Goal: Book appointment/travel/reservation

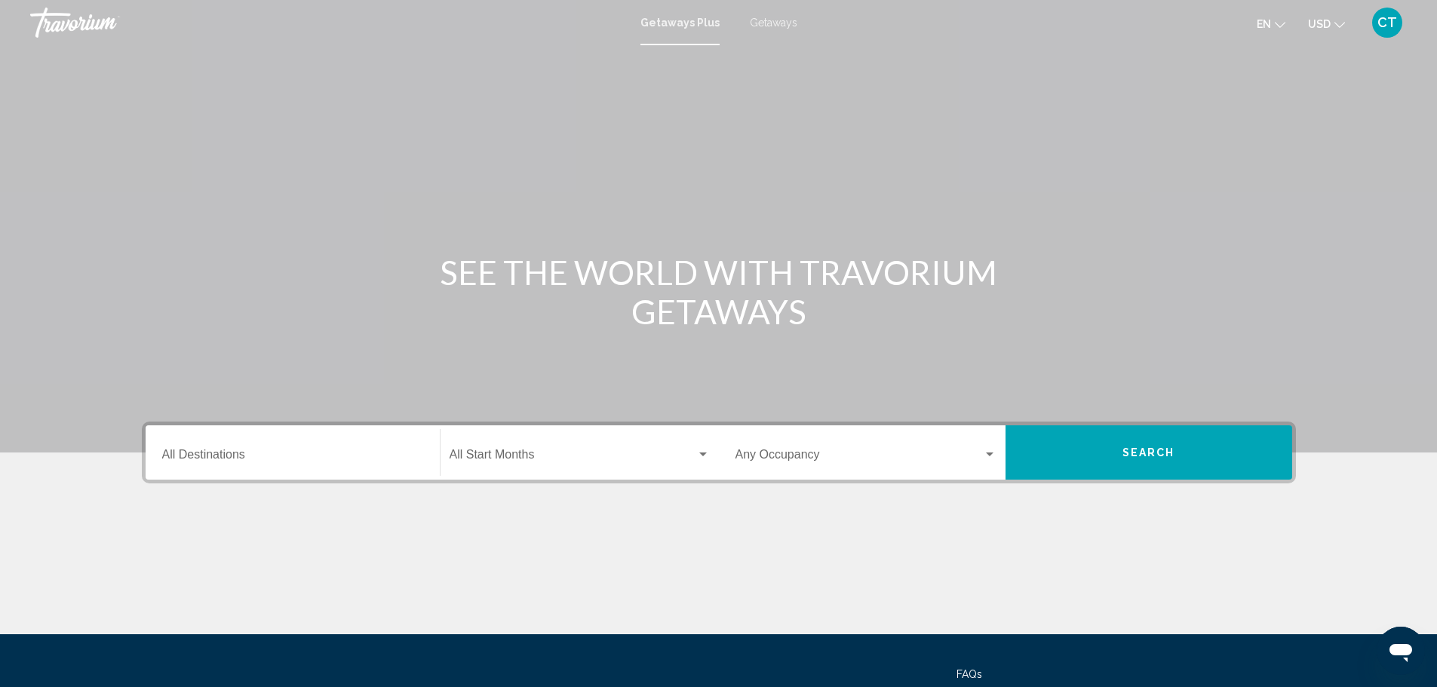
click at [773, 22] on span "Getaways" at bounding box center [774, 23] width 48 height 12
click at [318, 454] on input "Destination All Destinations" at bounding box center [292, 458] width 261 height 14
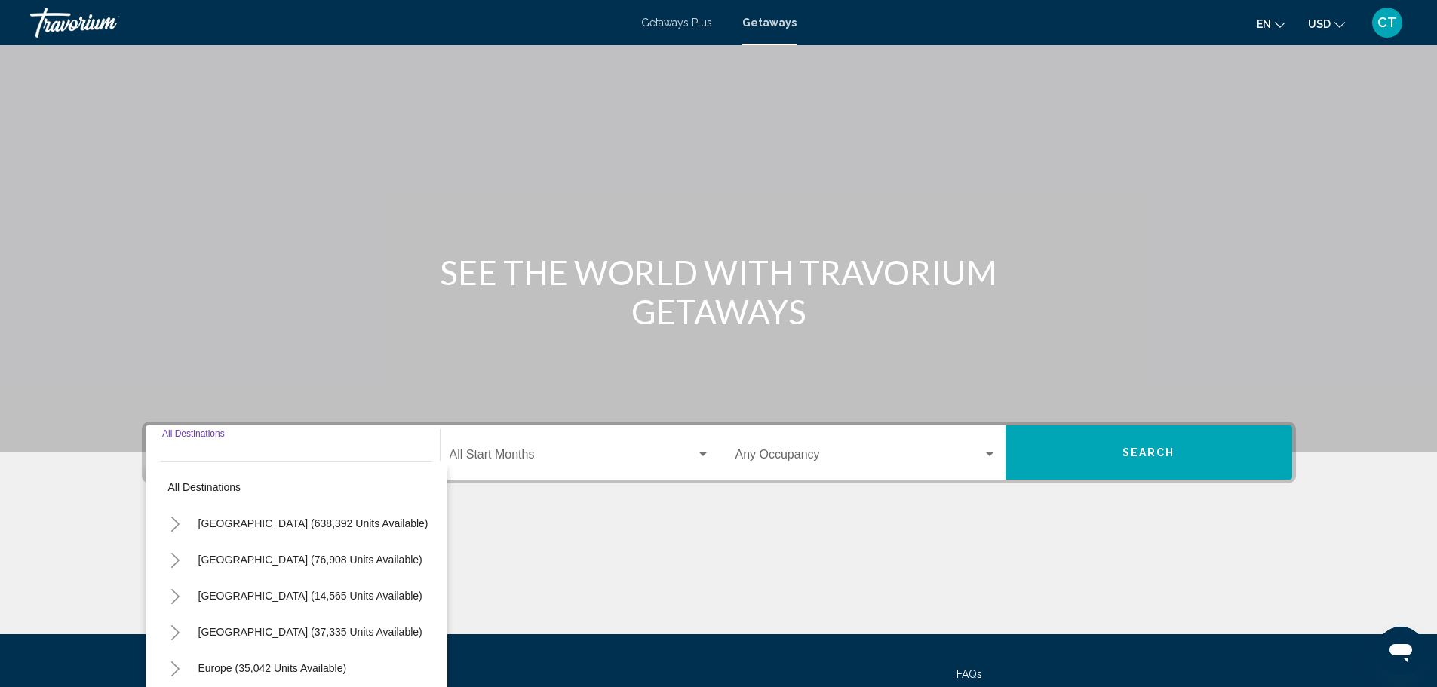
scroll to position [132, 0]
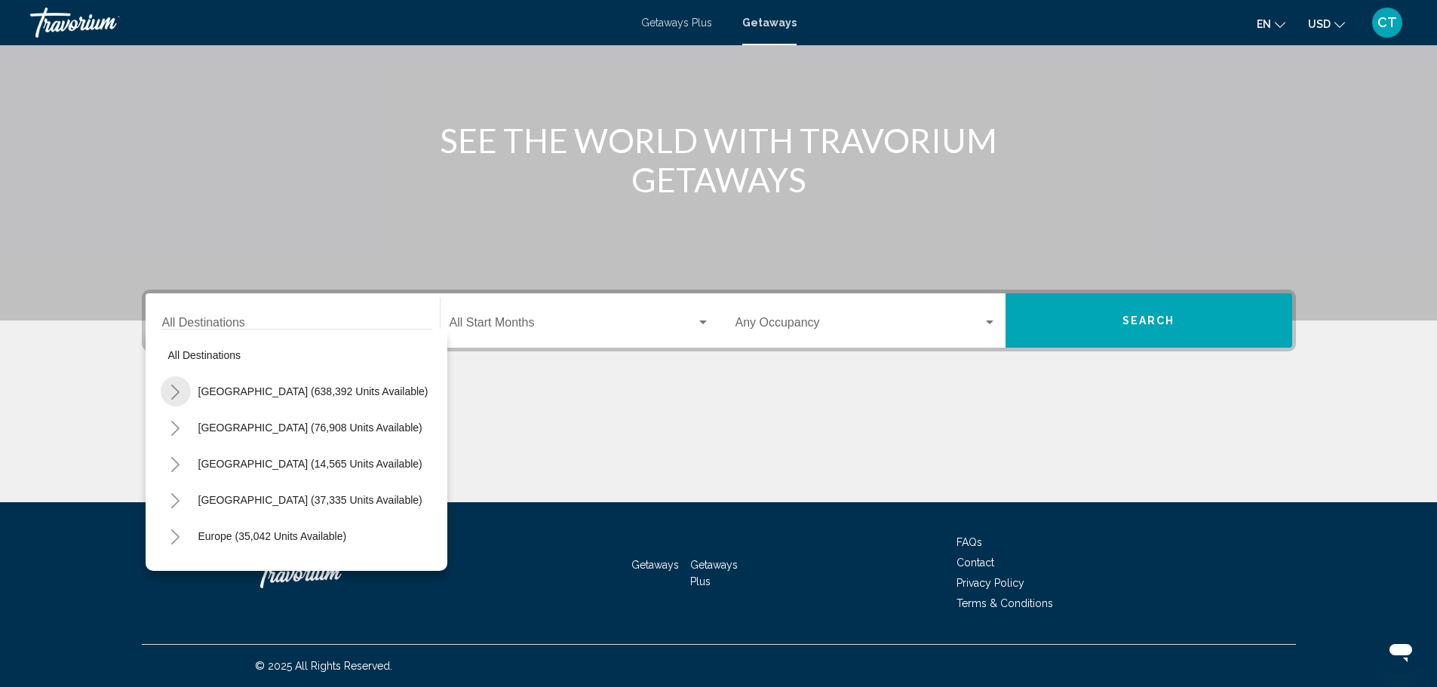
click at [175, 392] on icon "Toggle United States (638,392 units available)" at bounding box center [175, 392] width 11 height 15
click at [244, 431] on span "[US_STATE] (1 units available)" at bounding box center [286, 428] width 147 height 12
type input "**********"
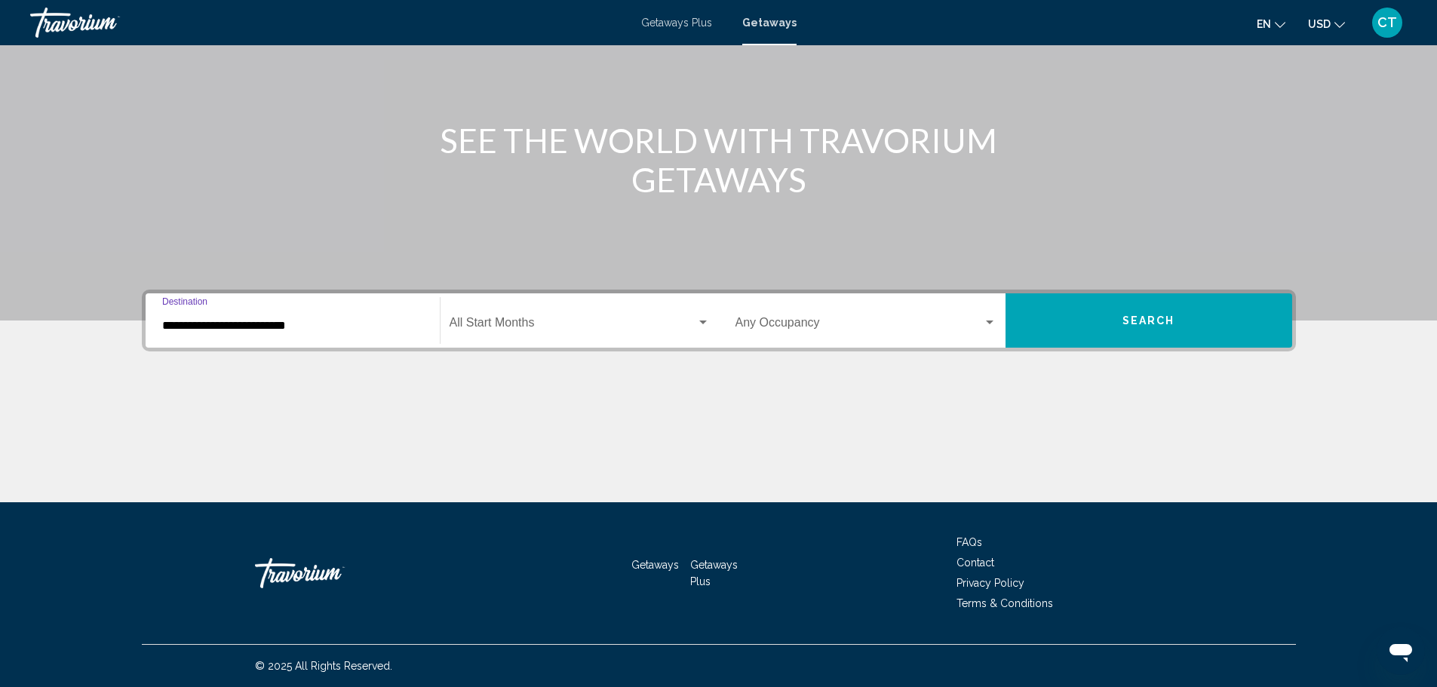
click at [700, 321] on div "Search widget" at bounding box center [703, 323] width 8 height 4
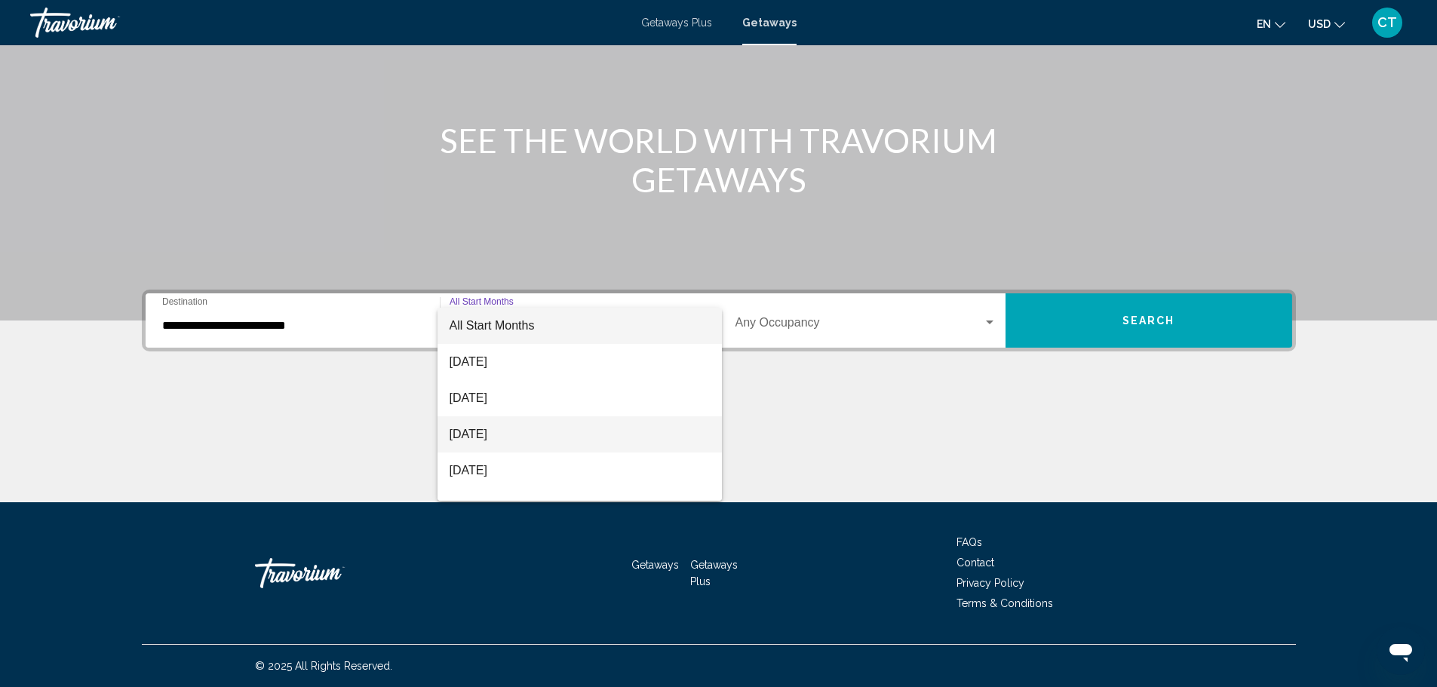
click at [536, 431] on span "[DATE]" at bounding box center [579, 434] width 260 height 36
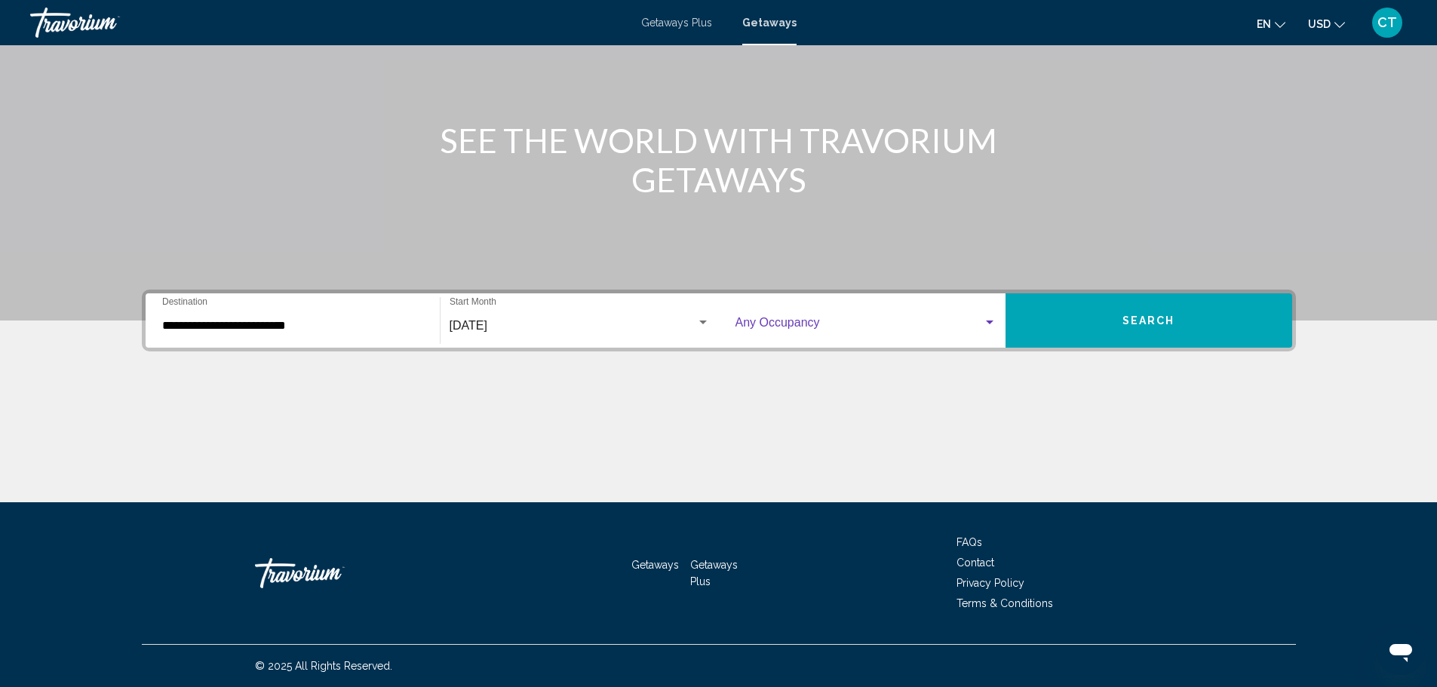
click at [983, 320] on div "Search widget" at bounding box center [990, 323] width 14 height 12
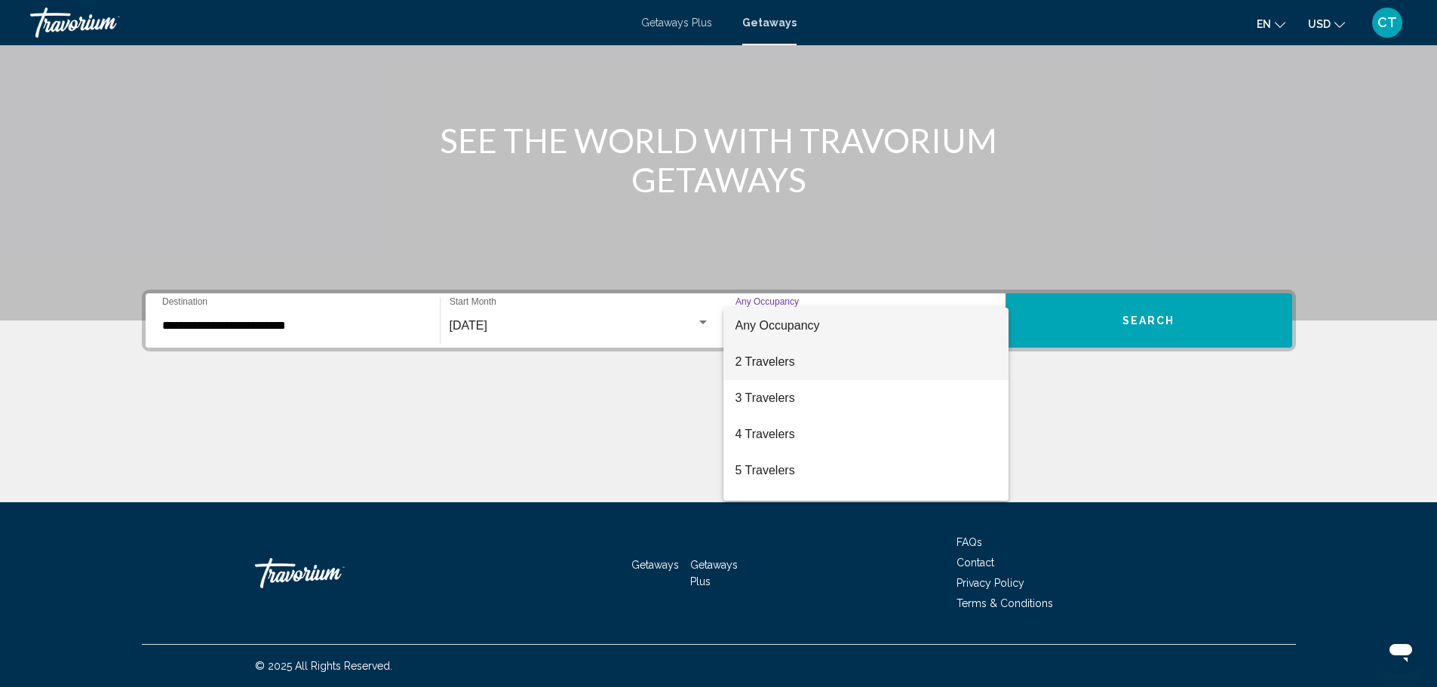
click at [910, 357] on span "2 Travelers" at bounding box center [865, 362] width 261 height 36
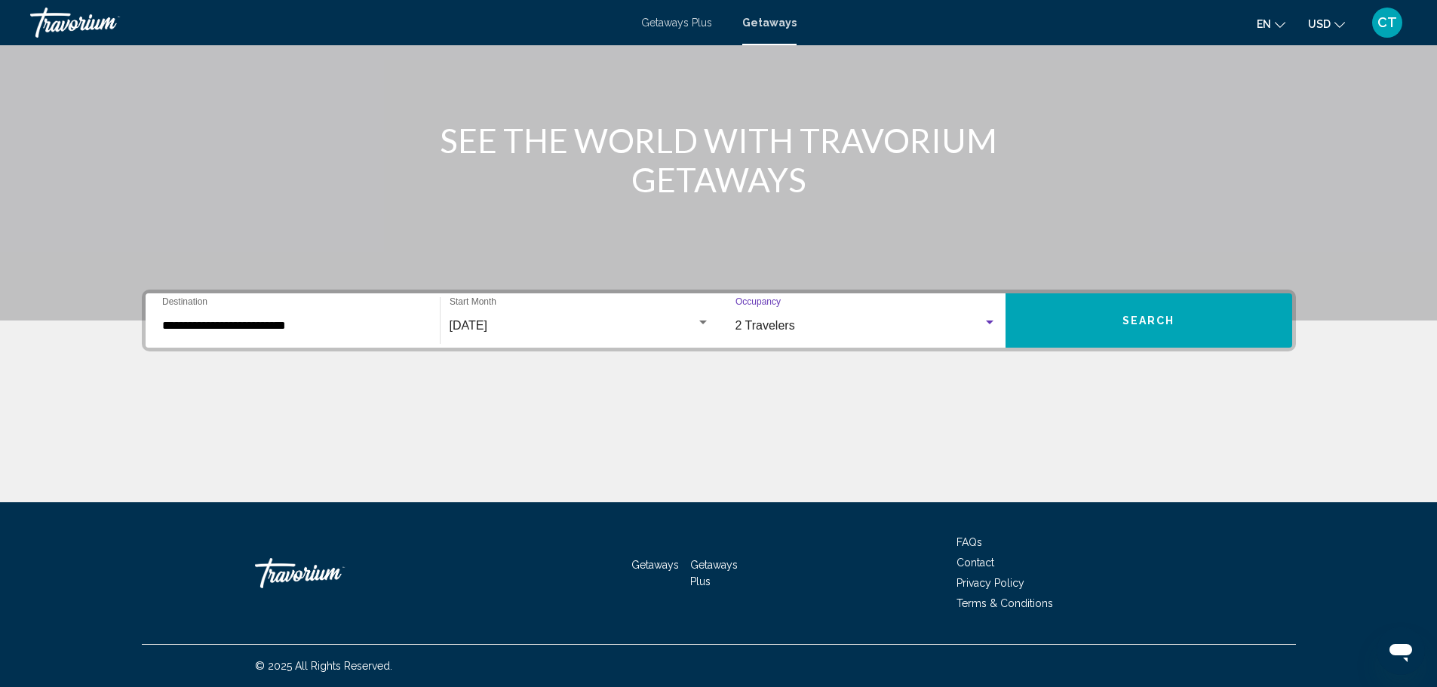
click at [1106, 325] on button "Search" at bounding box center [1148, 320] width 287 height 54
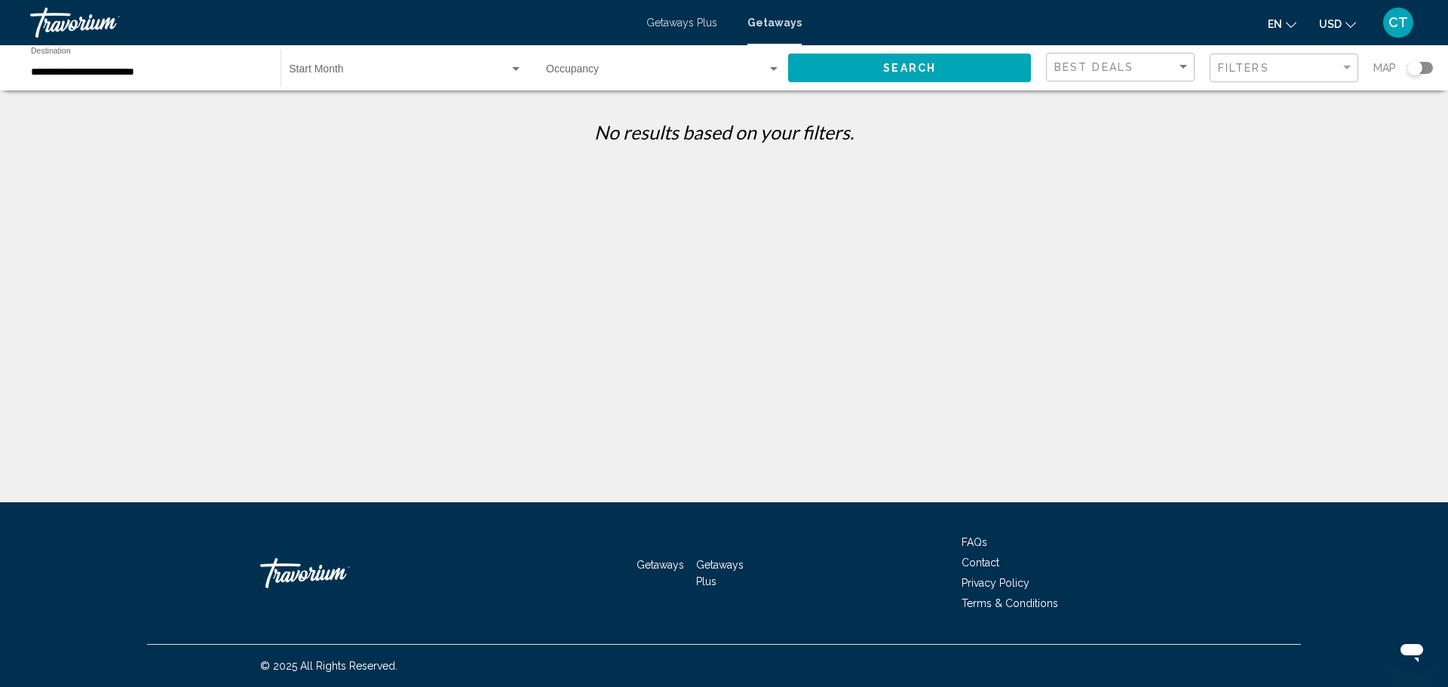
click at [118, 80] on div "**********" at bounding box center [148, 68] width 235 height 41
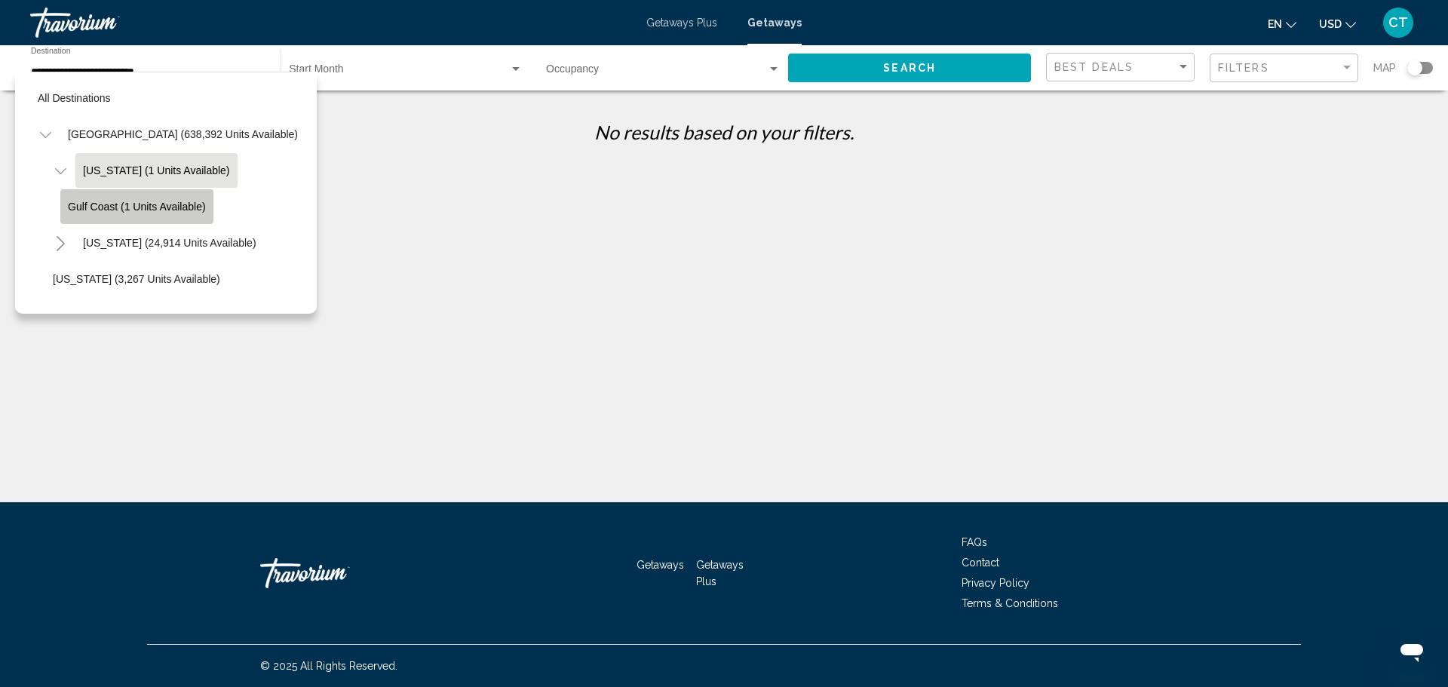
click at [120, 204] on span "Gulf Coast (1 units available)" at bounding box center [137, 207] width 138 height 12
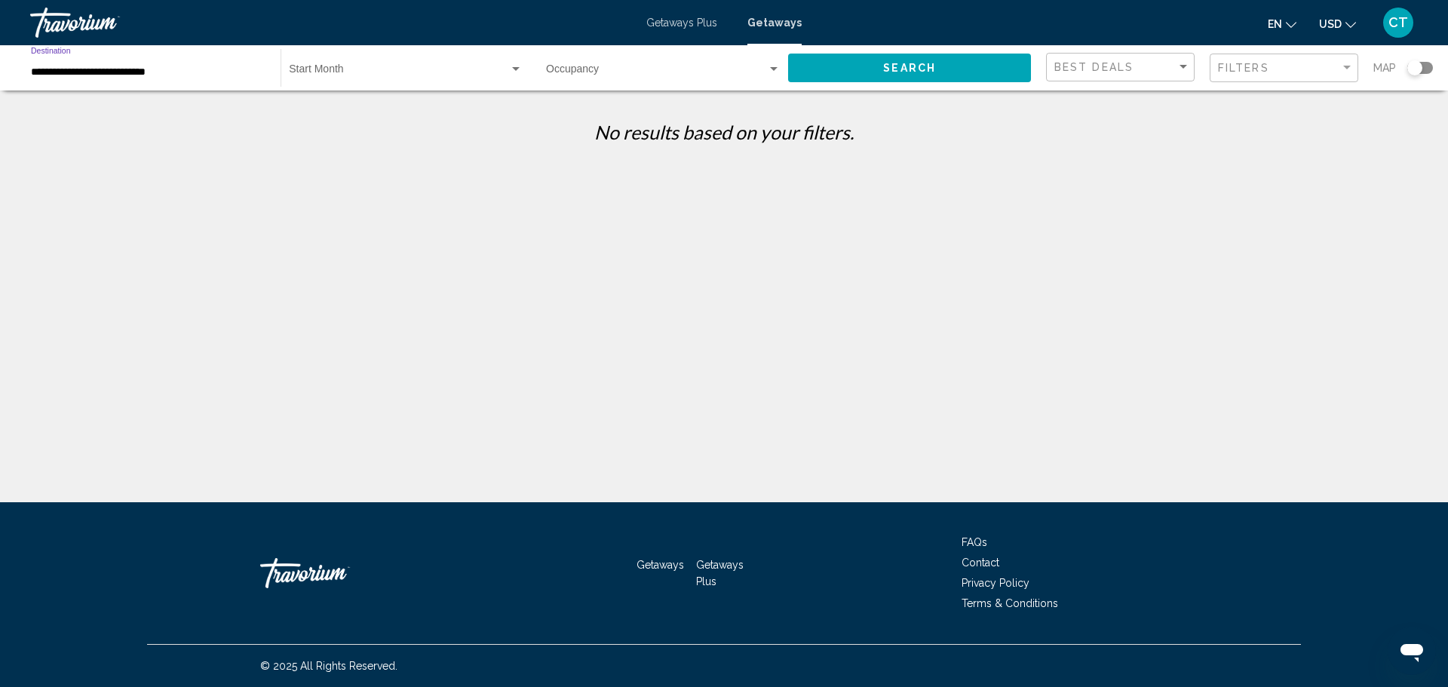
click at [902, 61] on span "Search" at bounding box center [909, 67] width 53 height 12
click at [97, 67] on input "**********" at bounding box center [148, 72] width 235 height 12
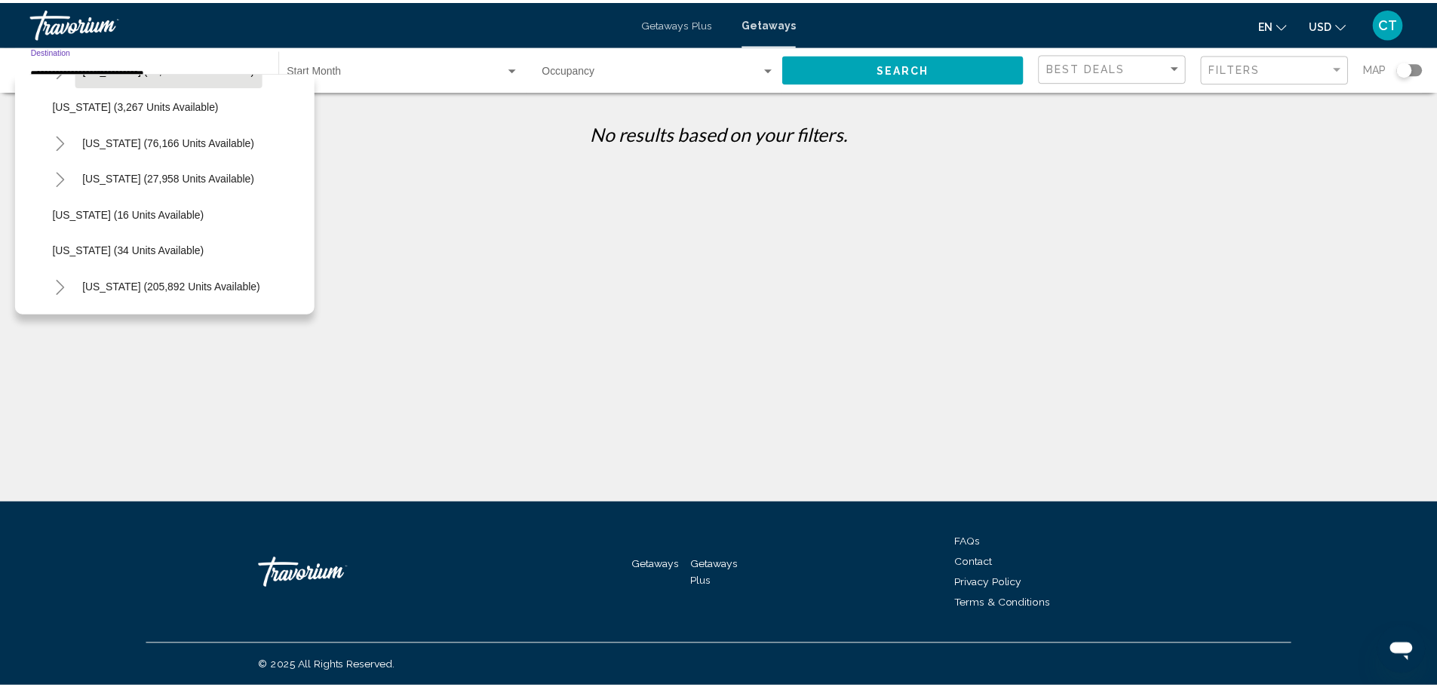
scroll to position [250, 0]
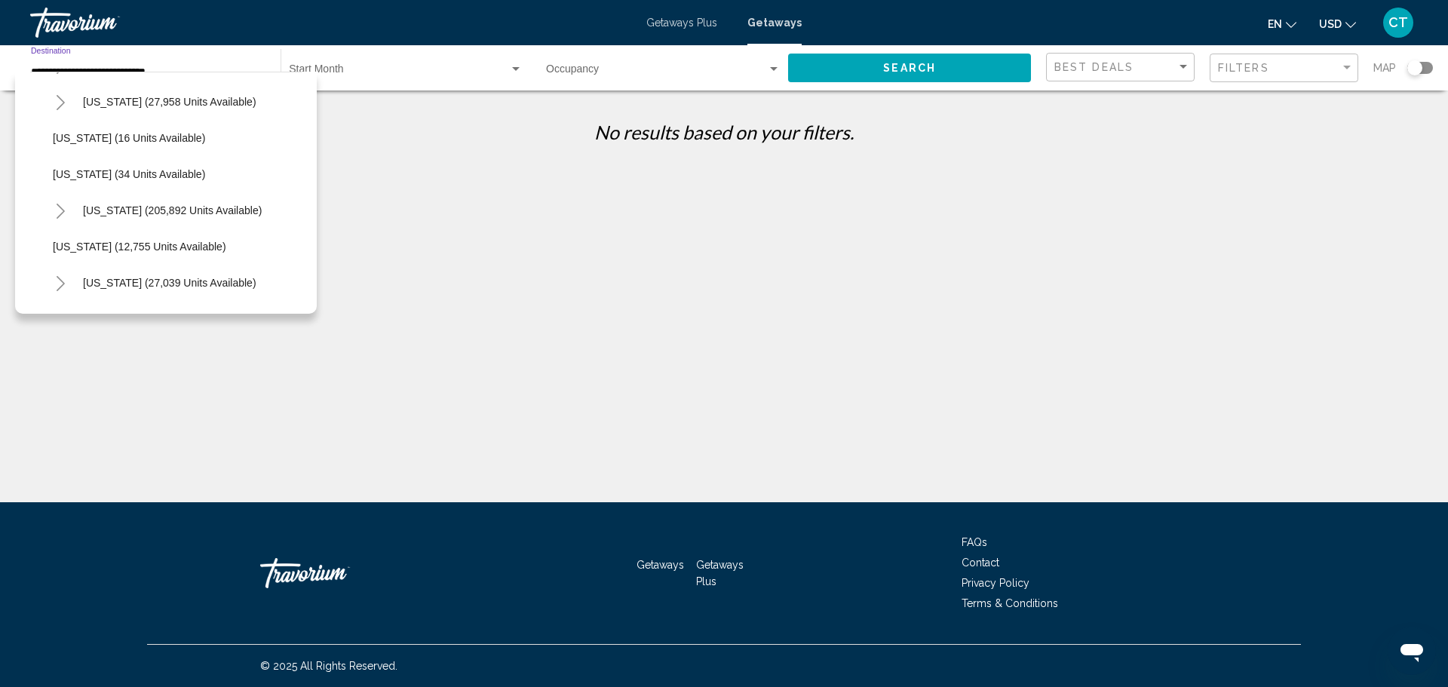
click at [111, 213] on span "[US_STATE] (205,892 units available)" at bounding box center [172, 210] width 179 height 12
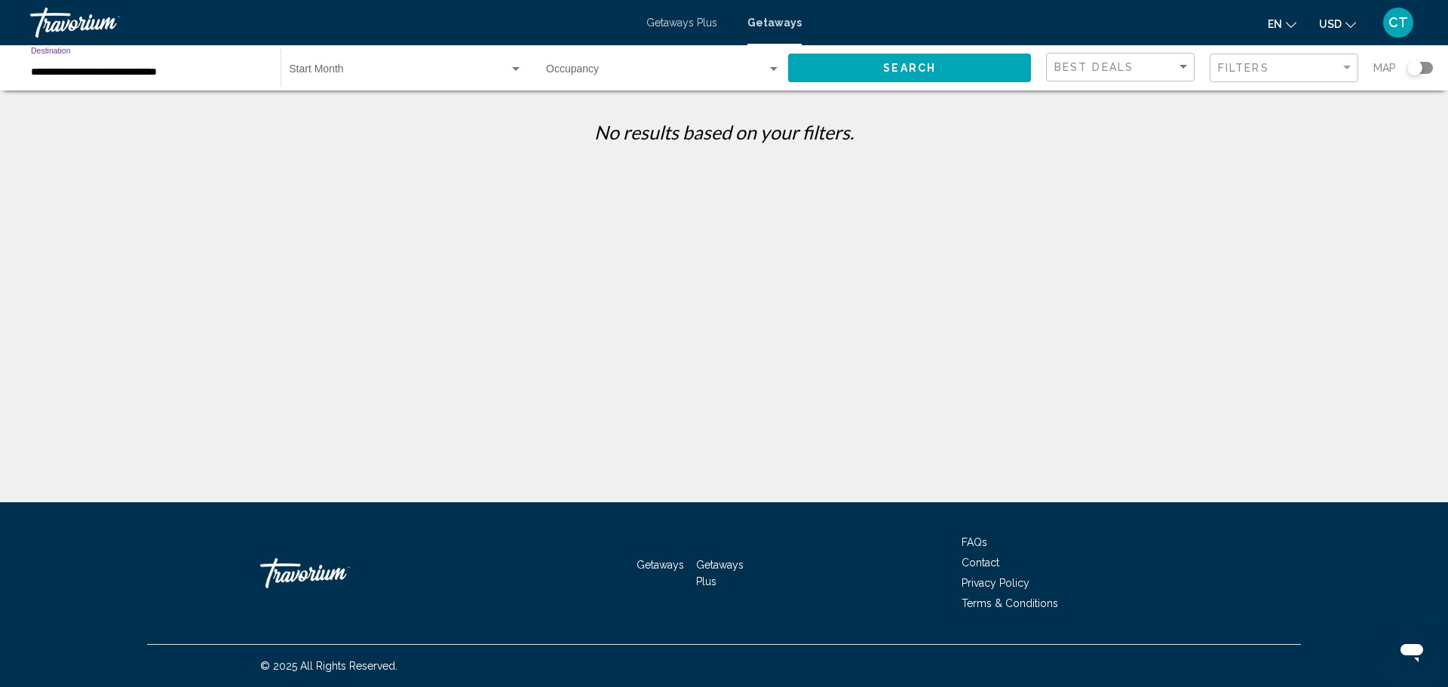
click at [400, 73] on span "Search widget" at bounding box center [399, 72] width 220 height 12
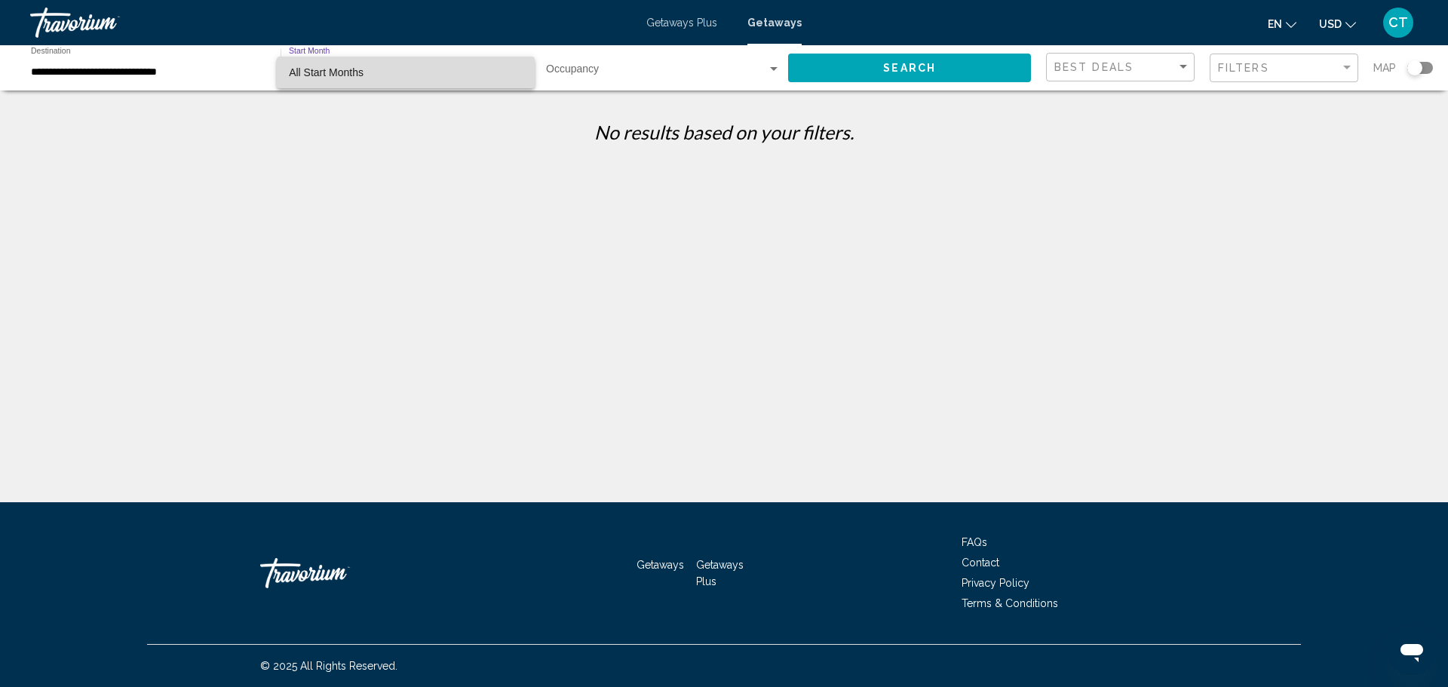
click at [413, 72] on span "All Start Months" at bounding box center [406, 73] width 234 height 32
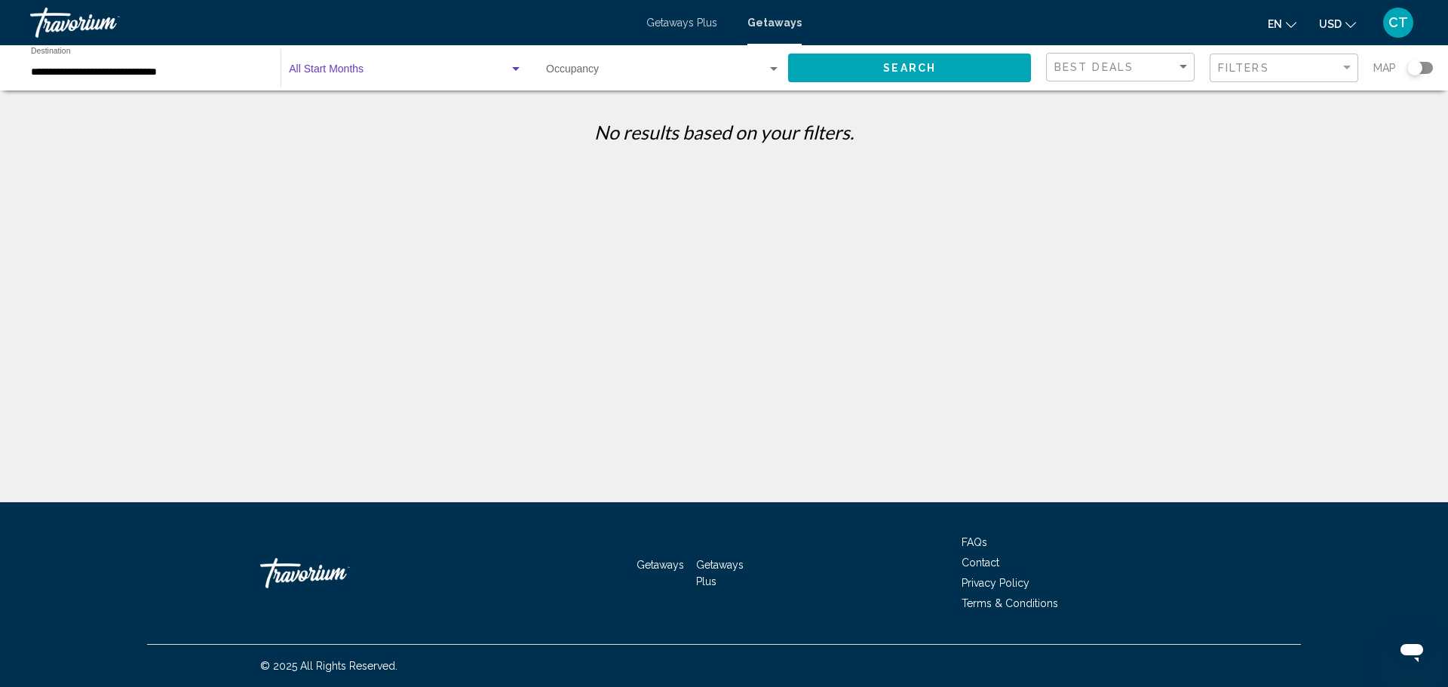
click at [921, 63] on span "Search" at bounding box center [909, 69] width 53 height 12
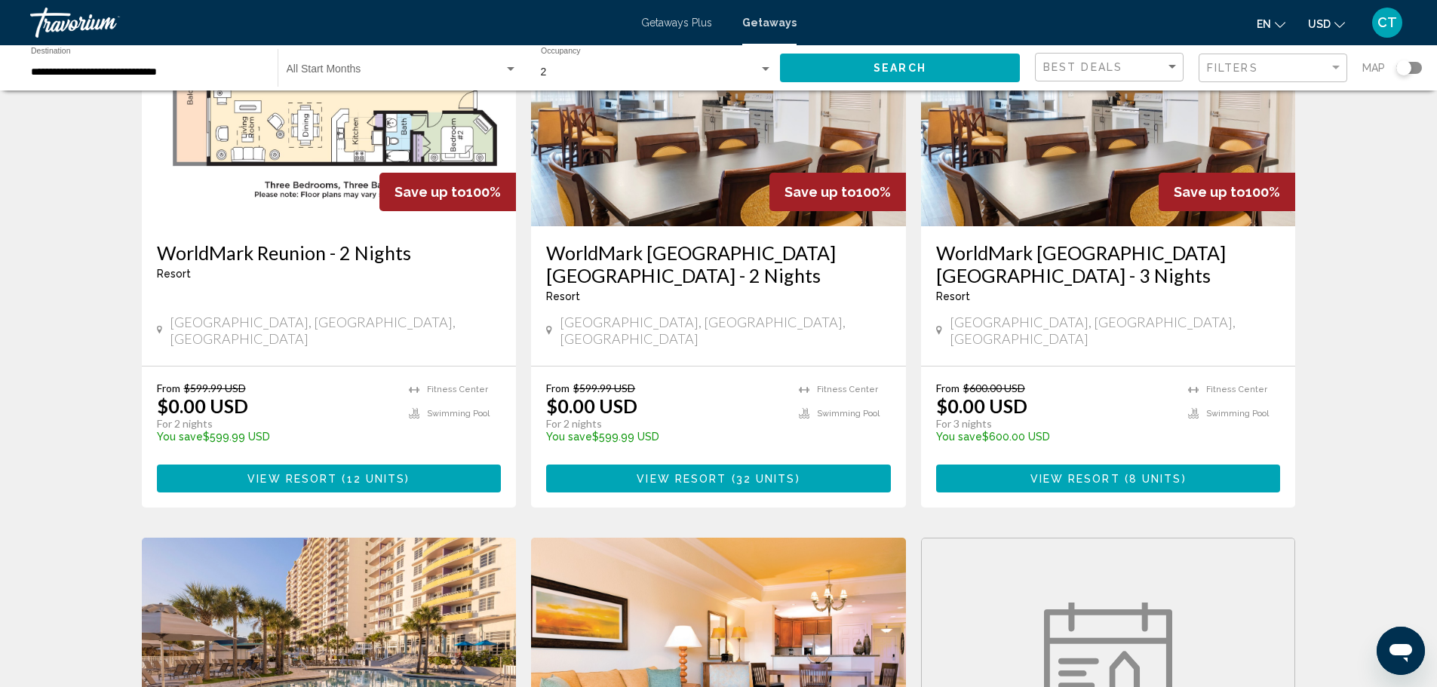
scroll to position [1282, 0]
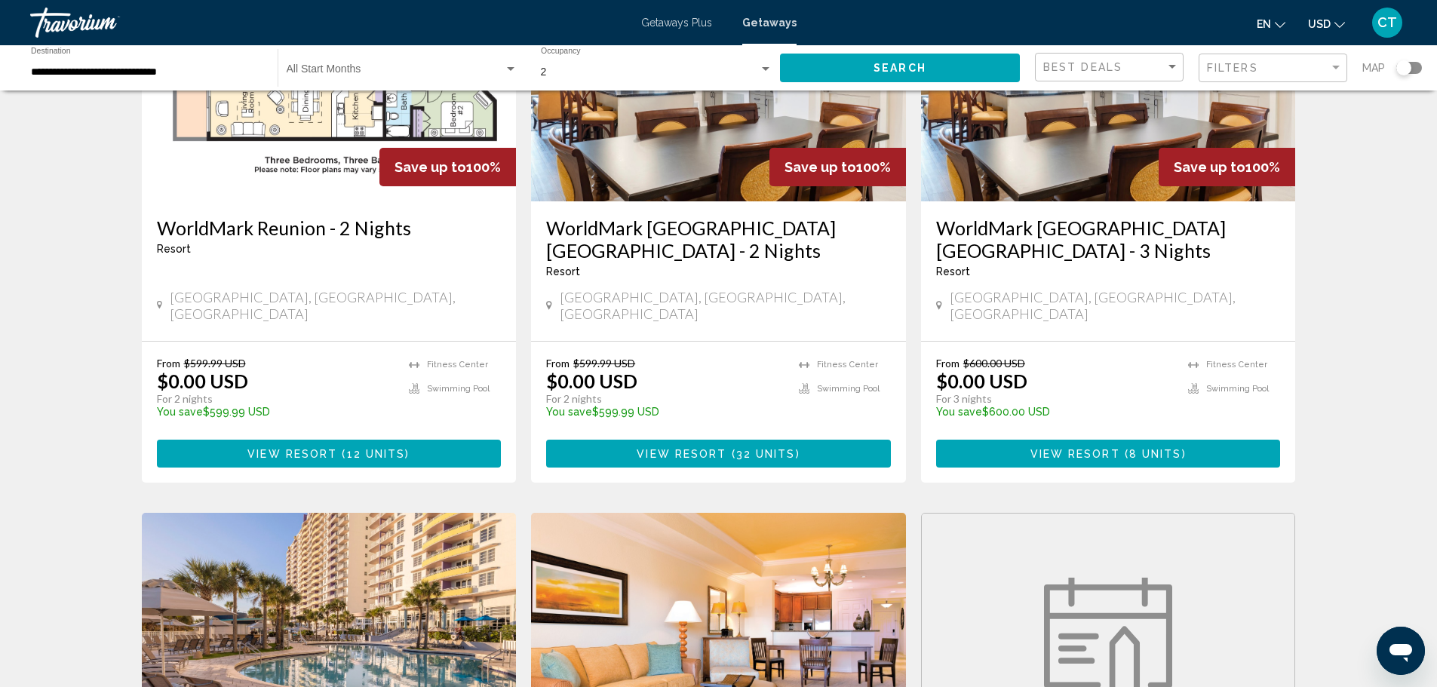
click at [172, 68] on input "**********" at bounding box center [147, 72] width 232 height 12
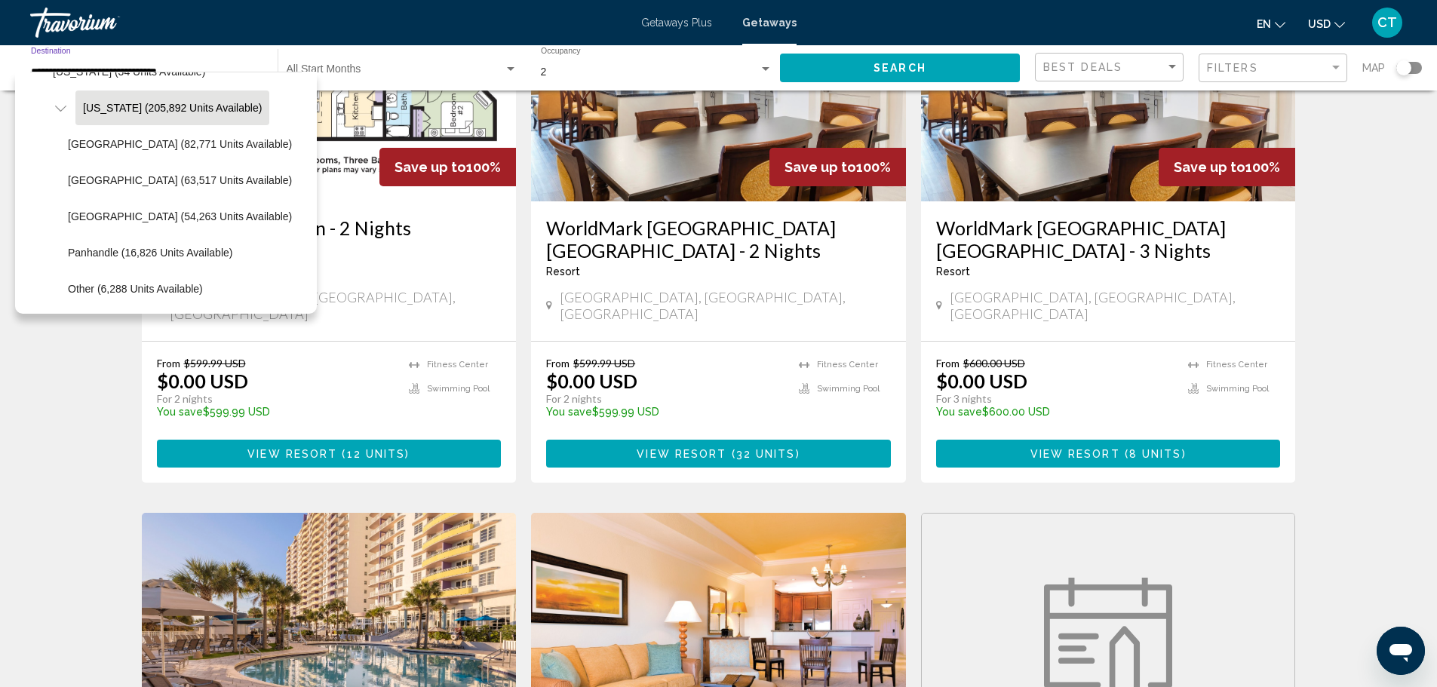
scroll to position [391, 0]
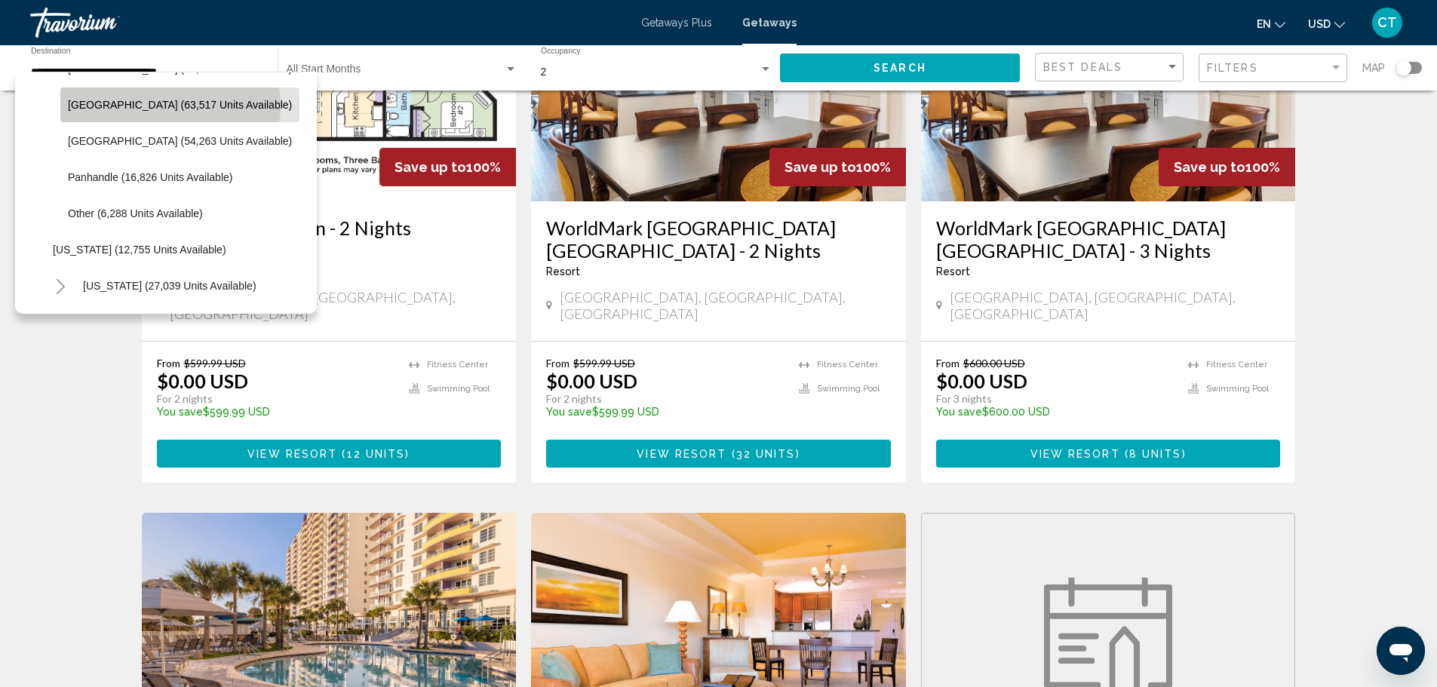
click at [170, 106] on span "[GEOGRAPHIC_DATA] (63,517 units available)" at bounding box center [180, 105] width 224 height 12
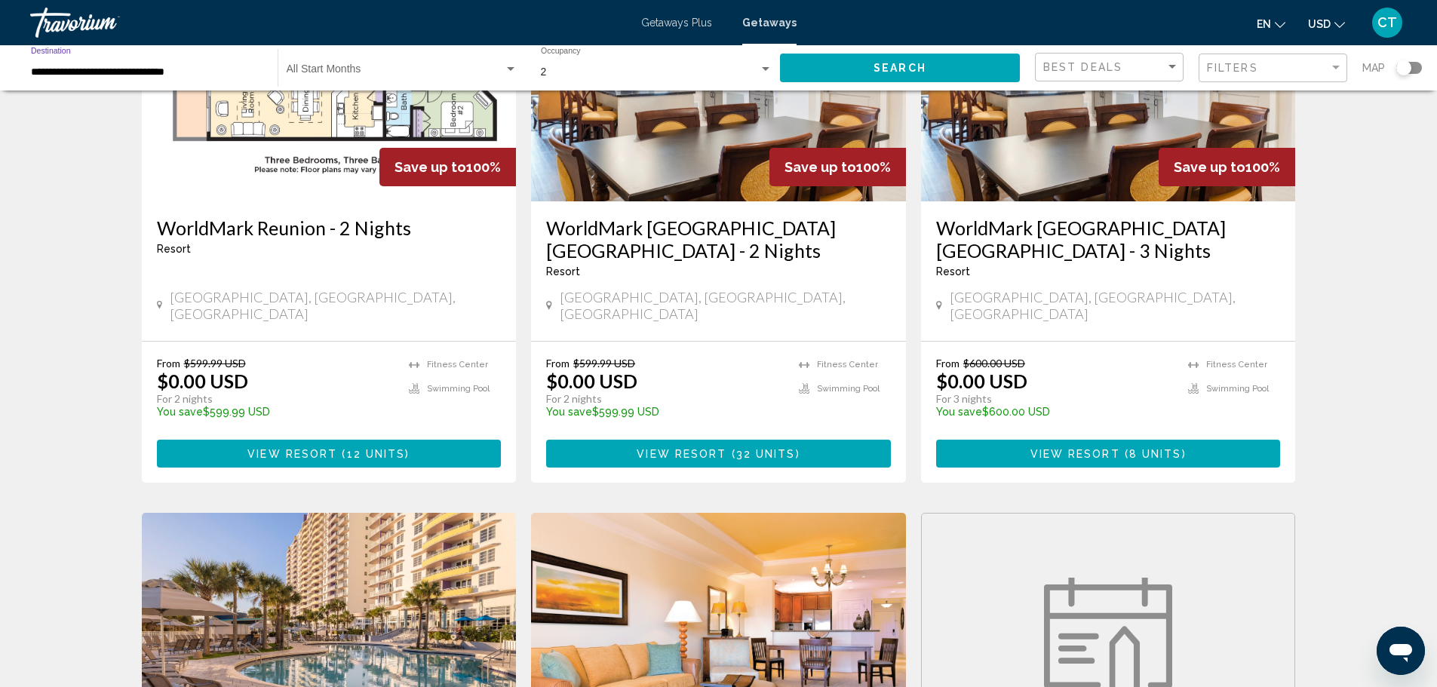
click at [917, 65] on span "Search" at bounding box center [899, 69] width 53 height 12
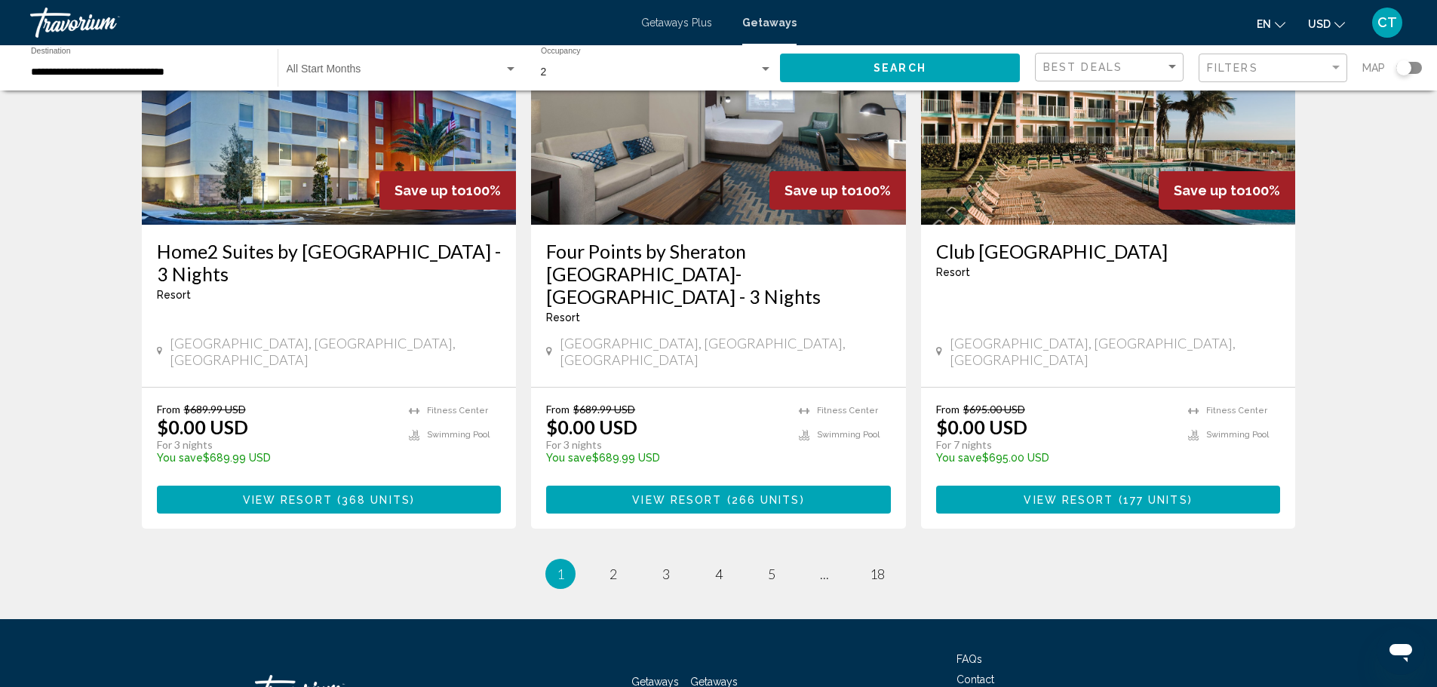
scroll to position [1795, 0]
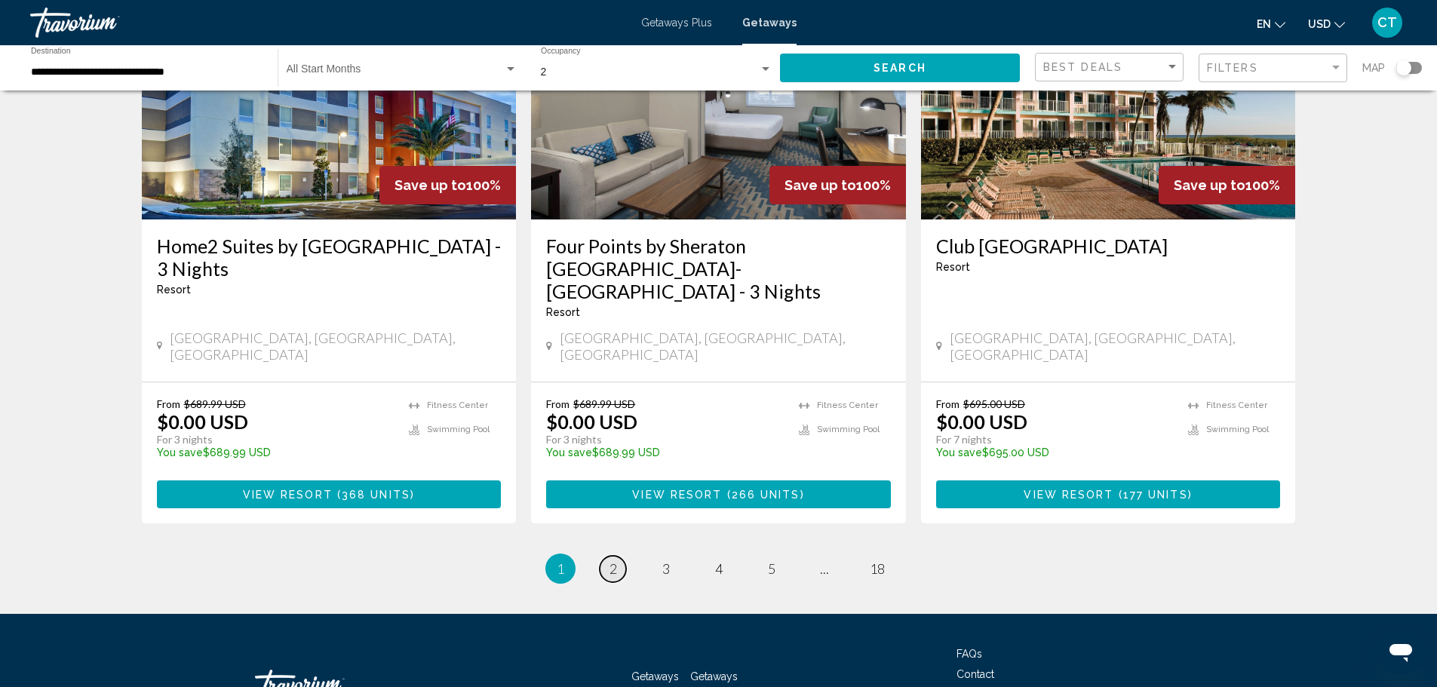
click at [615, 560] on span "2" at bounding box center [613, 568] width 8 height 17
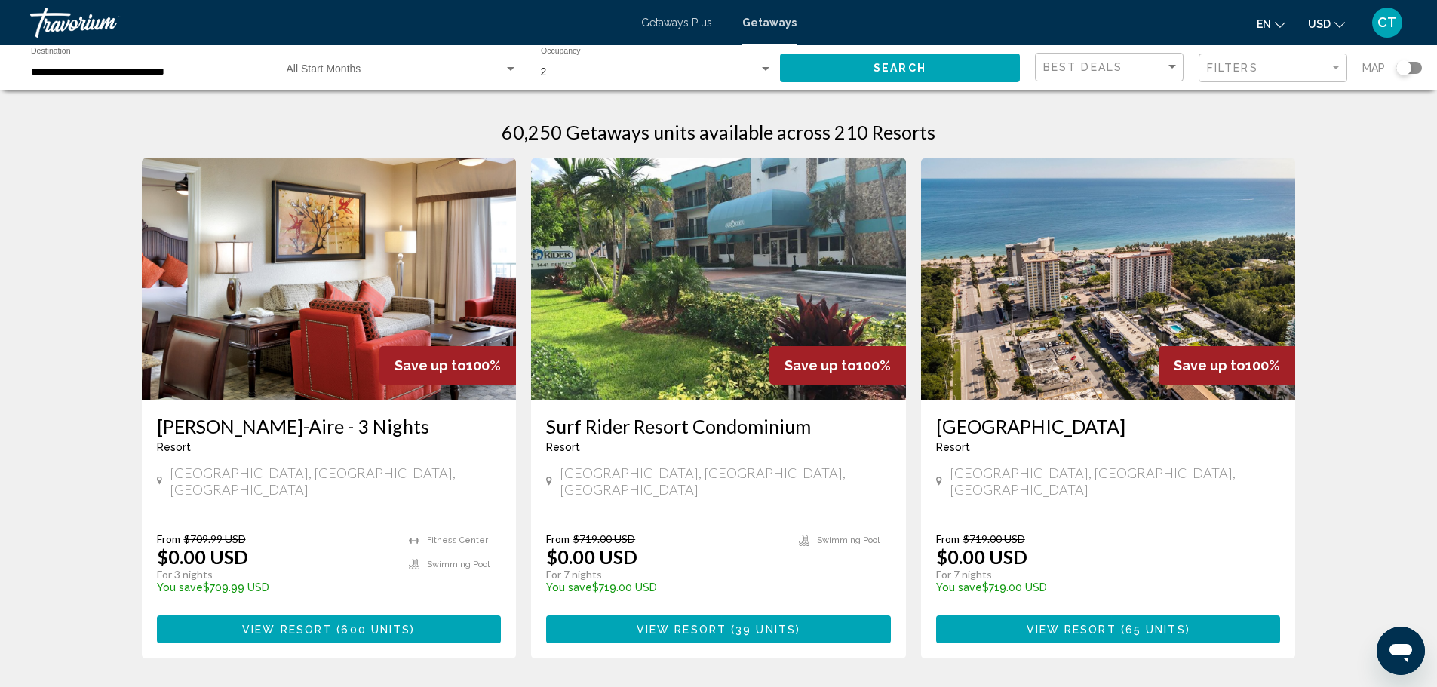
click at [170, 69] on input "**********" at bounding box center [147, 72] width 232 height 12
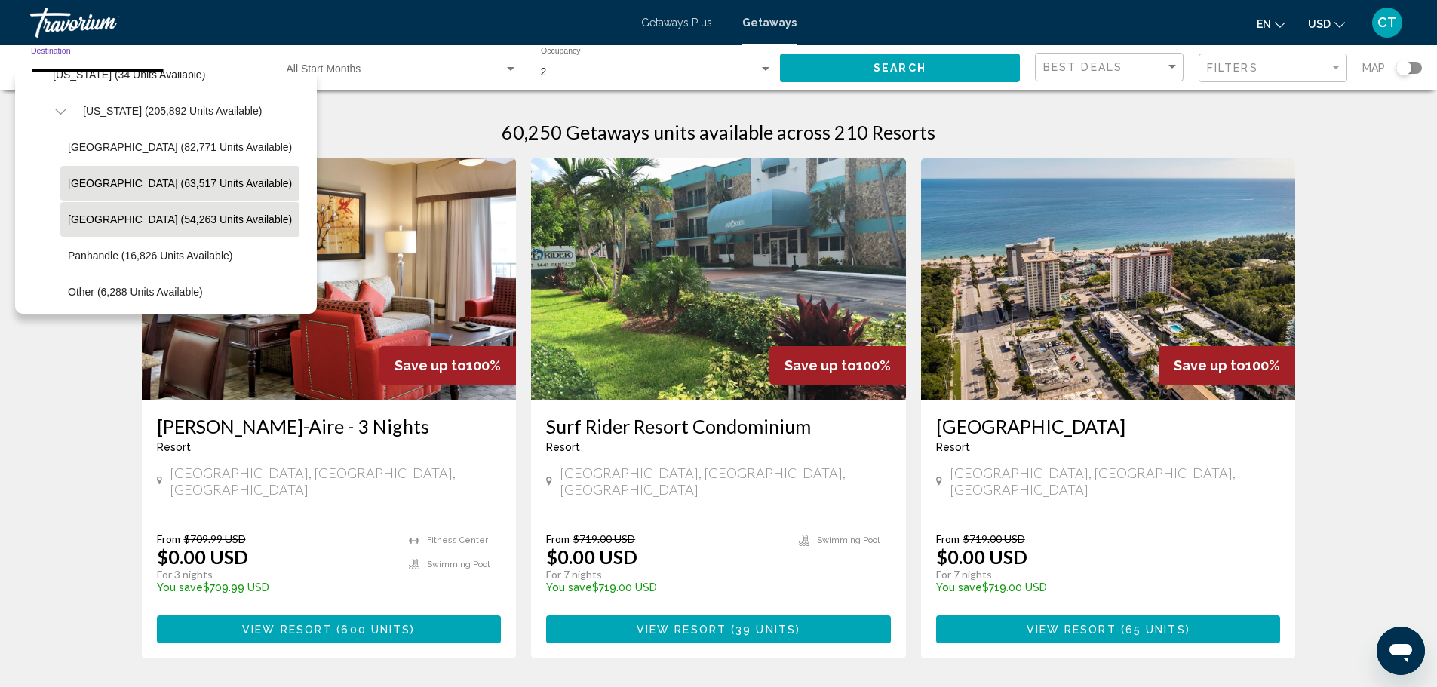
scroll to position [388, 0]
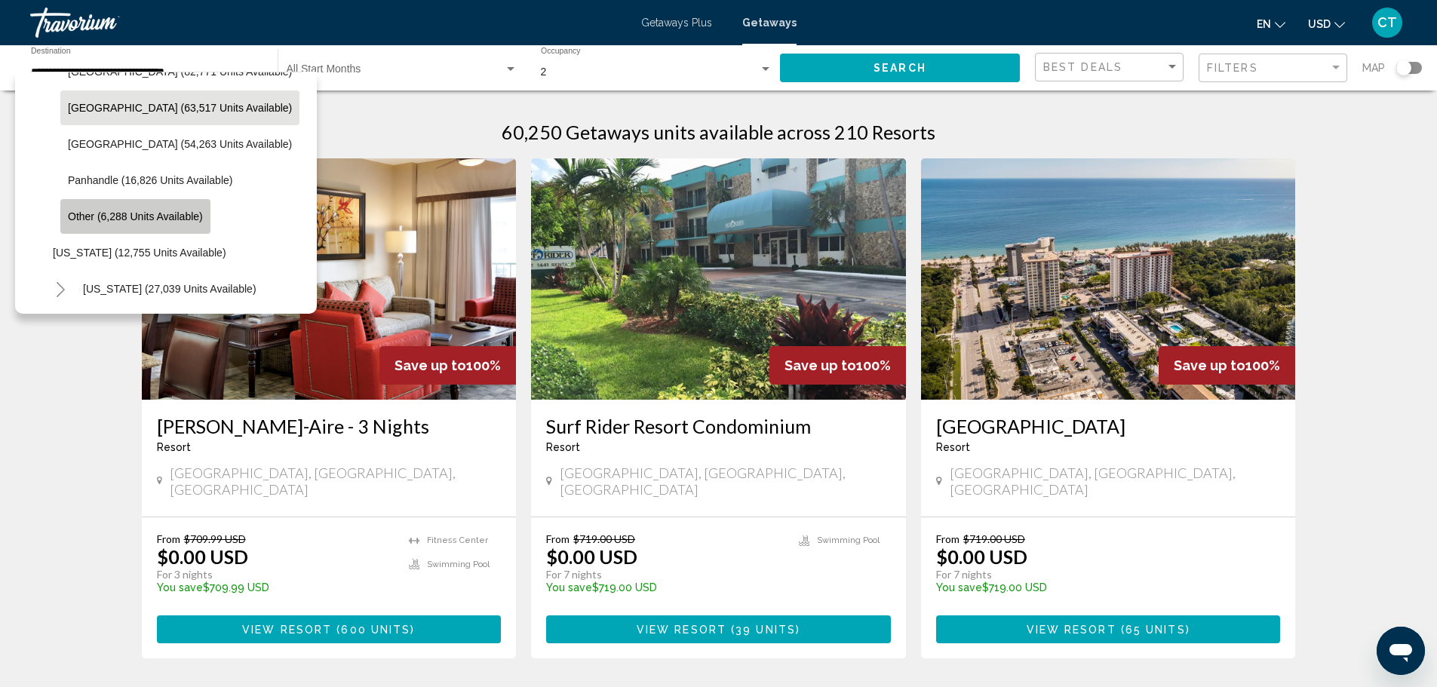
click at [186, 216] on span "Other (6,288 units available)" at bounding box center [135, 216] width 135 height 12
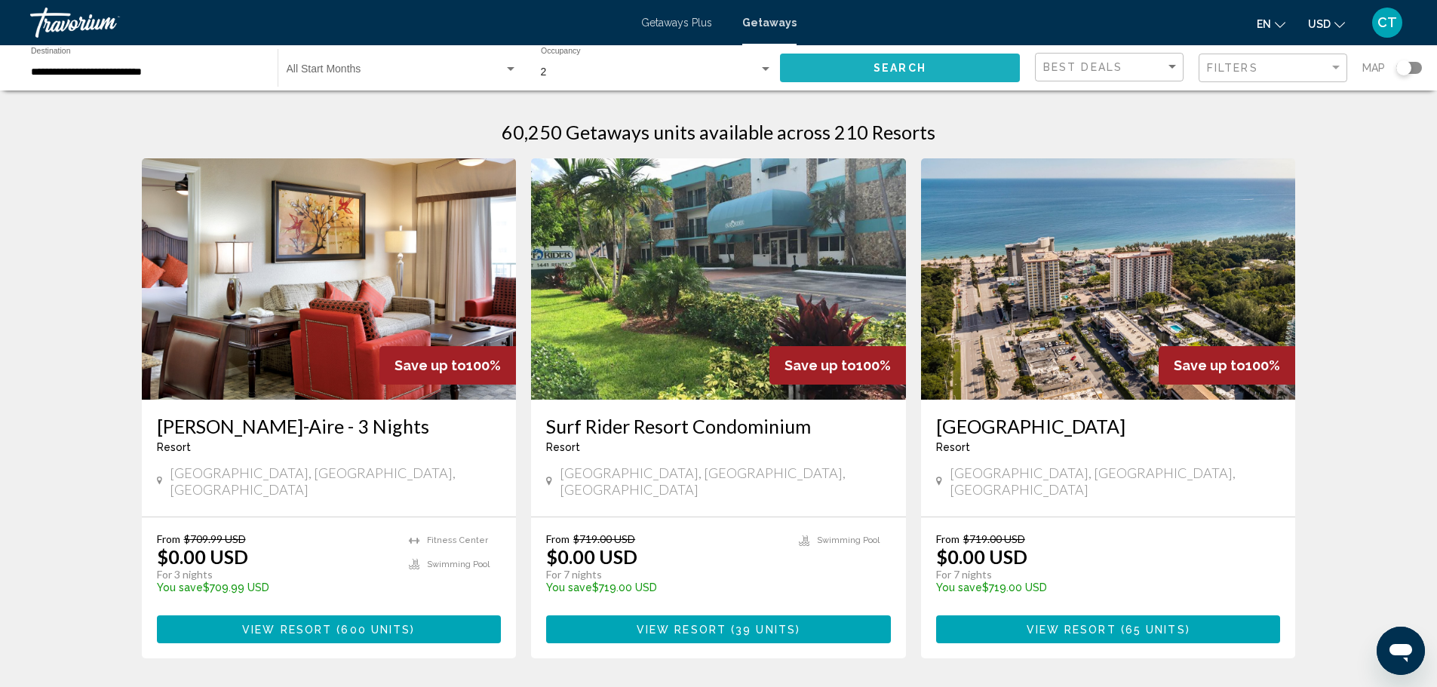
click at [850, 64] on button "Search" at bounding box center [900, 68] width 240 height 28
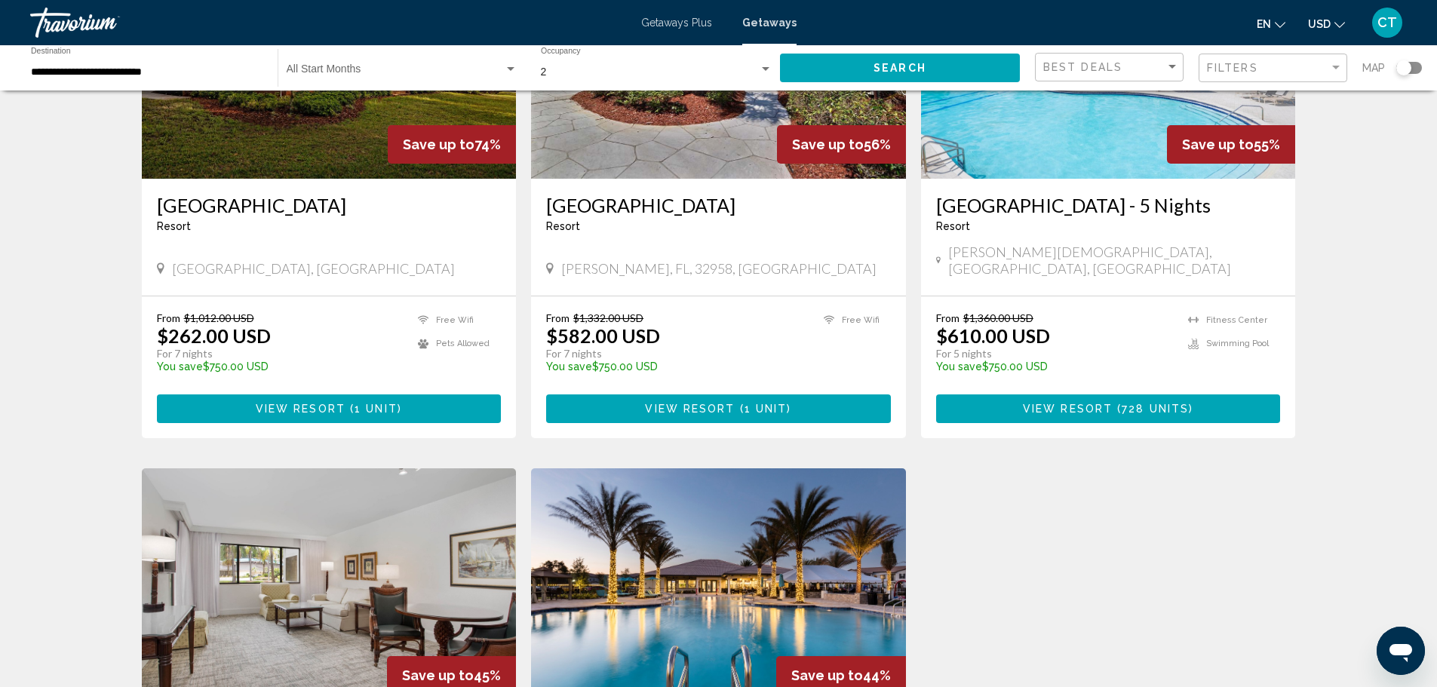
scroll to position [603, 0]
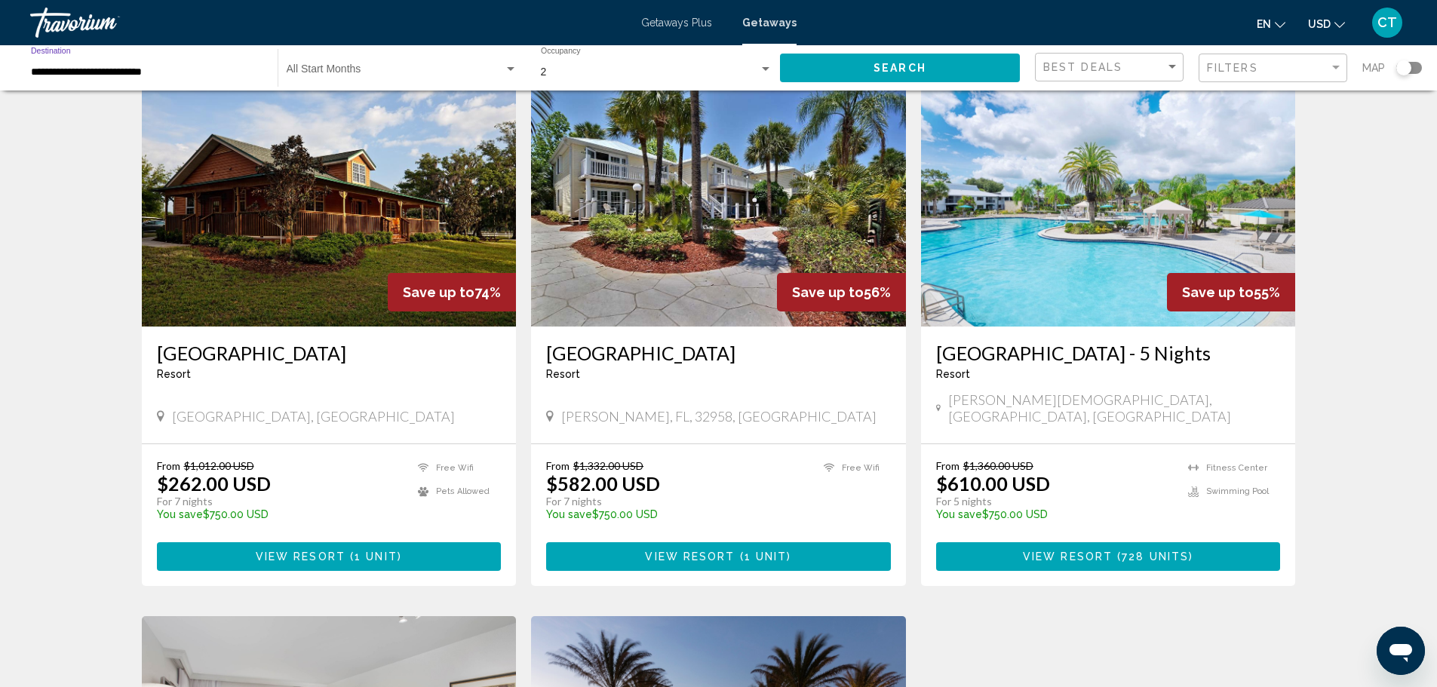
click at [108, 67] on input "**********" at bounding box center [147, 72] width 232 height 12
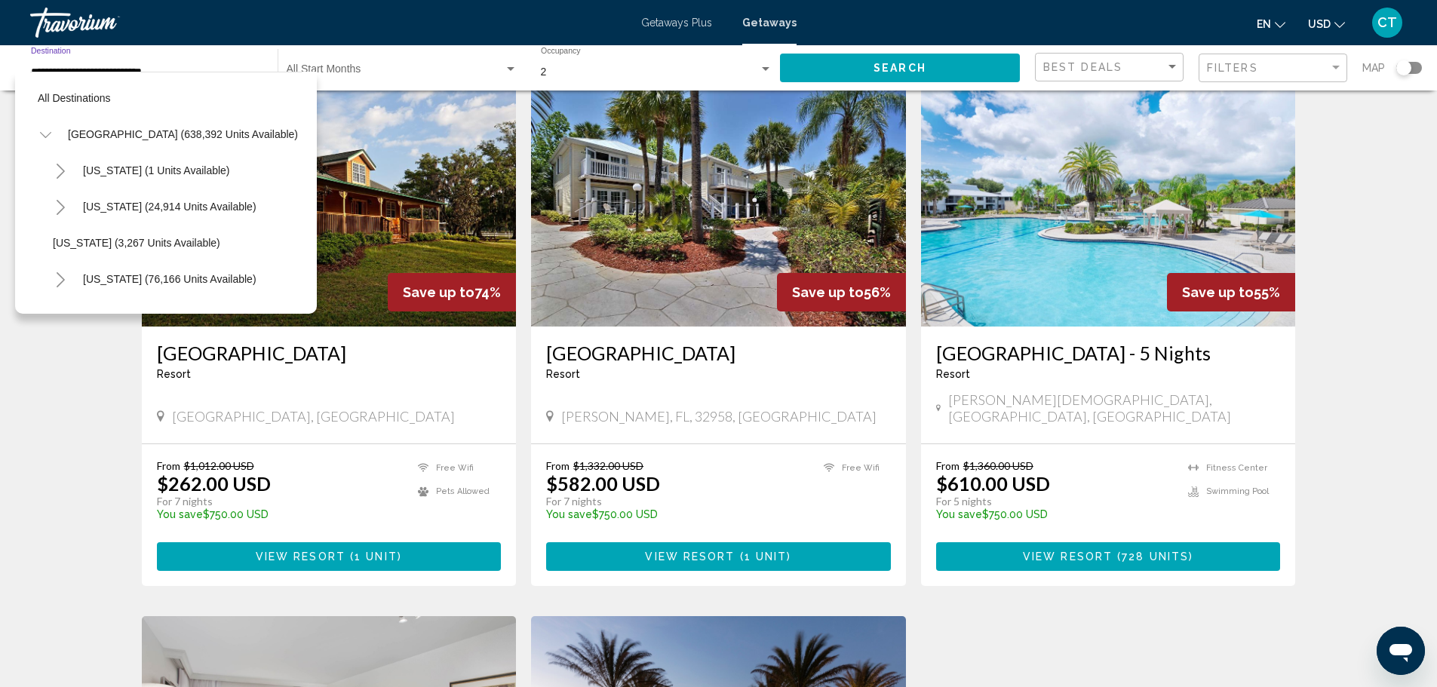
scroll to position [422, 0]
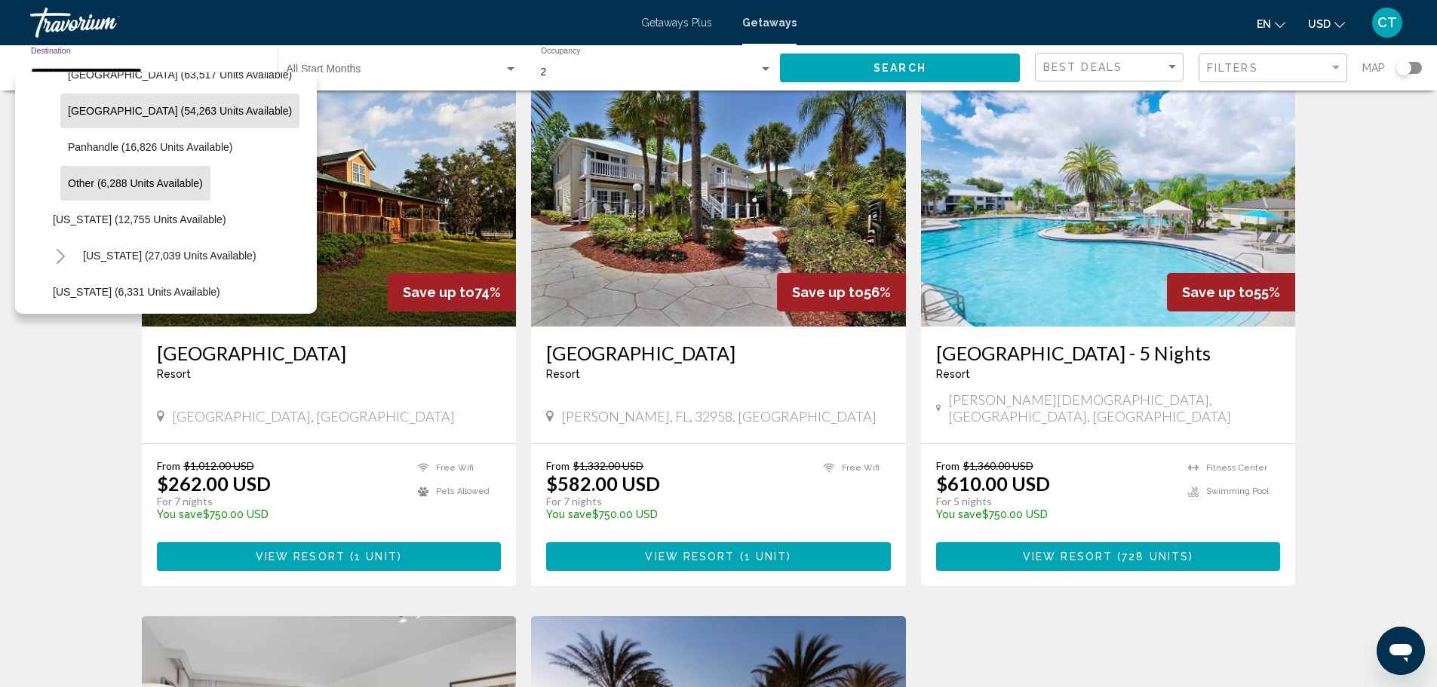
click at [121, 112] on span "[GEOGRAPHIC_DATA] (54,263 units available)" at bounding box center [180, 111] width 224 height 12
type input "**********"
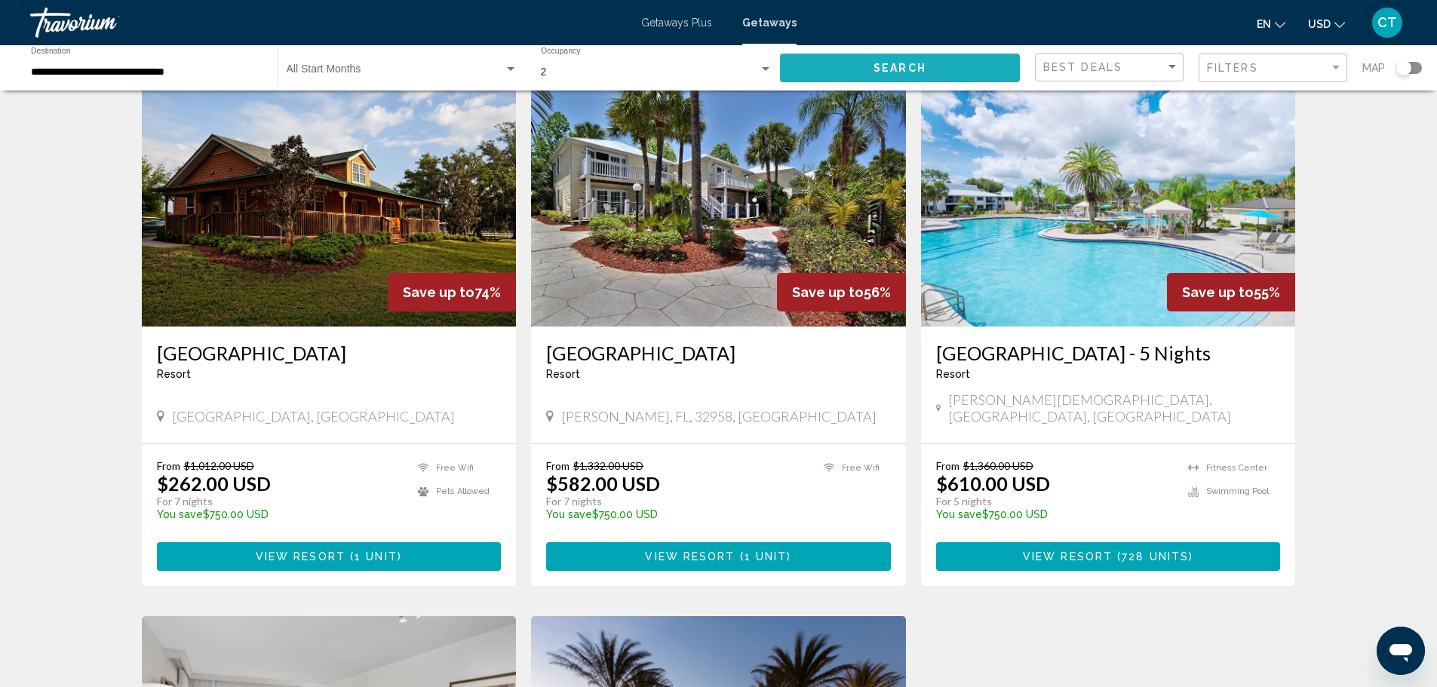
click at [856, 72] on button "Search" at bounding box center [900, 68] width 240 height 28
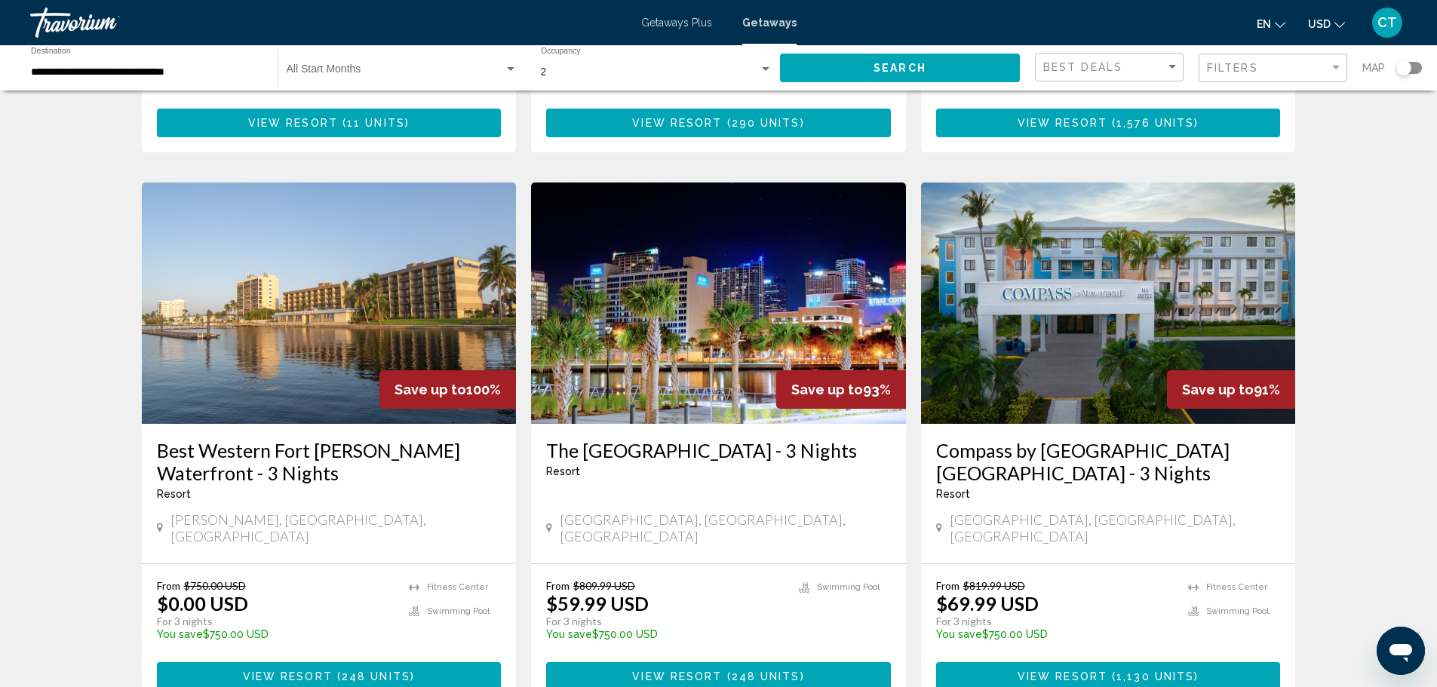
scroll to position [1056, 0]
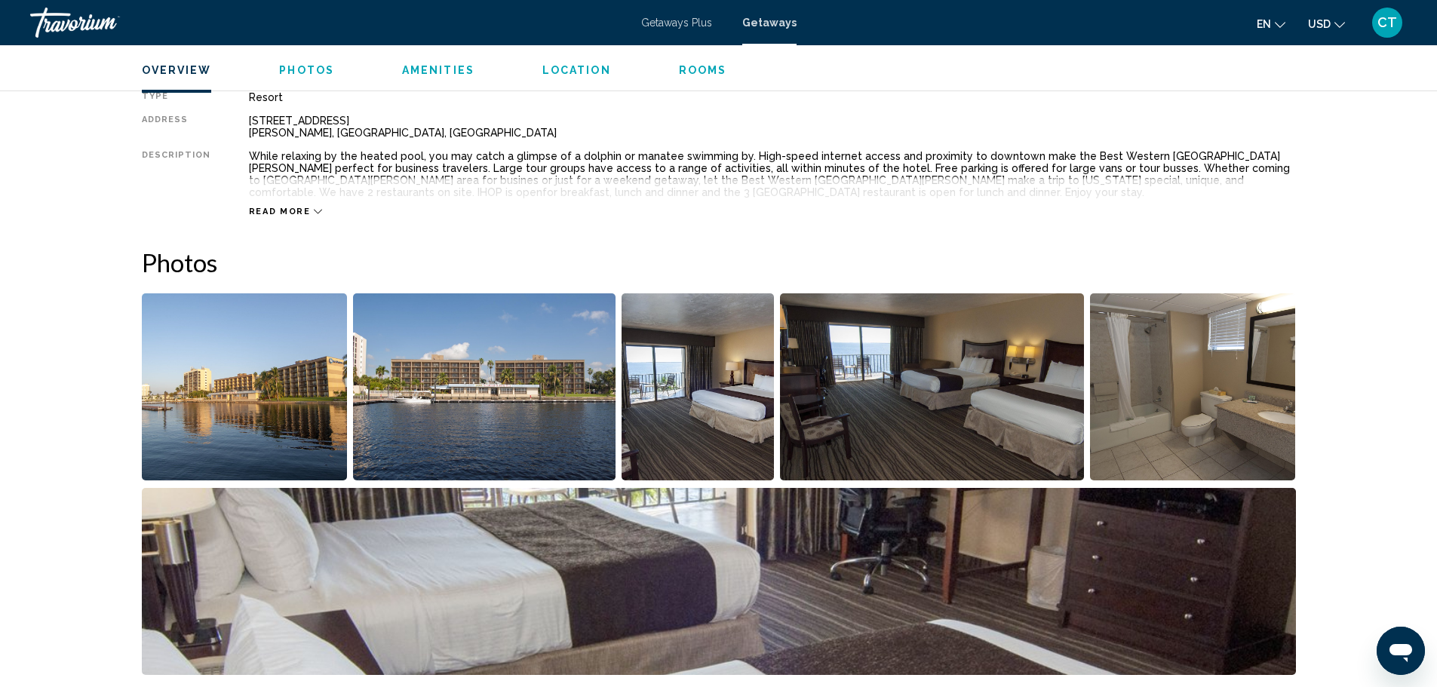
scroll to position [603, 0]
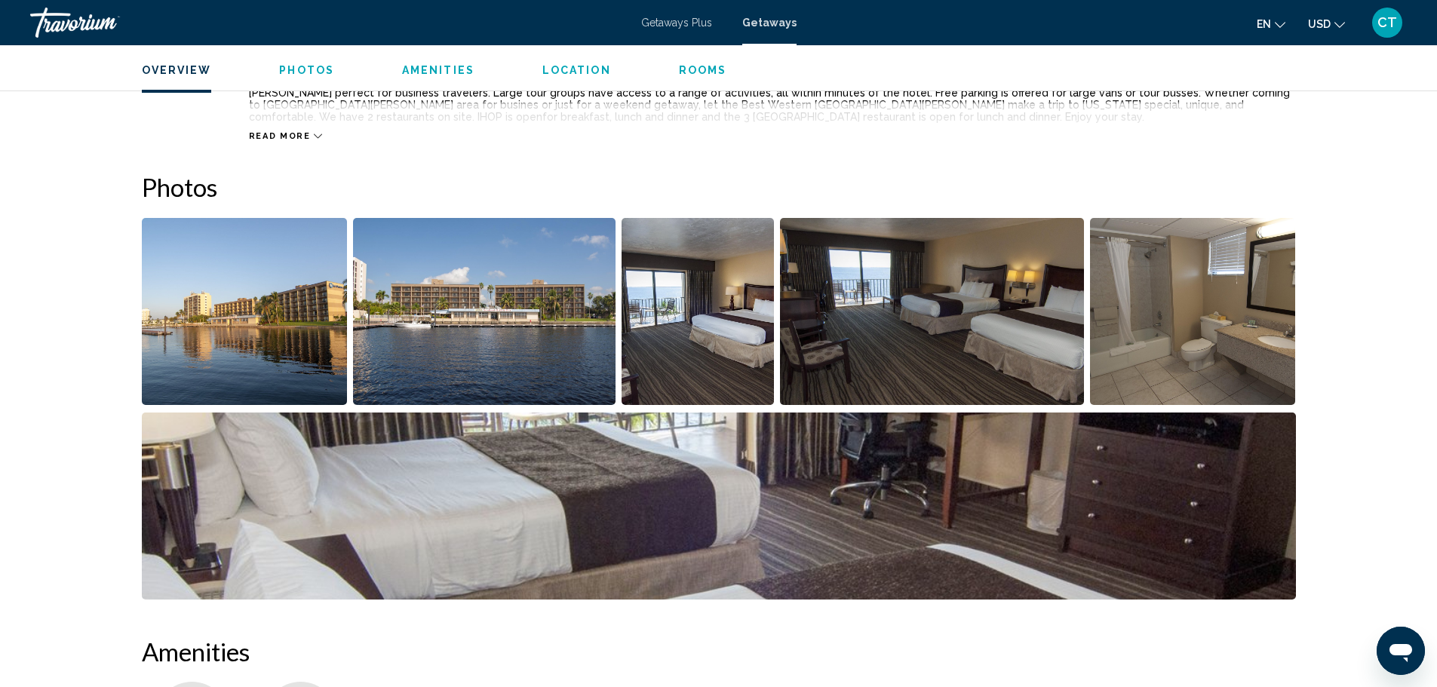
click at [679, 353] on img "Open full-screen image slider" at bounding box center [697, 311] width 153 height 187
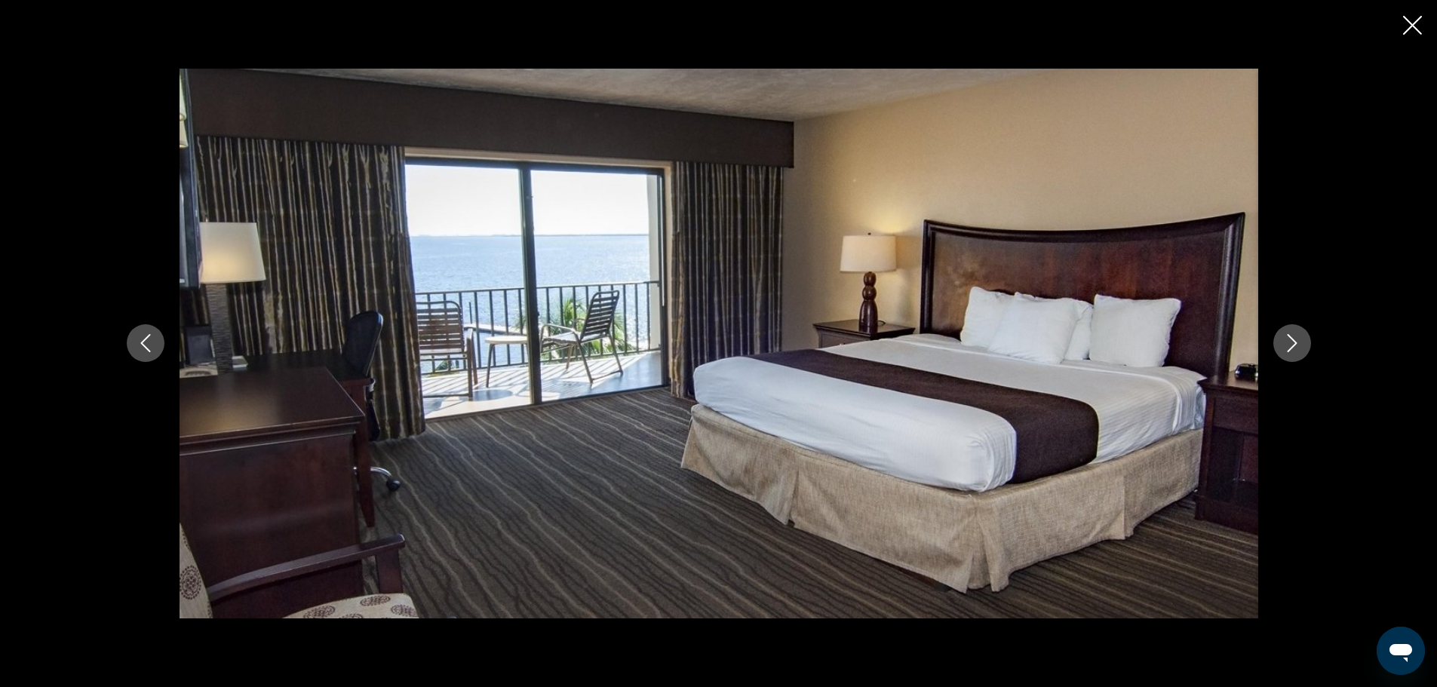
click at [1284, 338] on icon "Next image" at bounding box center [1292, 343] width 18 height 18
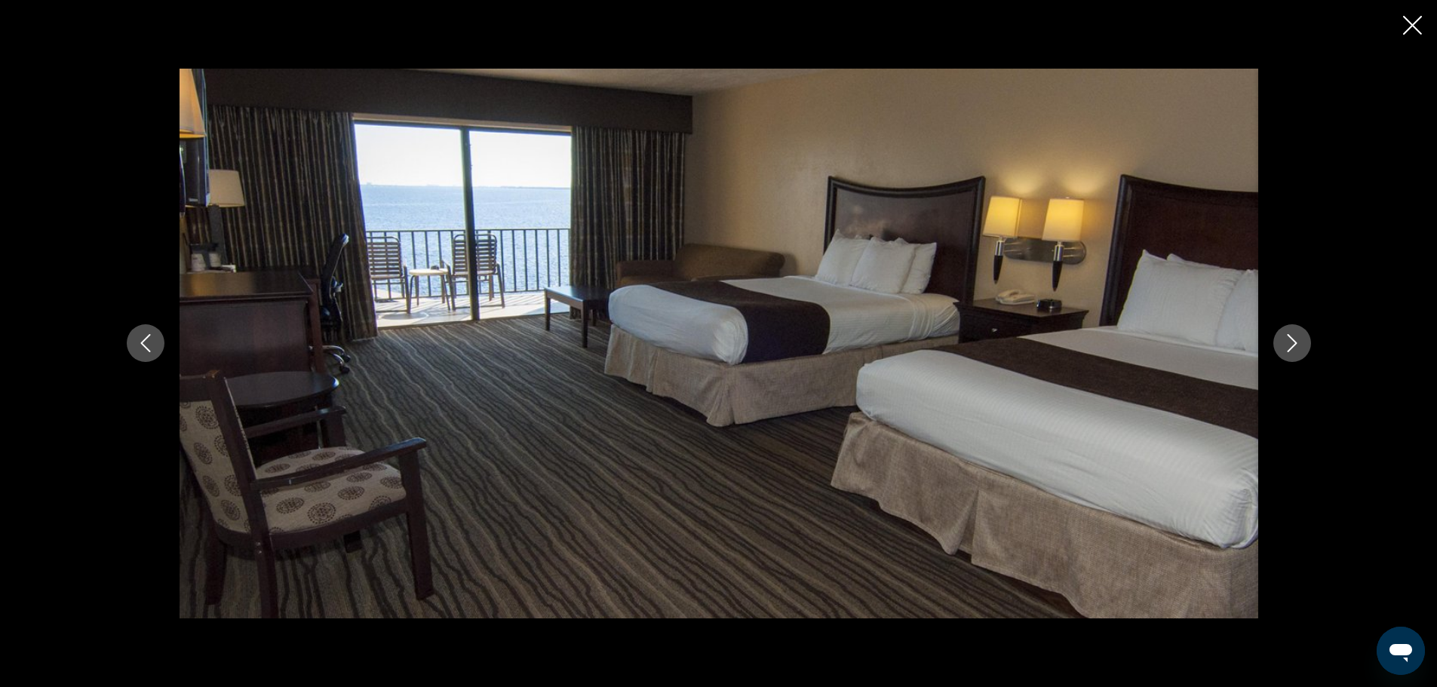
click at [1283, 336] on icon "Next image" at bounding box center [1292, 343] width 18 height 18
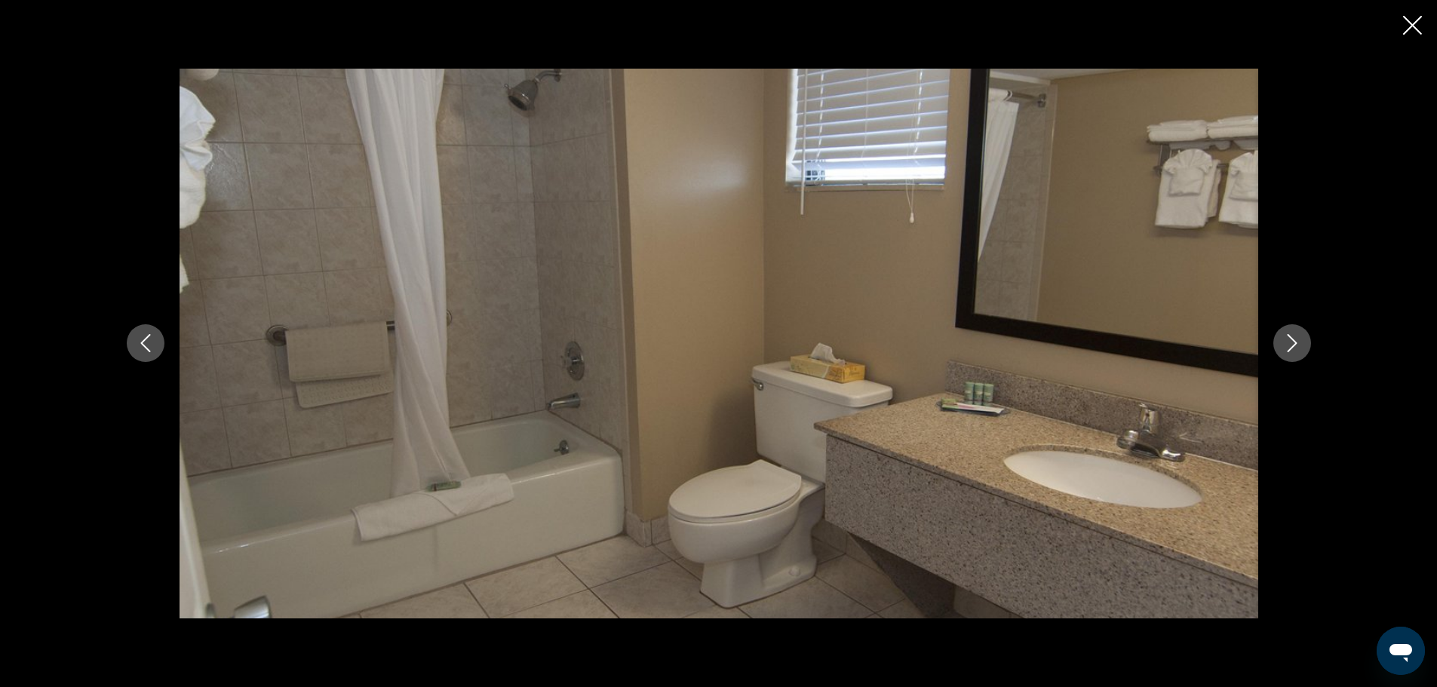
click at [1283, 336] on icon "Next image" at bounding box center [1292, 343] width 18 height 18
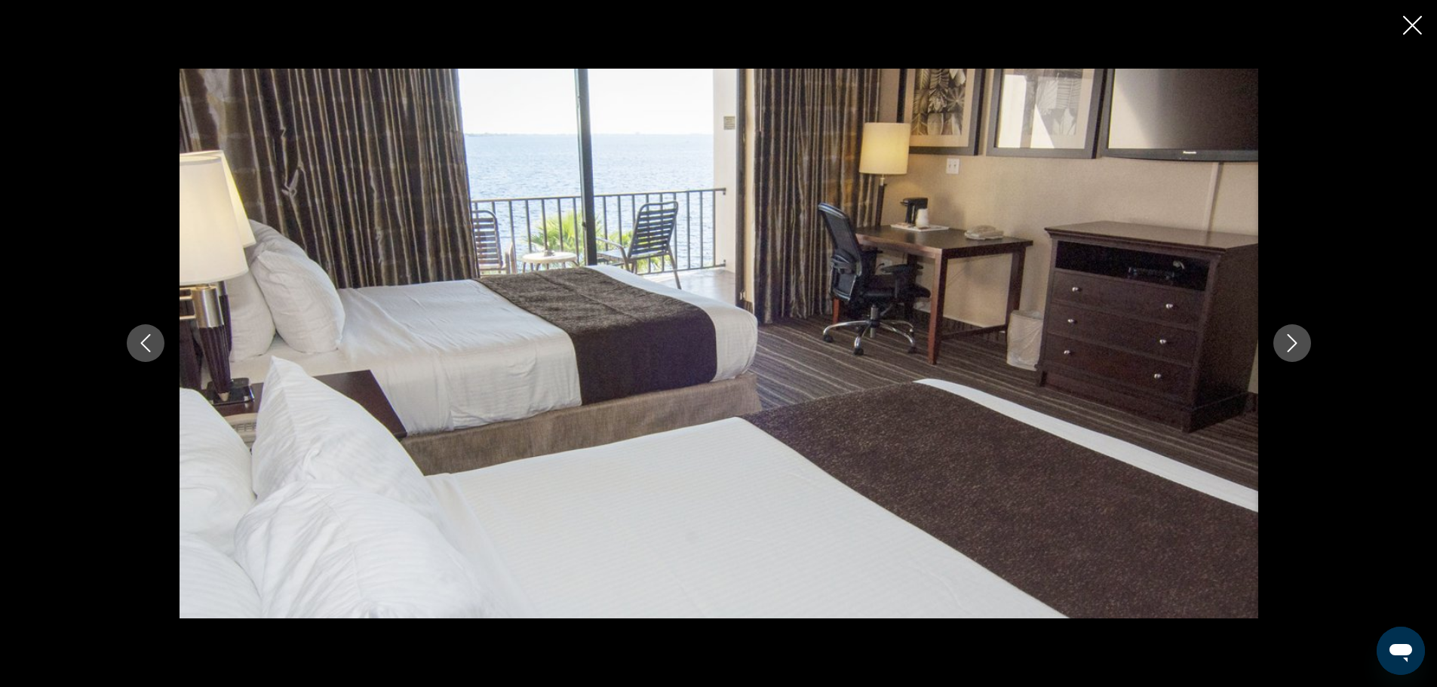
click at [1283, 336] on icon "Next image" at bounding box center [1292, 343] width 18 height 18
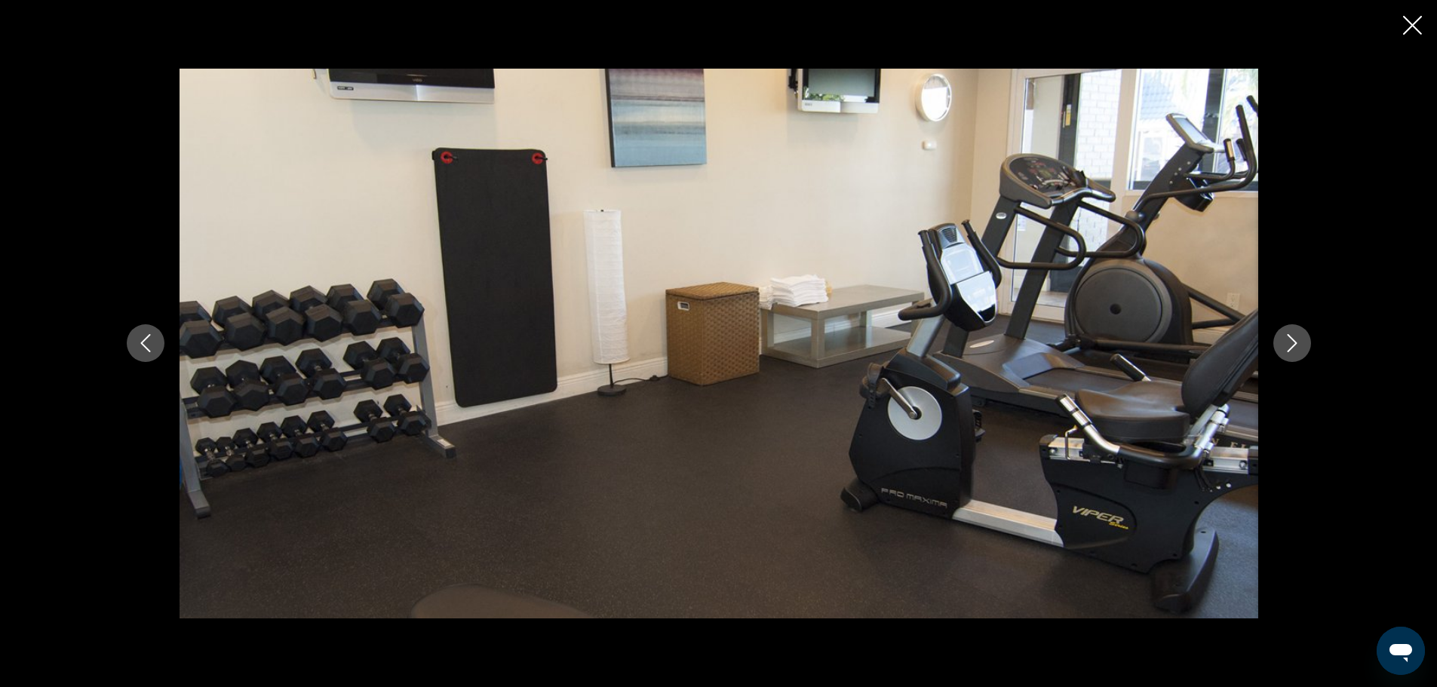
click at [1411, 30] on icon "Close slideshow" at bounding box center [1412, 25] width 19 height 19
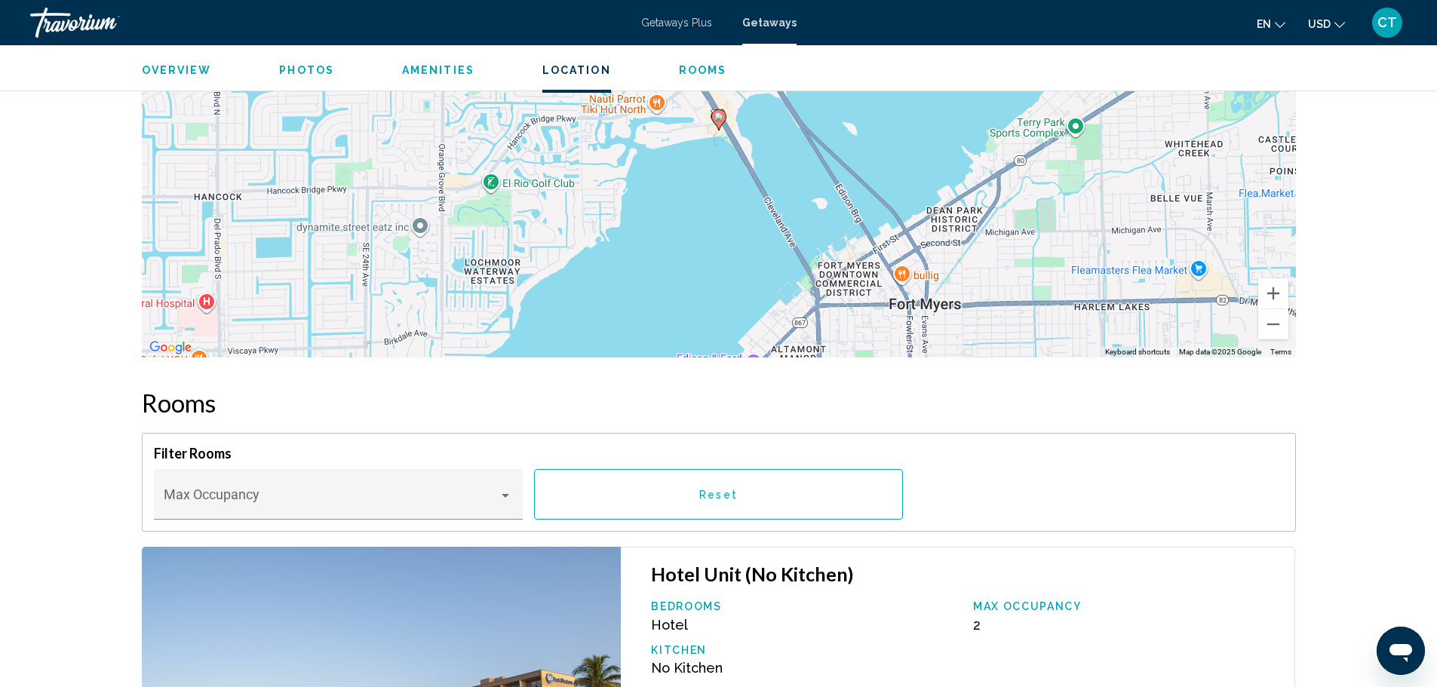
scroll to position [1659, 0]
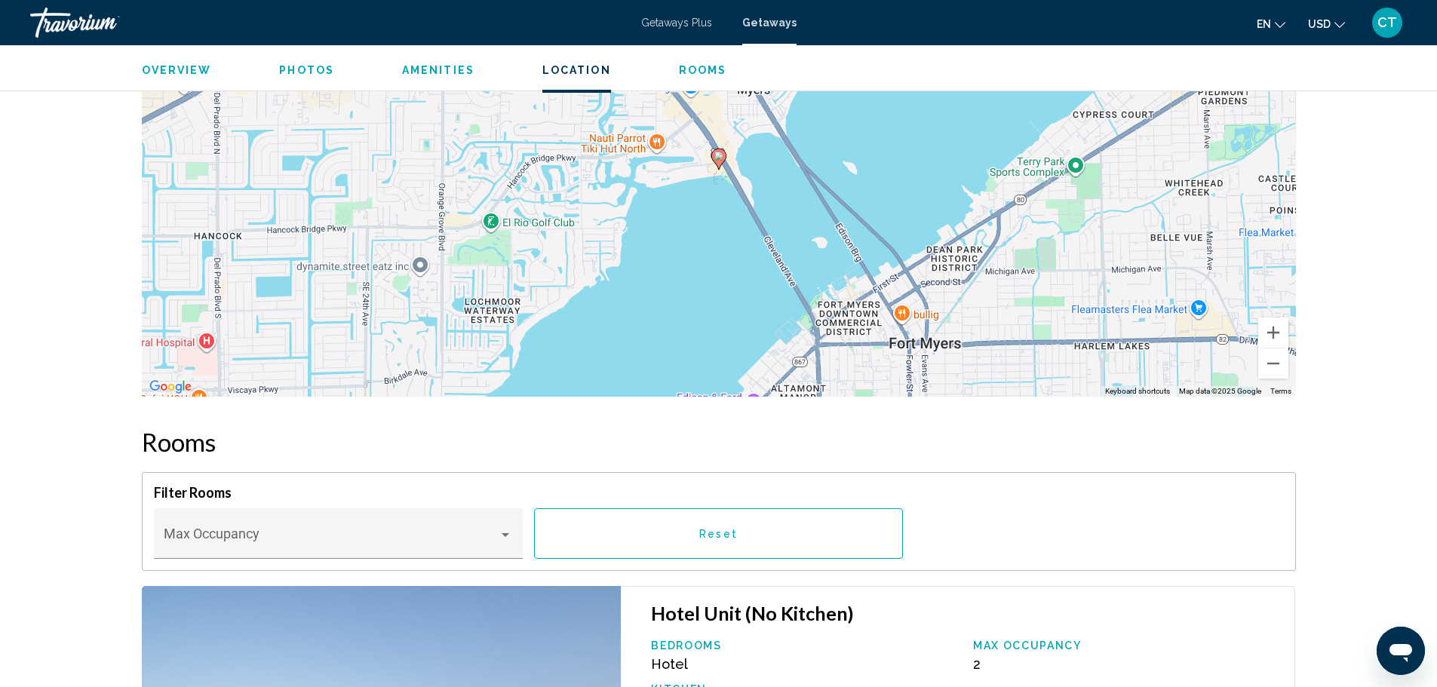
click at [186, 72] on span "Overview" at bounding box center [177, 70] width 70 height 12
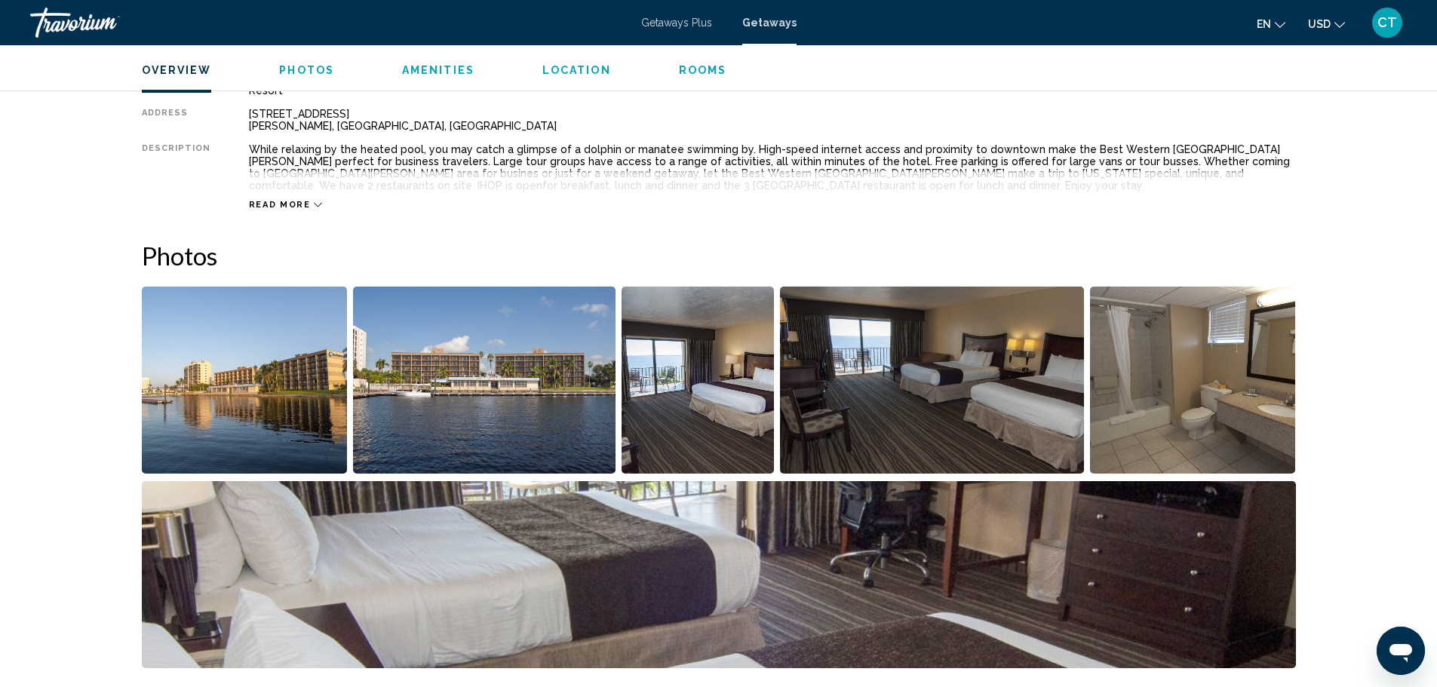
scroll to position [483, 0]
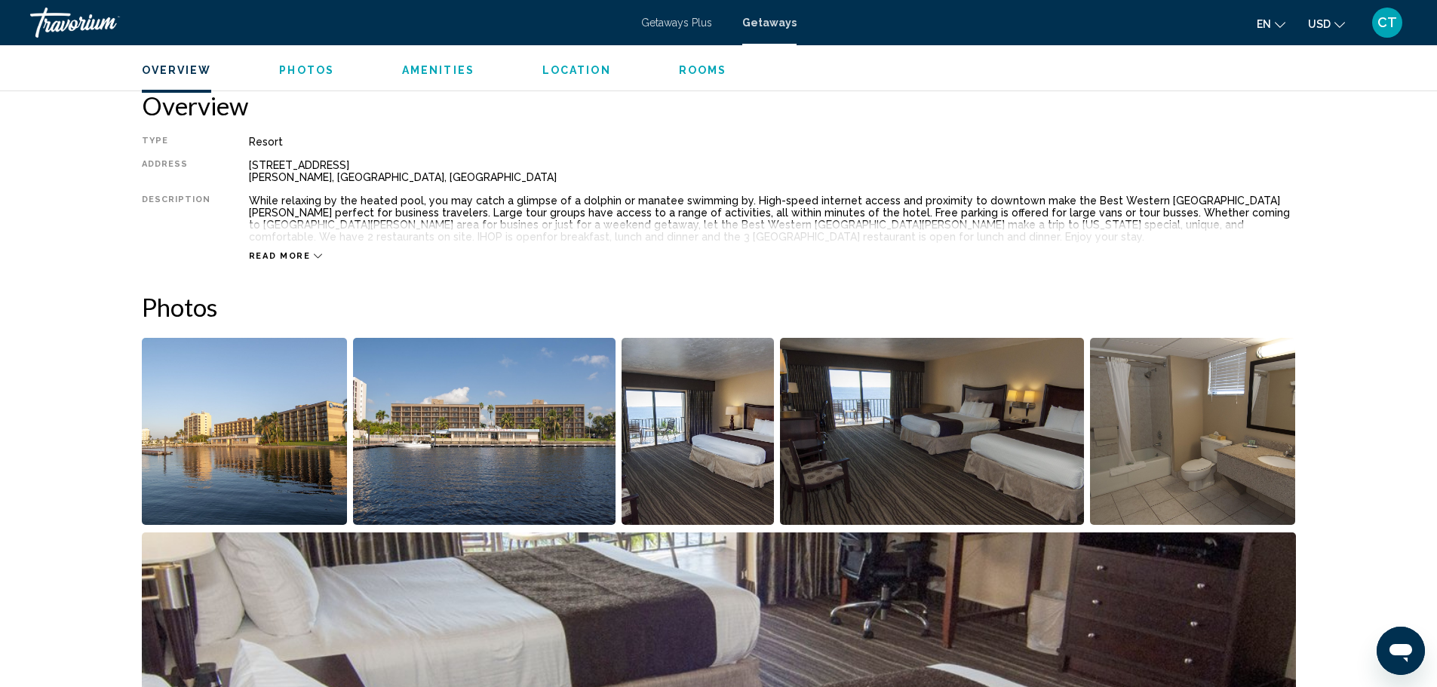
click at [283, 253] on span "Read more" at bounding box center [280, 256] width 62 height 10
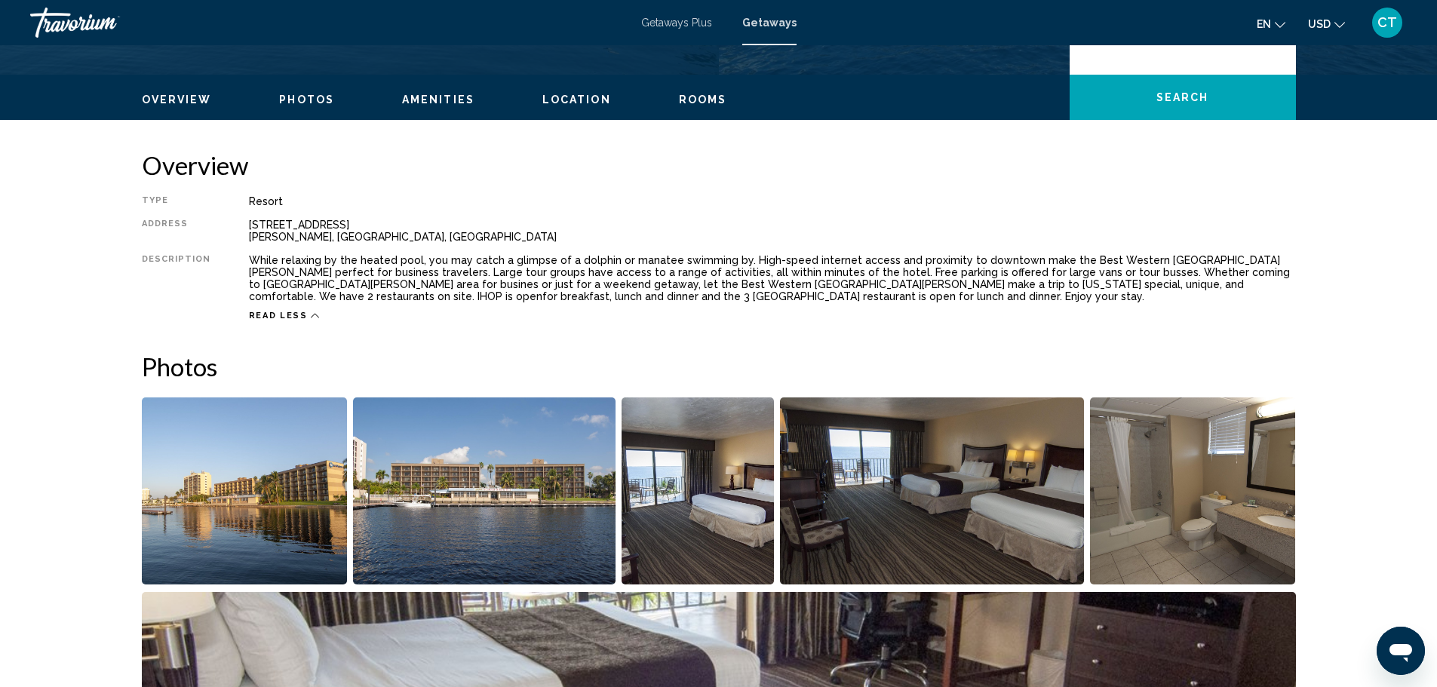
scroll to position [333, 0]
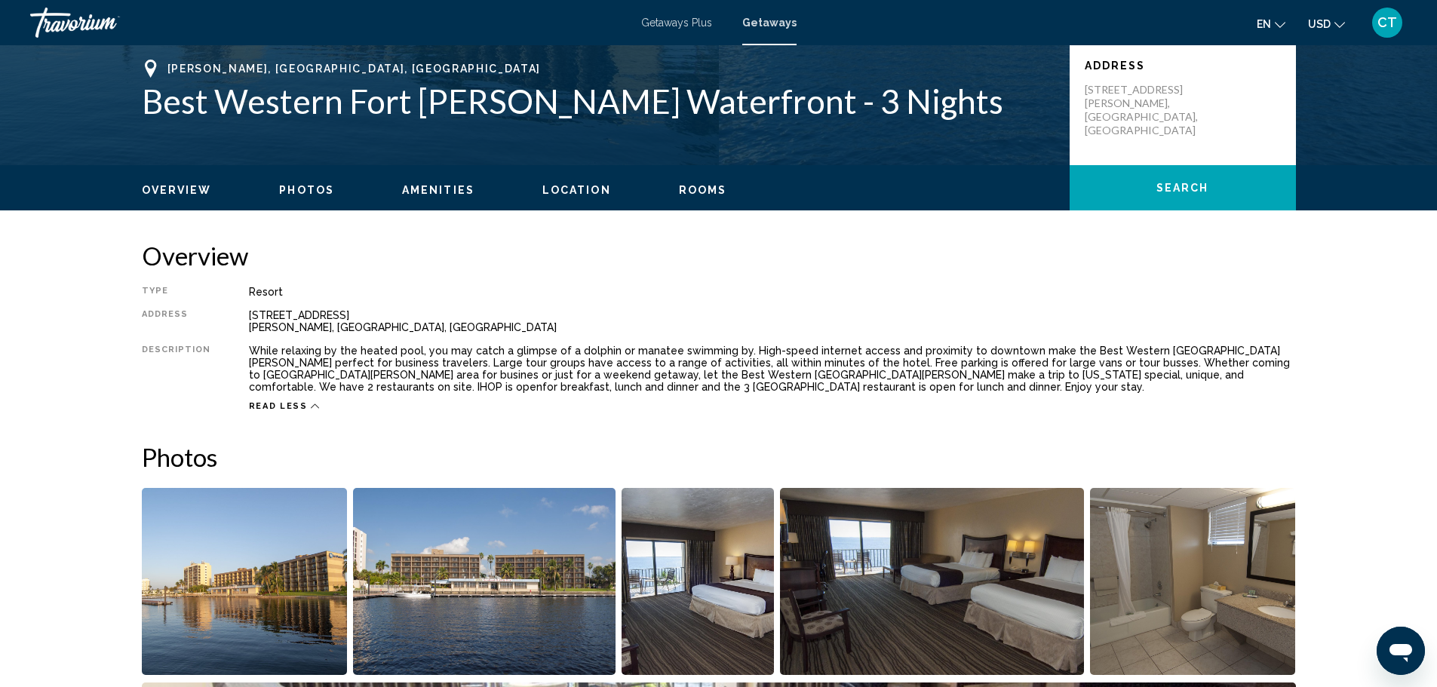
click at [166, 191] on span "Overview" at bounding box center [177, 190] width 70 height 12
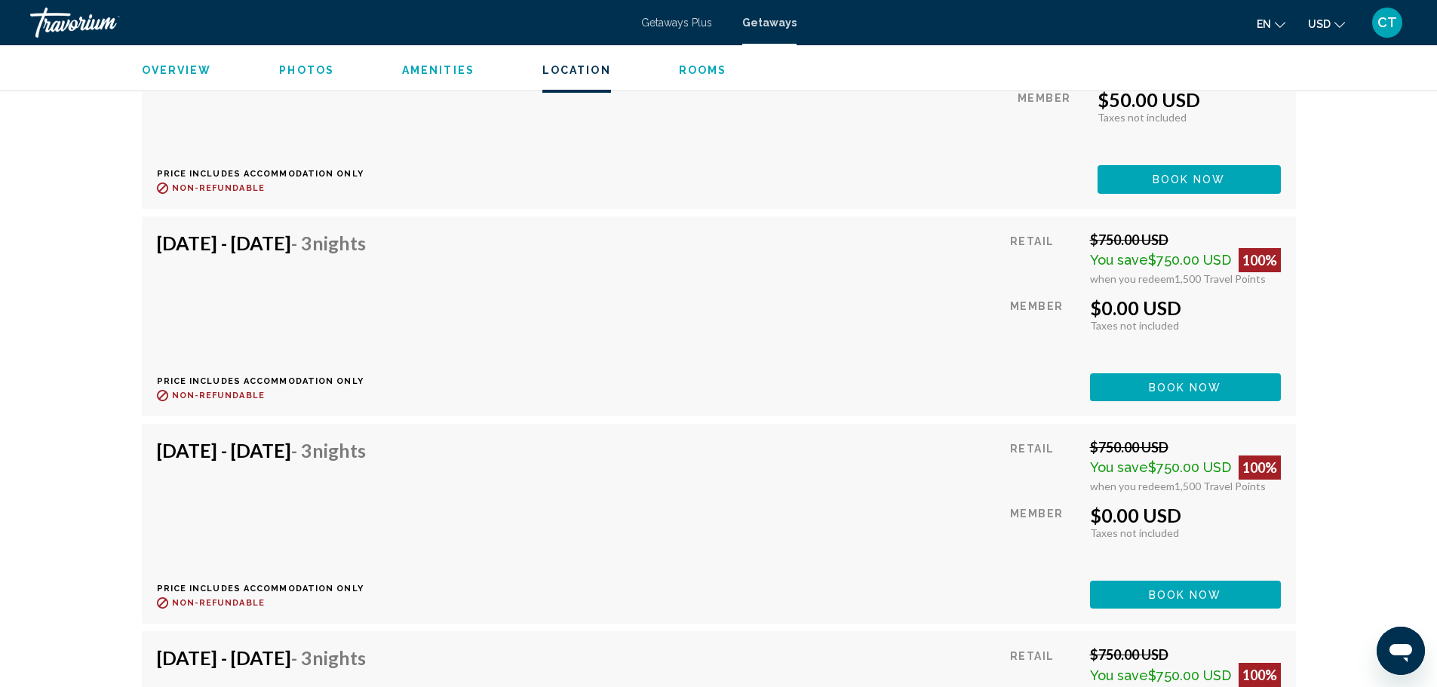
scroll to position [11795, 0]
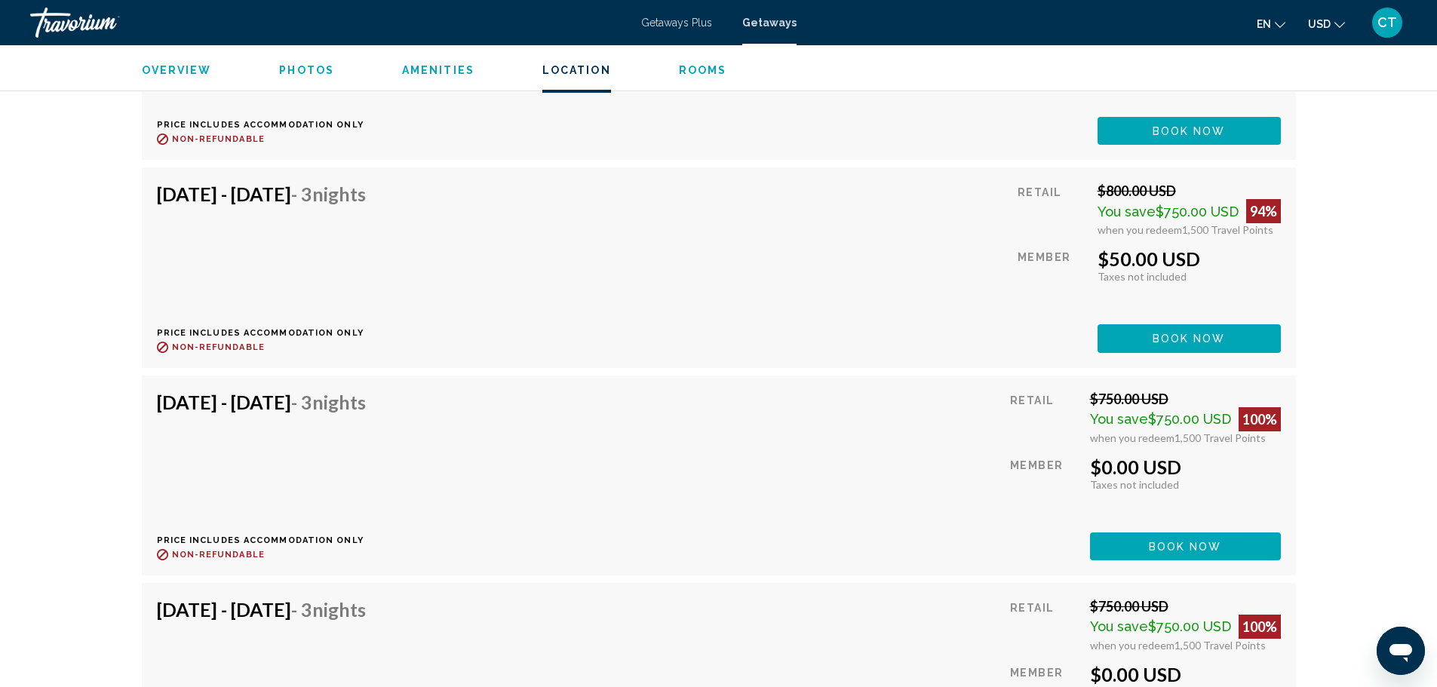
click at [767, 23] on span "Getaways" at bounding box center [769, 23] width 54 height 12
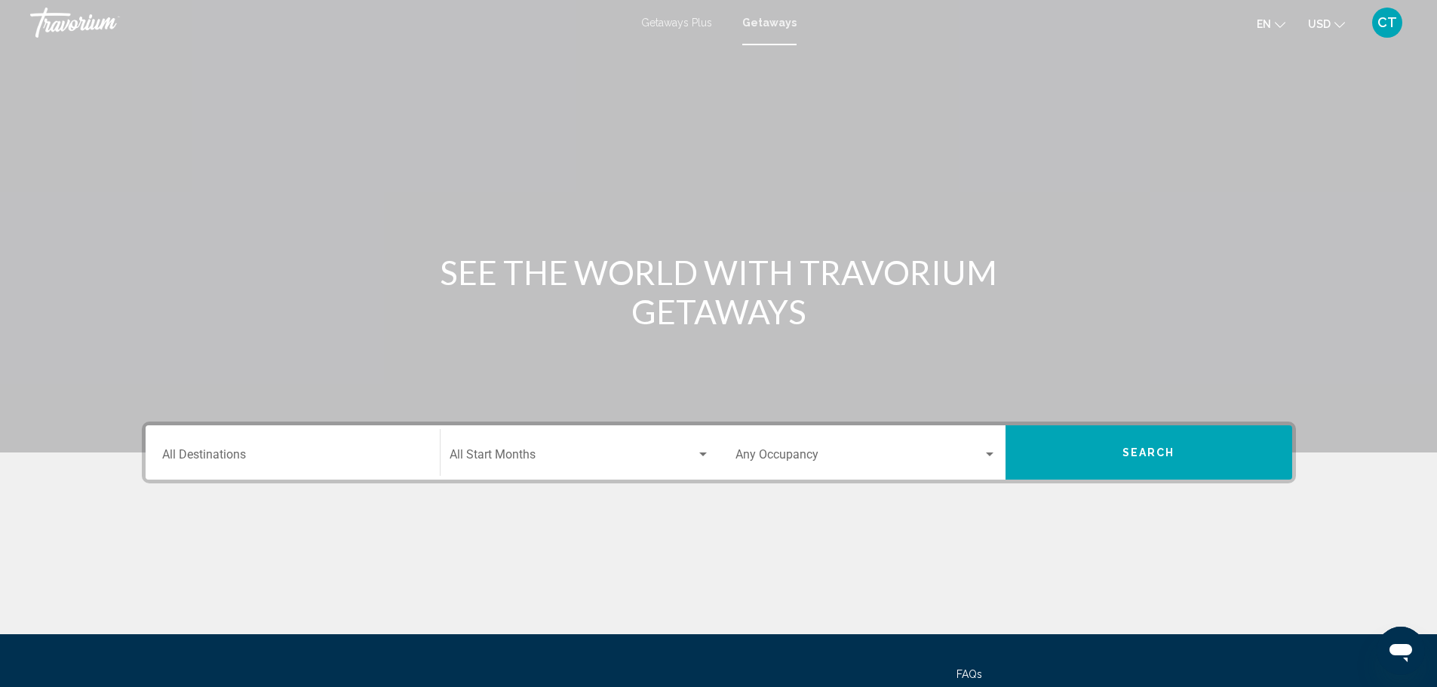
click at [229, 449] on div "Destination All Destinations" at bounding box center [292, 453] width 261 height 48
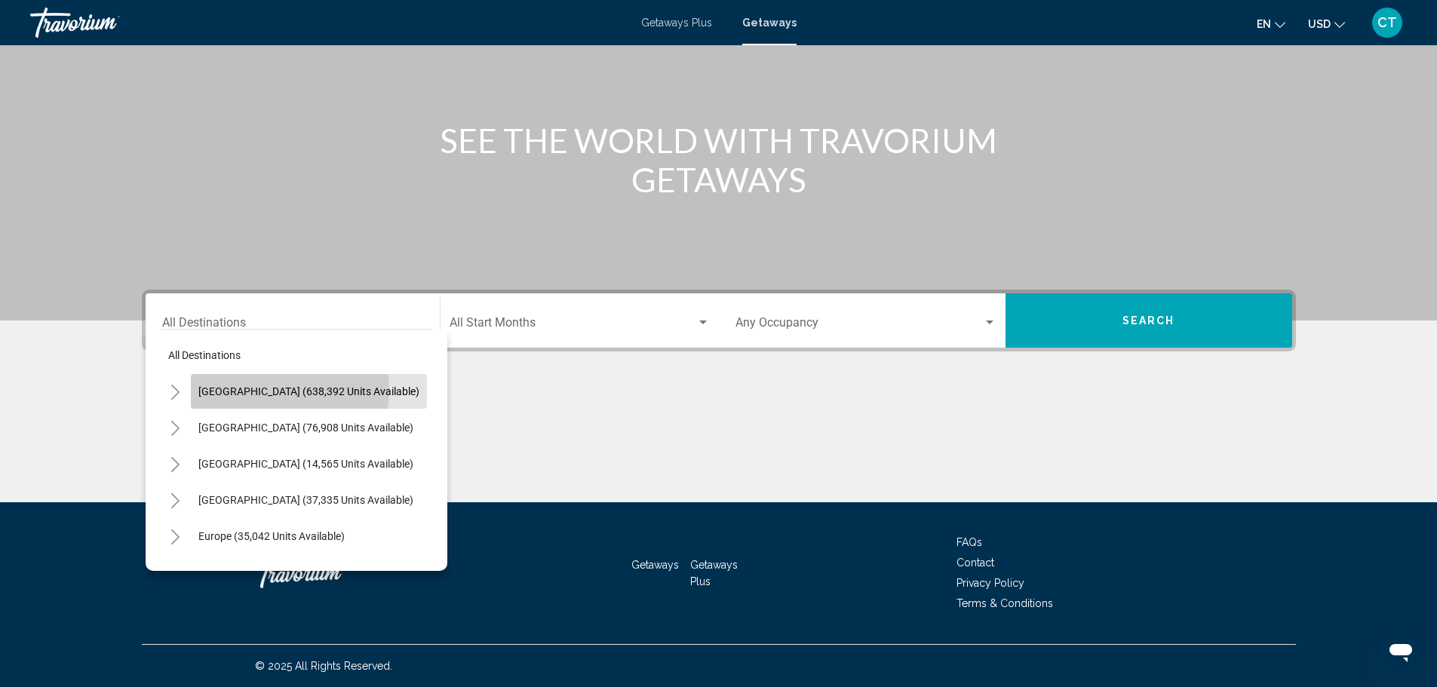
click at [253, 388] on span "[GEOGRAPHIC_DATA] (638,392 units available)" at bounding box center [308, 391] width 221 height 12
type input "**********"
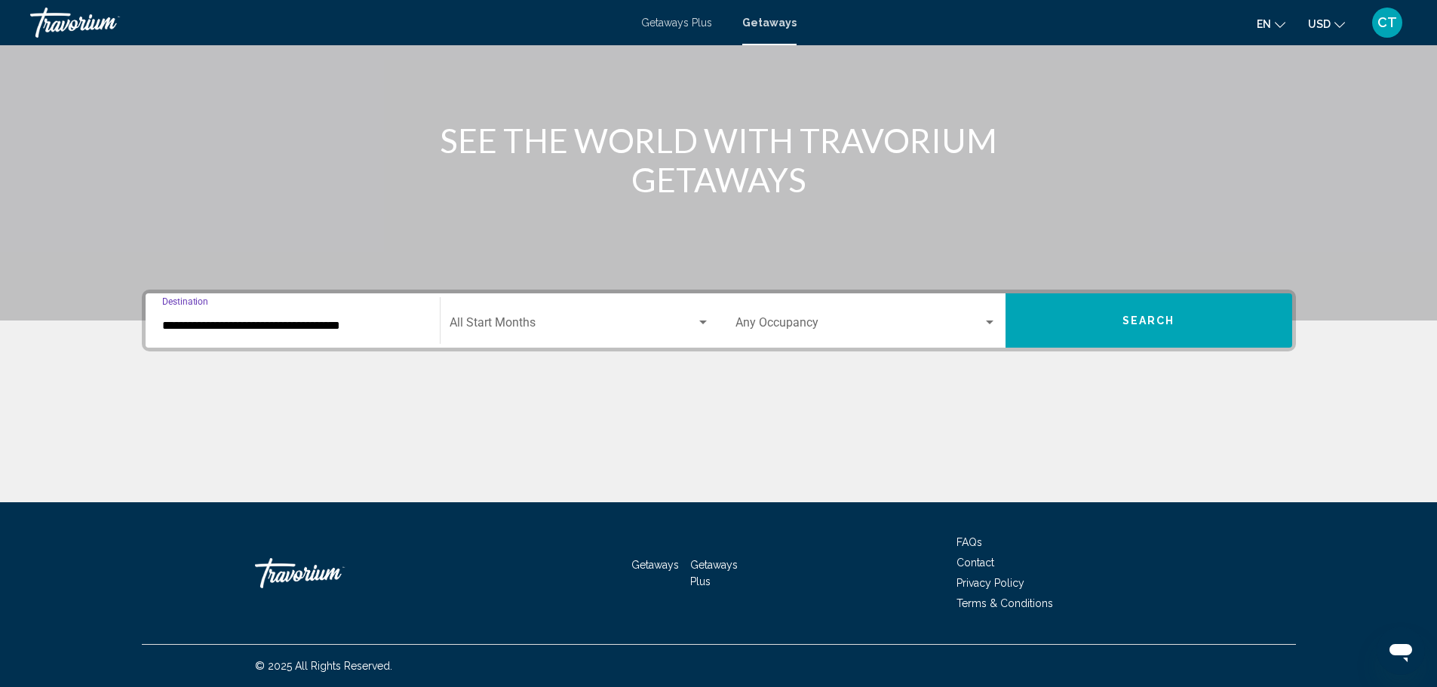
click at [465, 328] on span "Search widget" at bounding box center [572, 326] width 247 height 14
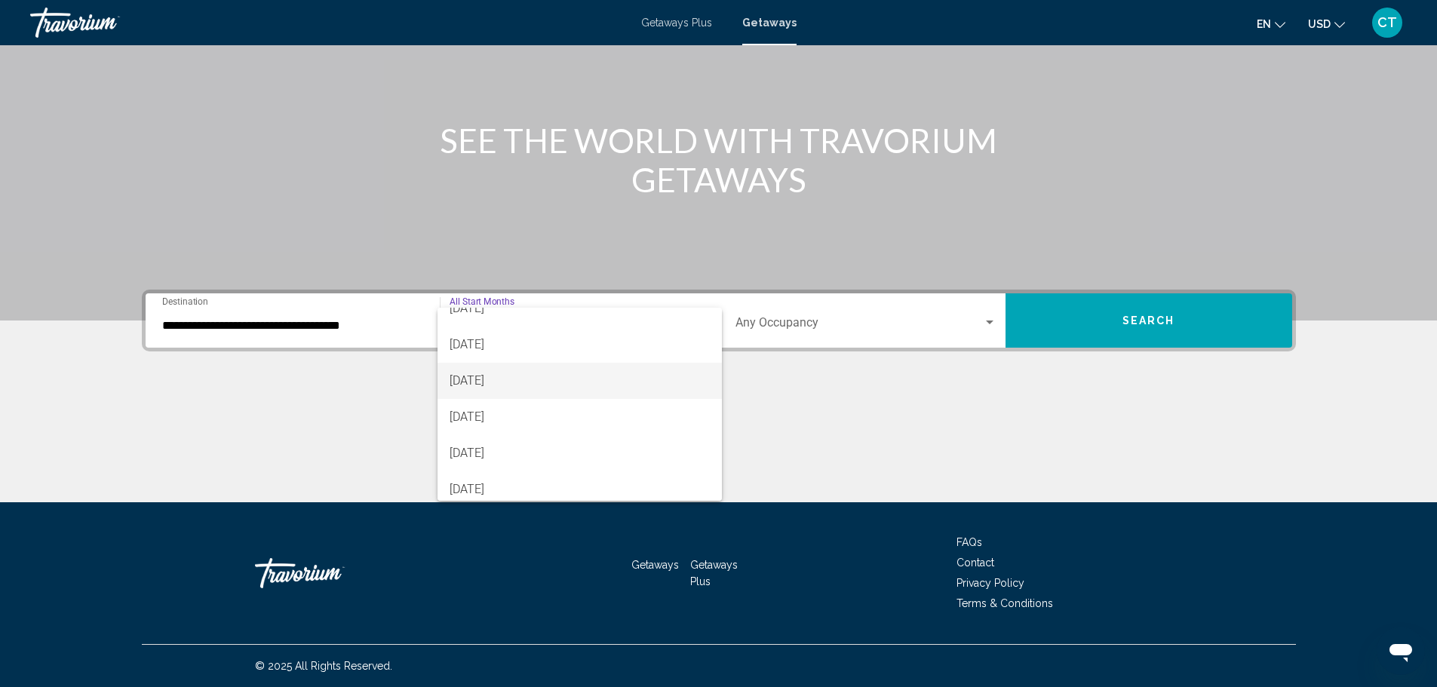
scroll to position [75, 0]
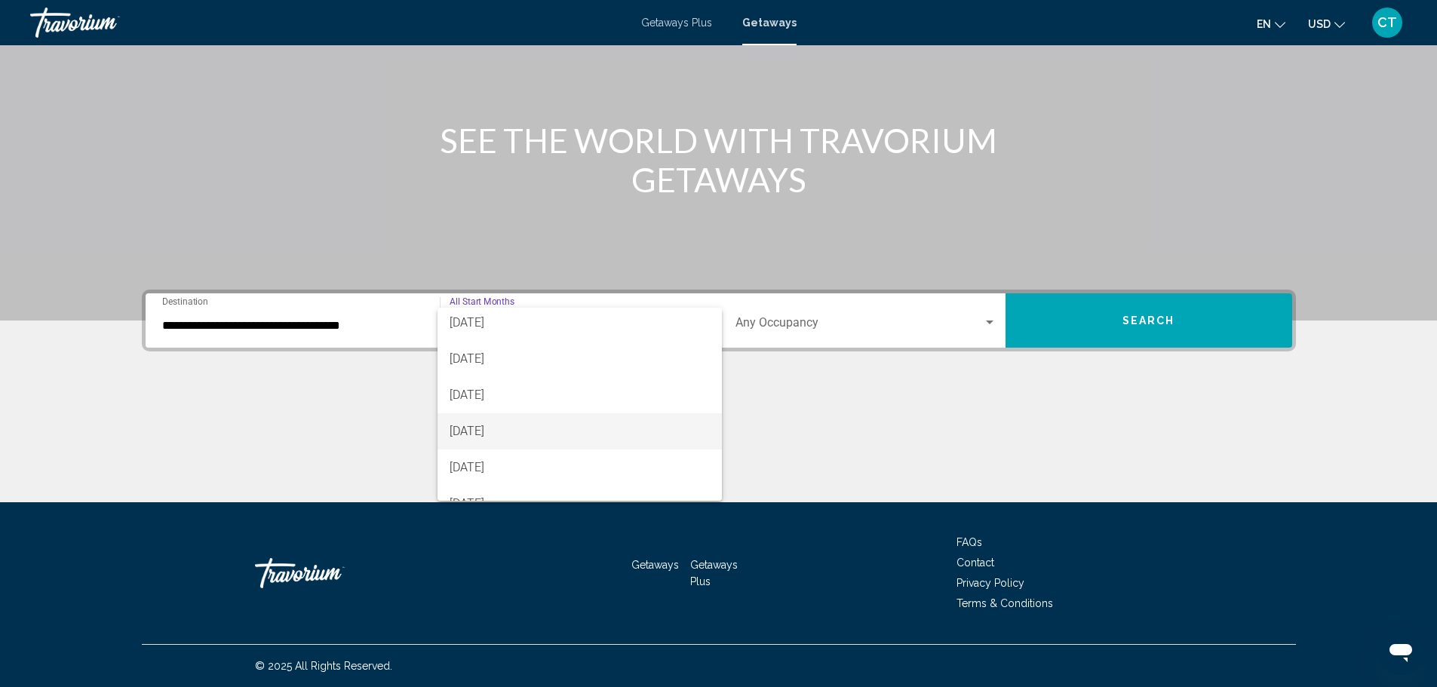
click at [494, 435] on span "[DATE]" at bounding box center [579, 431] width 260 height 36
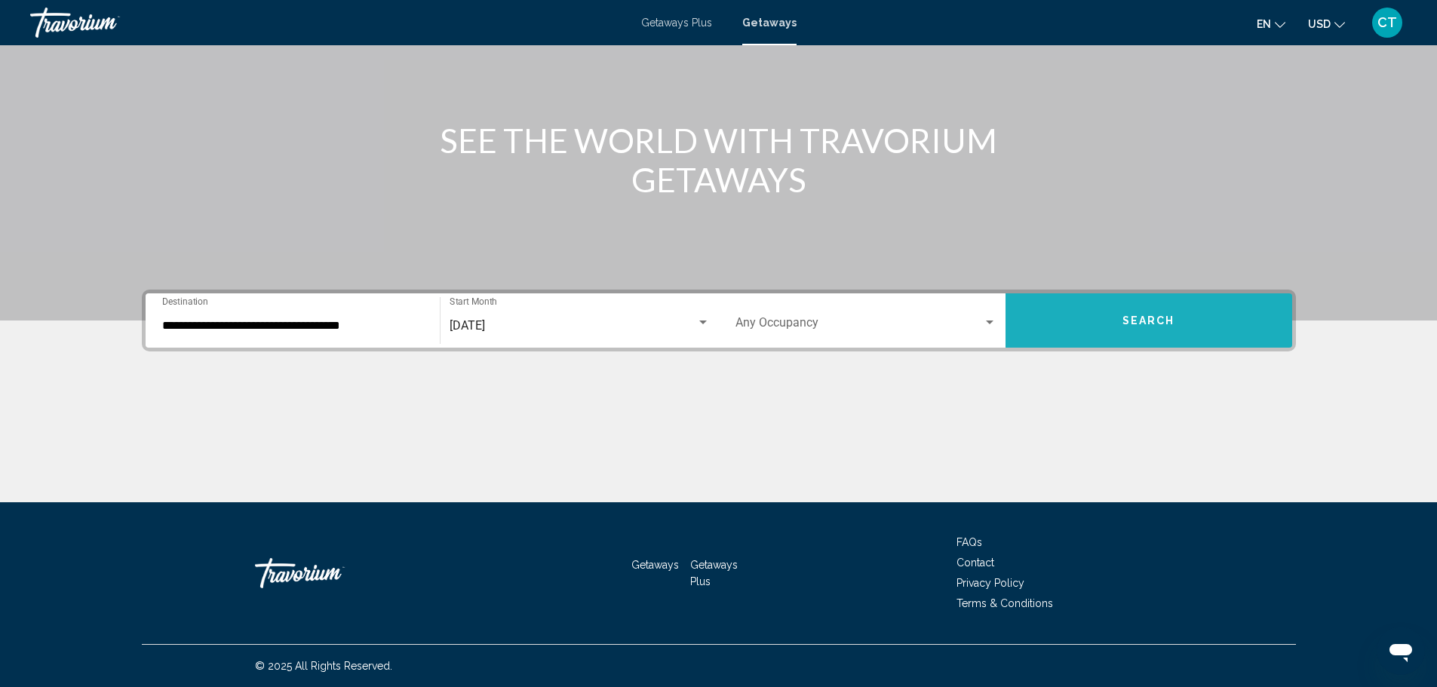
click at [1130, 318] on span "Search" at bounding box center [1148, 321] width 53 height 12
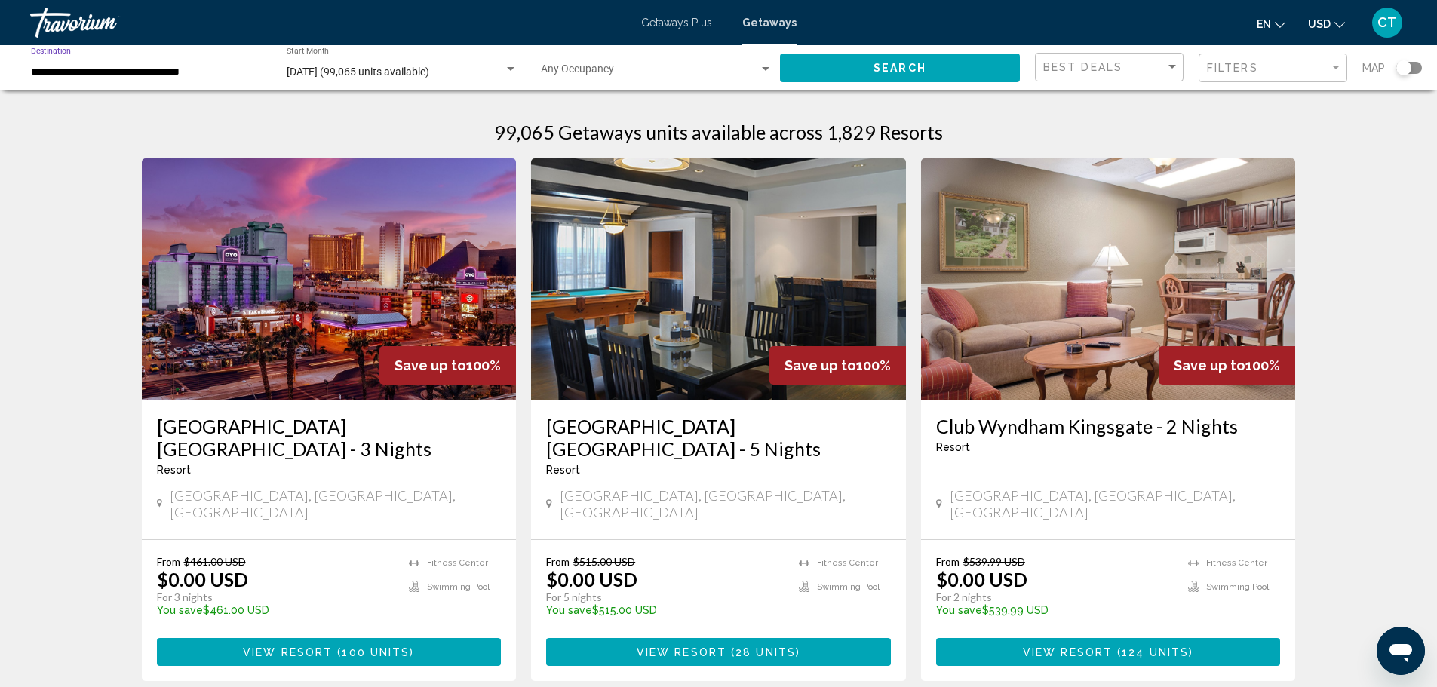
click at [152, 75] on input "**********" at bounding box center [147, 72] width 232 height 12
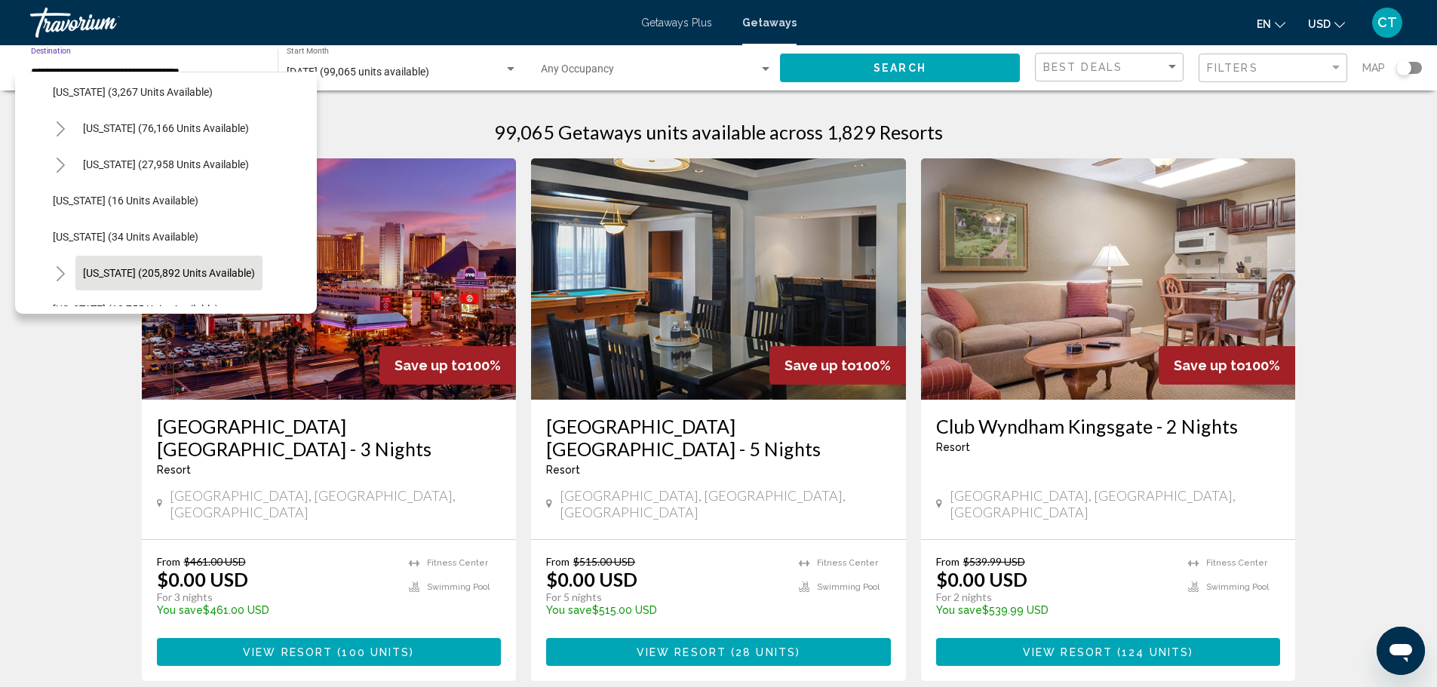
scroll to position [226, 0]
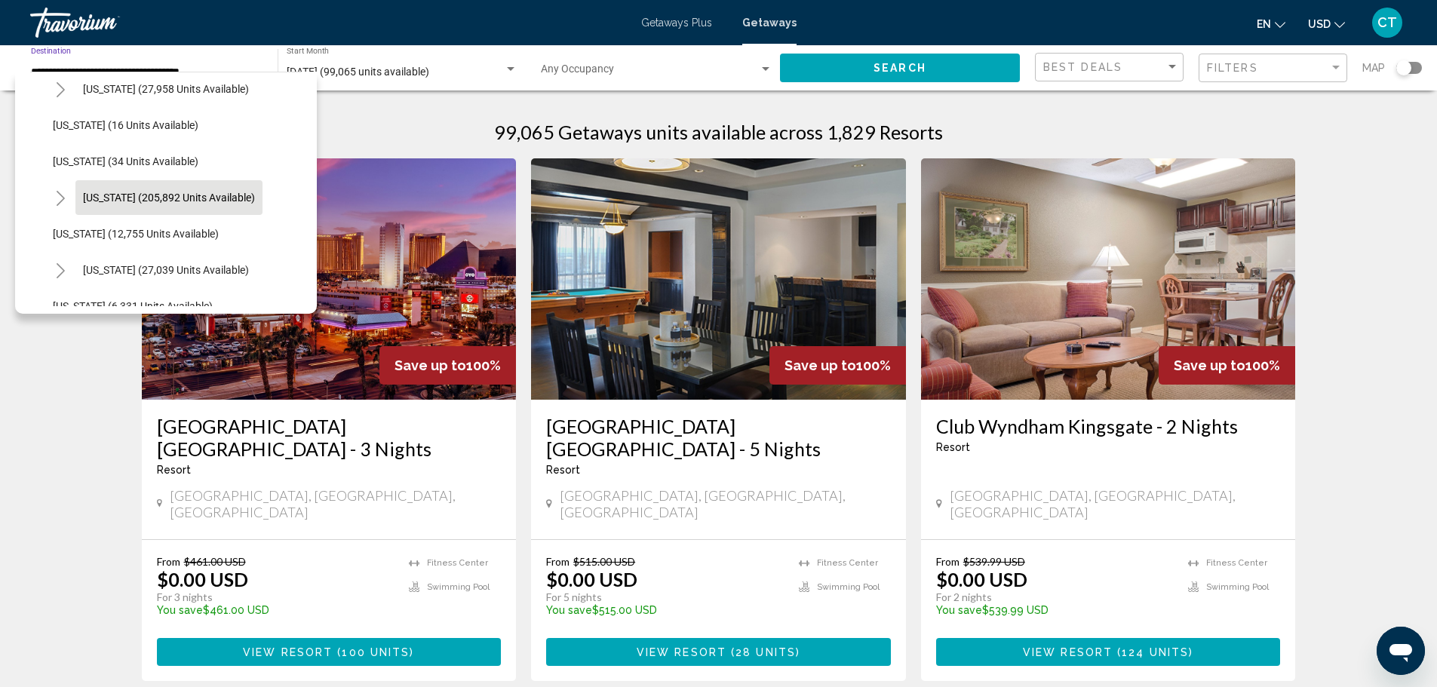
click at [143, 201] on span "[US_STATE] (205,892 units available)" at bounding box center [169, 198] width 172 height 12
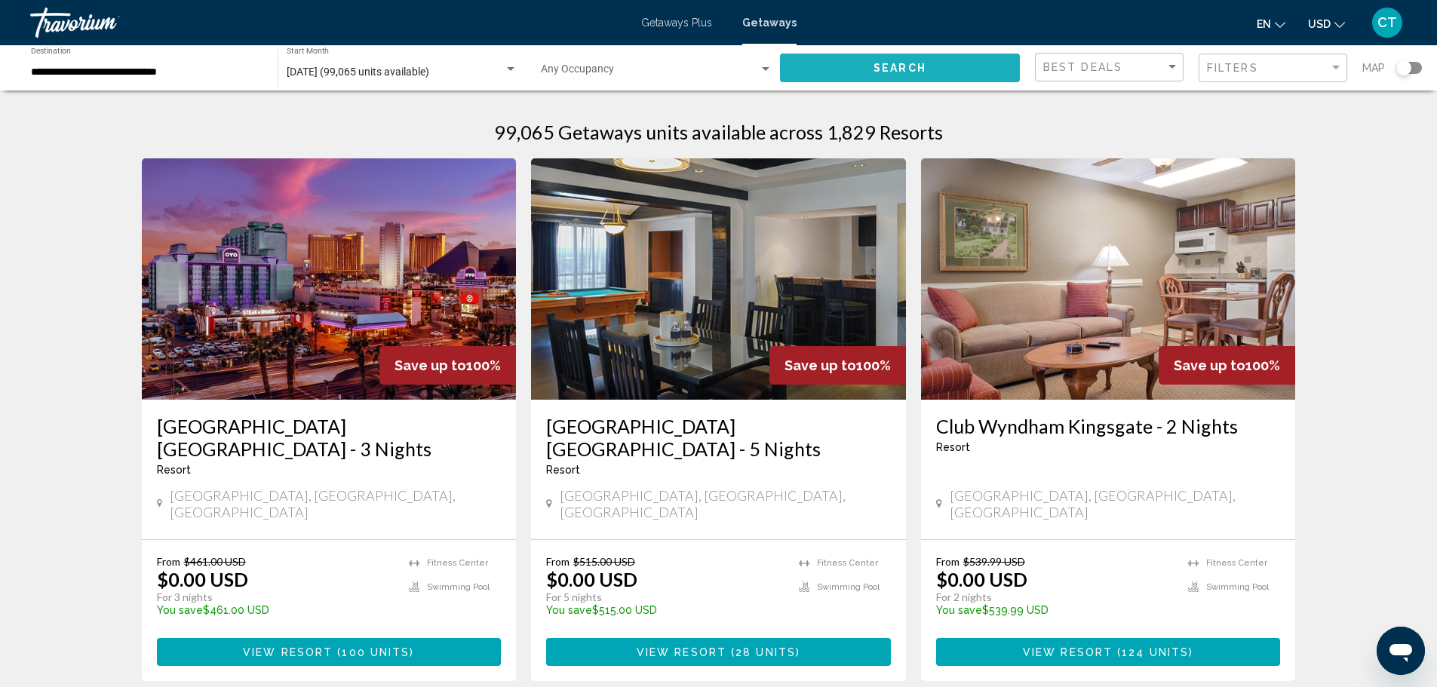
click at [918, 67] on span "Search" at bounding box center [899, 69] width 53 height 12
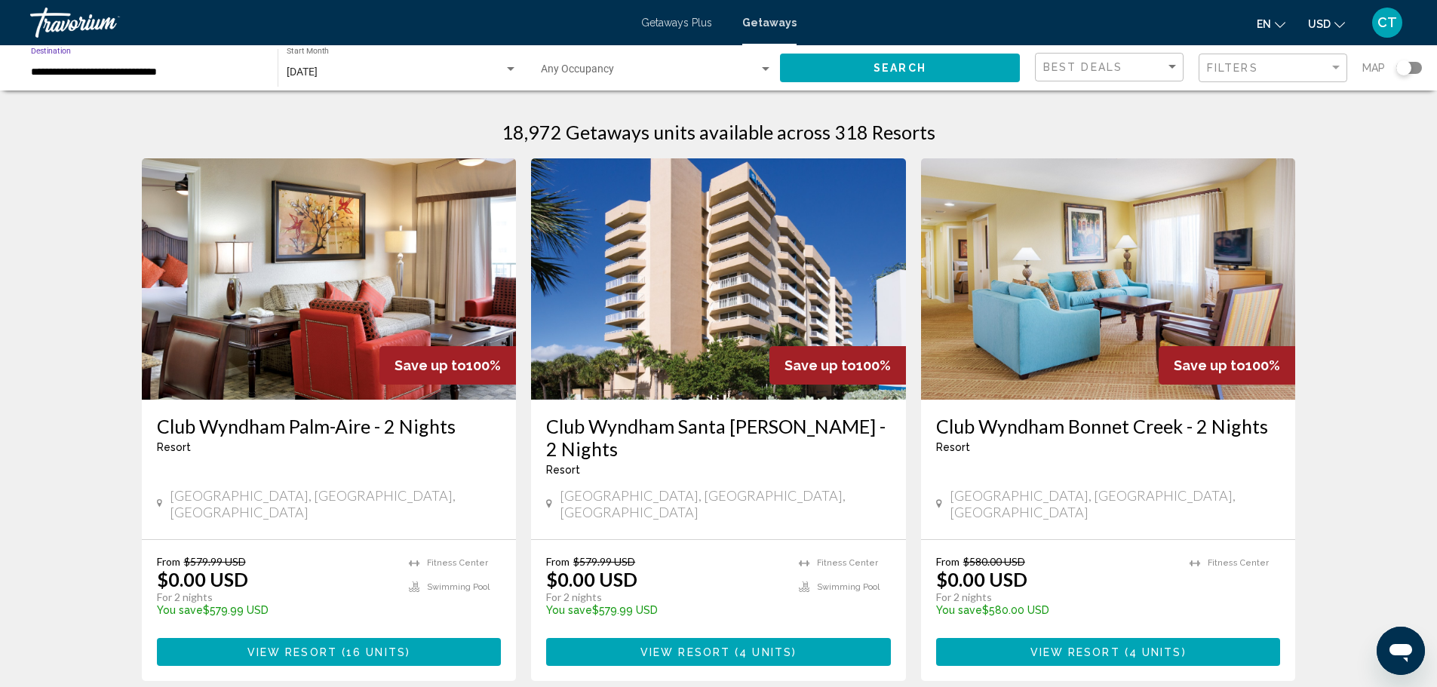
click at [143, 77] on input "**********" at bounding box center [147, 72] width 232 height 12
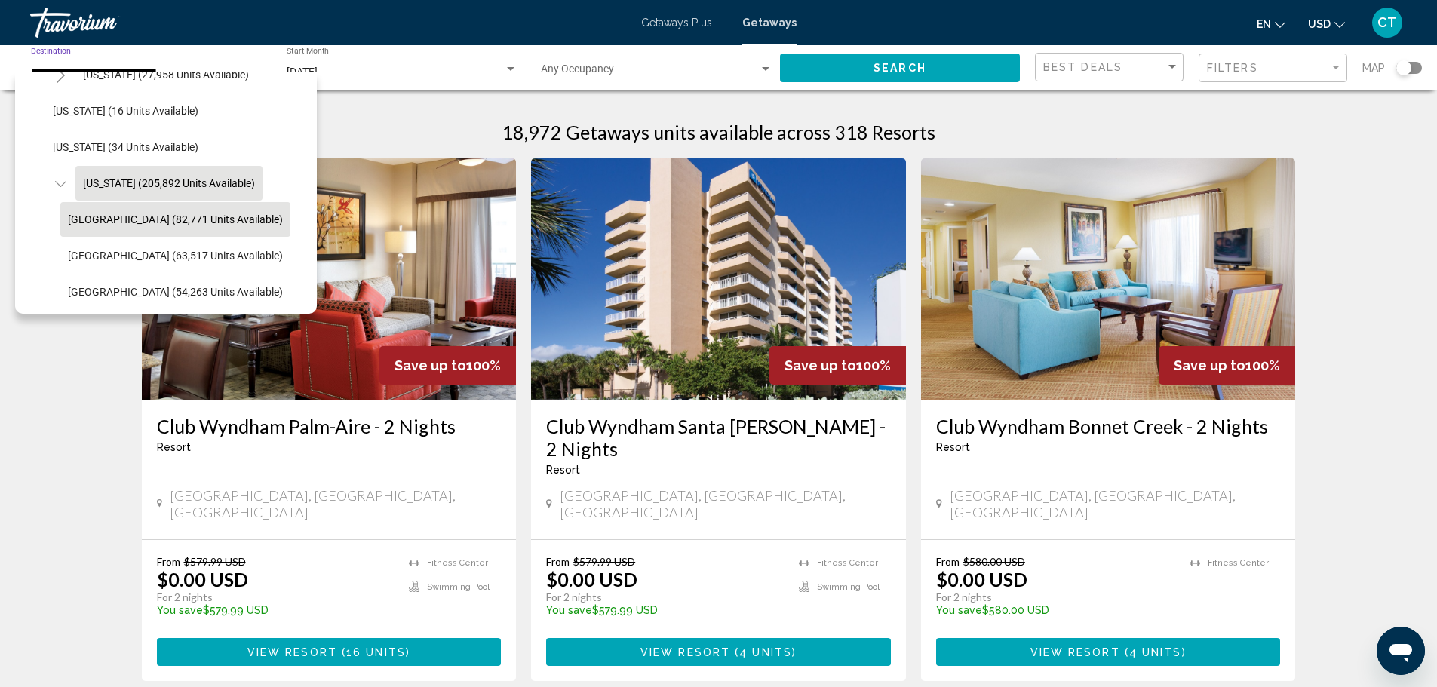
scroll to position [316, 0]
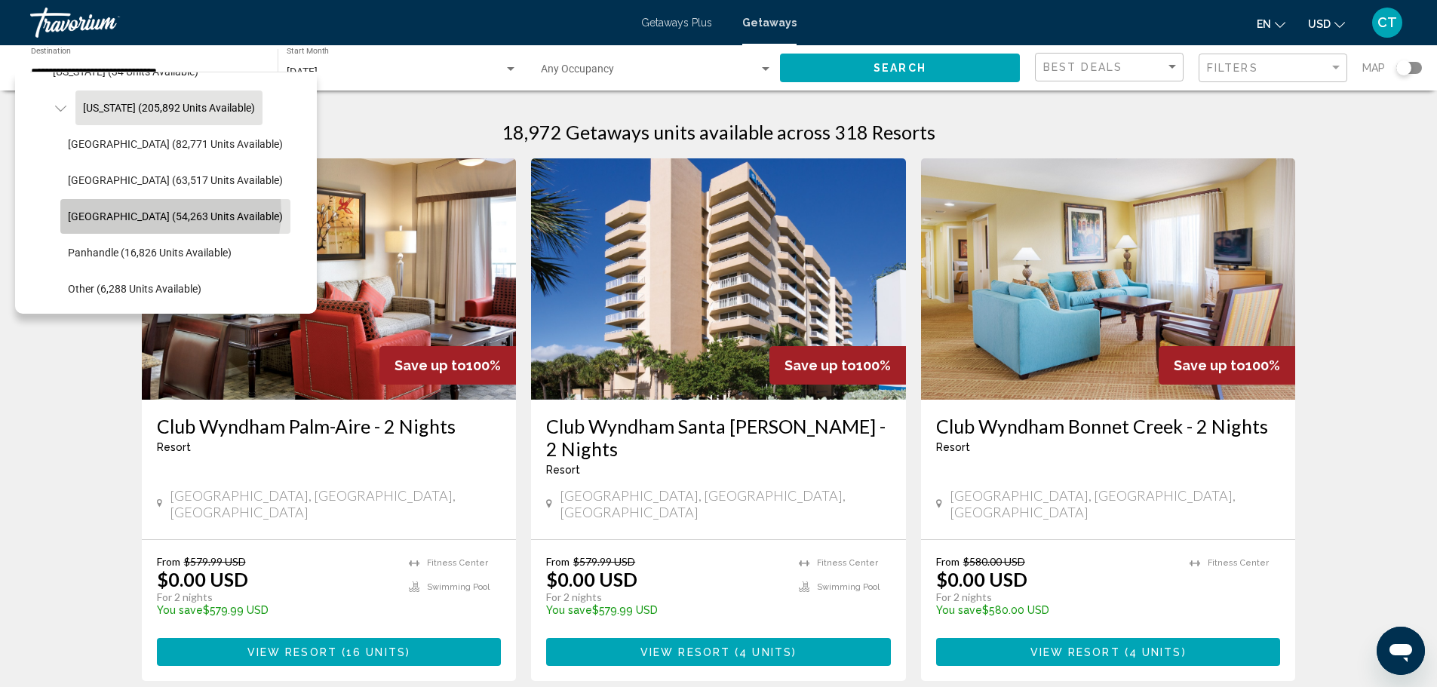
click at [170, 212] on span "[GEOGRAPHIC_DATA] (54,263 units available)" at bounding box center [175, 216] width 215 height 12
type input "**********"
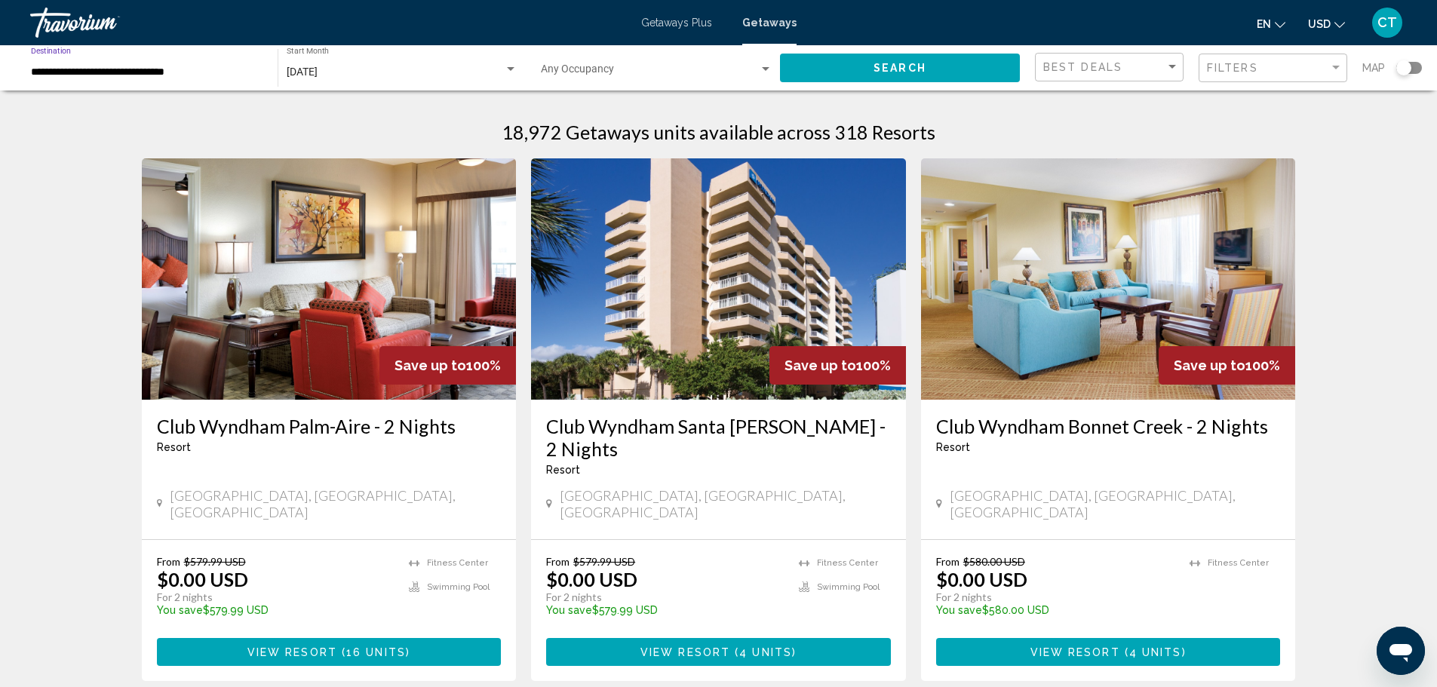
click at [897, 69] on span "Search" at bounding box center [899, 69] width 53 height 12
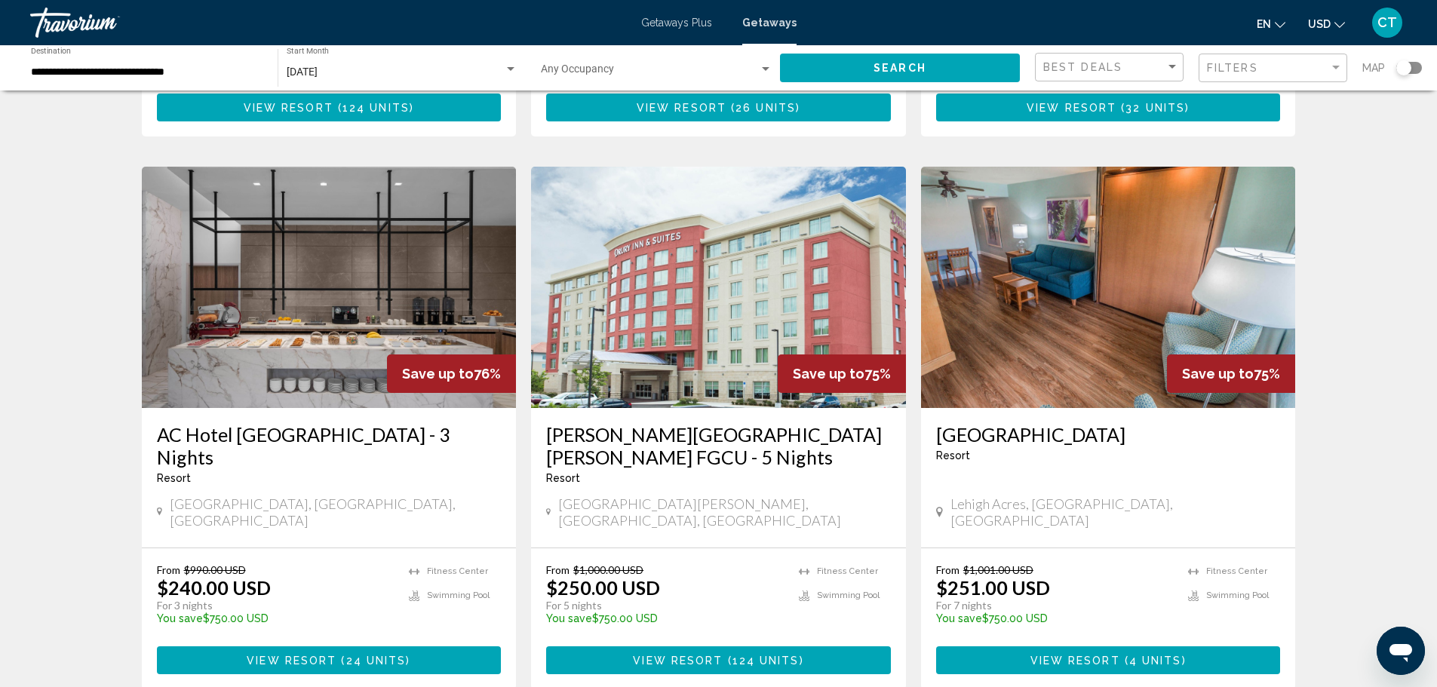
scroll to position [1659, 0]
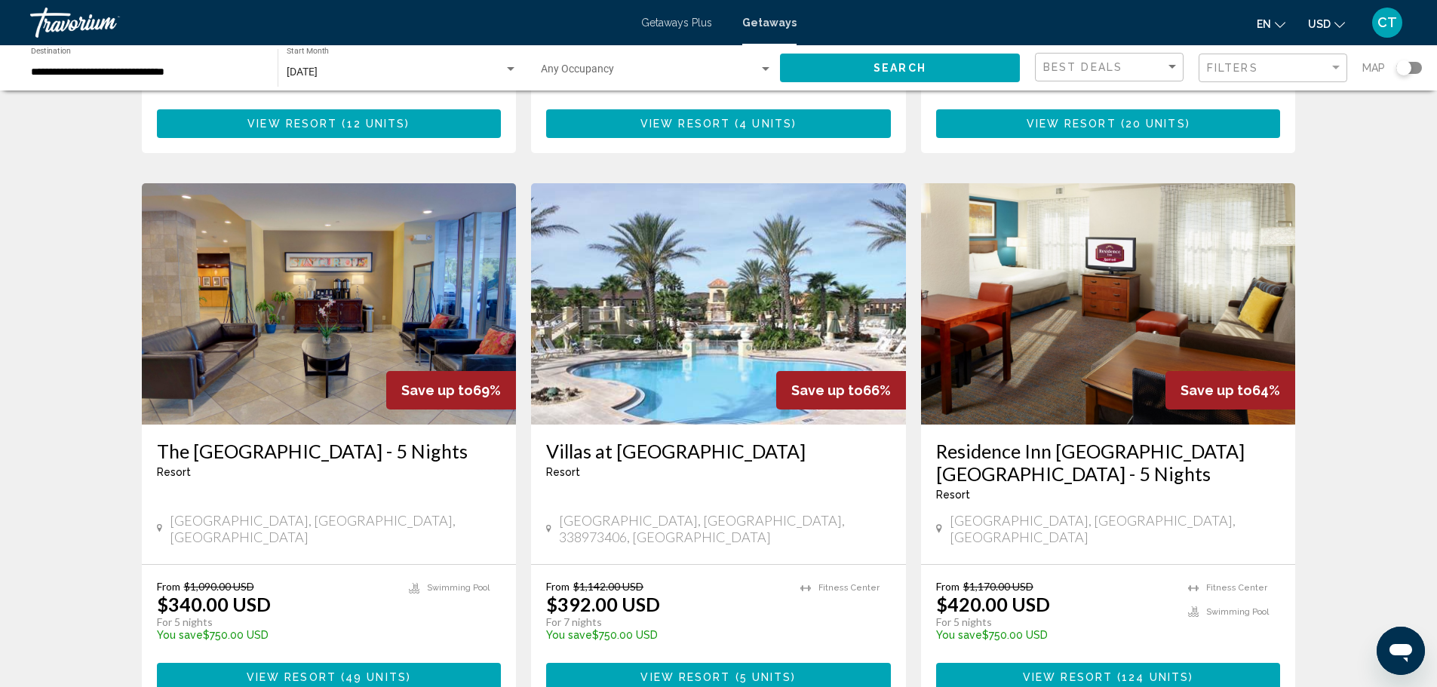
scroll to position [1131, 0]
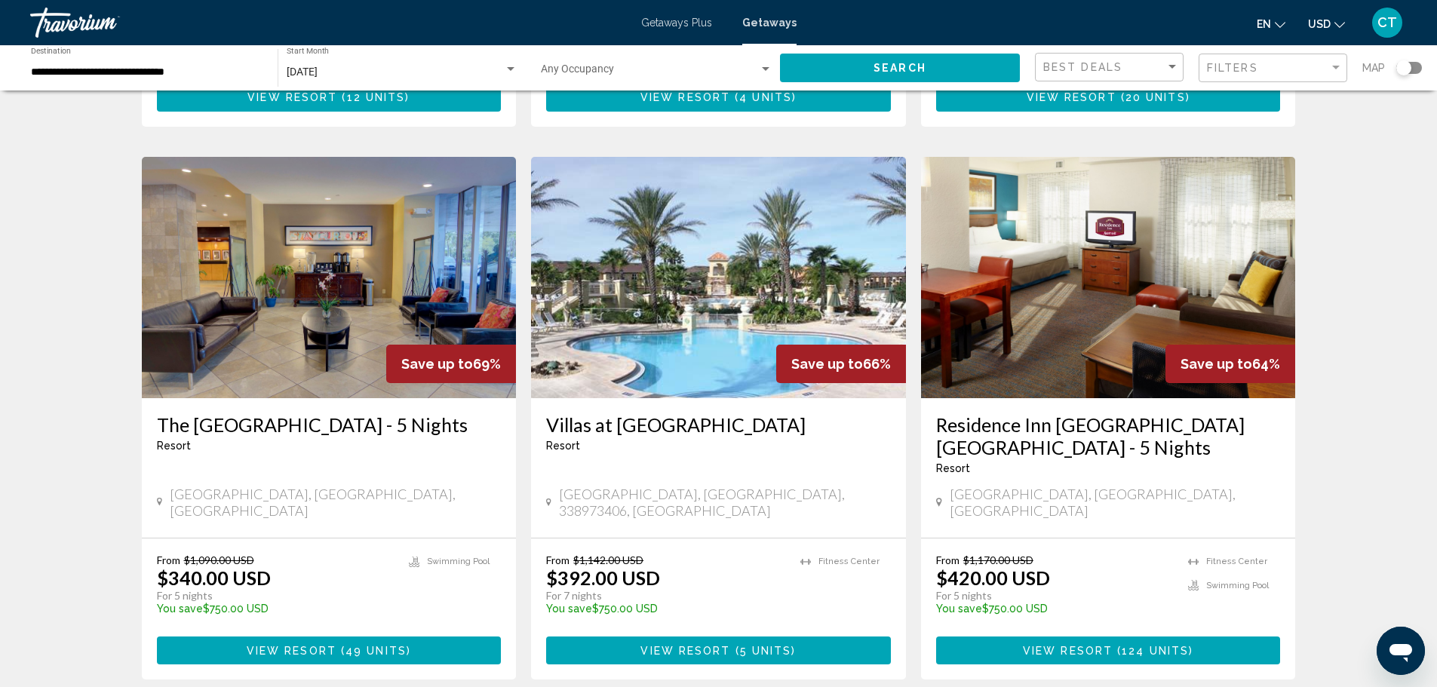
click at [316, 645] on span "View Resort" at bounding box center [292, 651] width 90 height 12
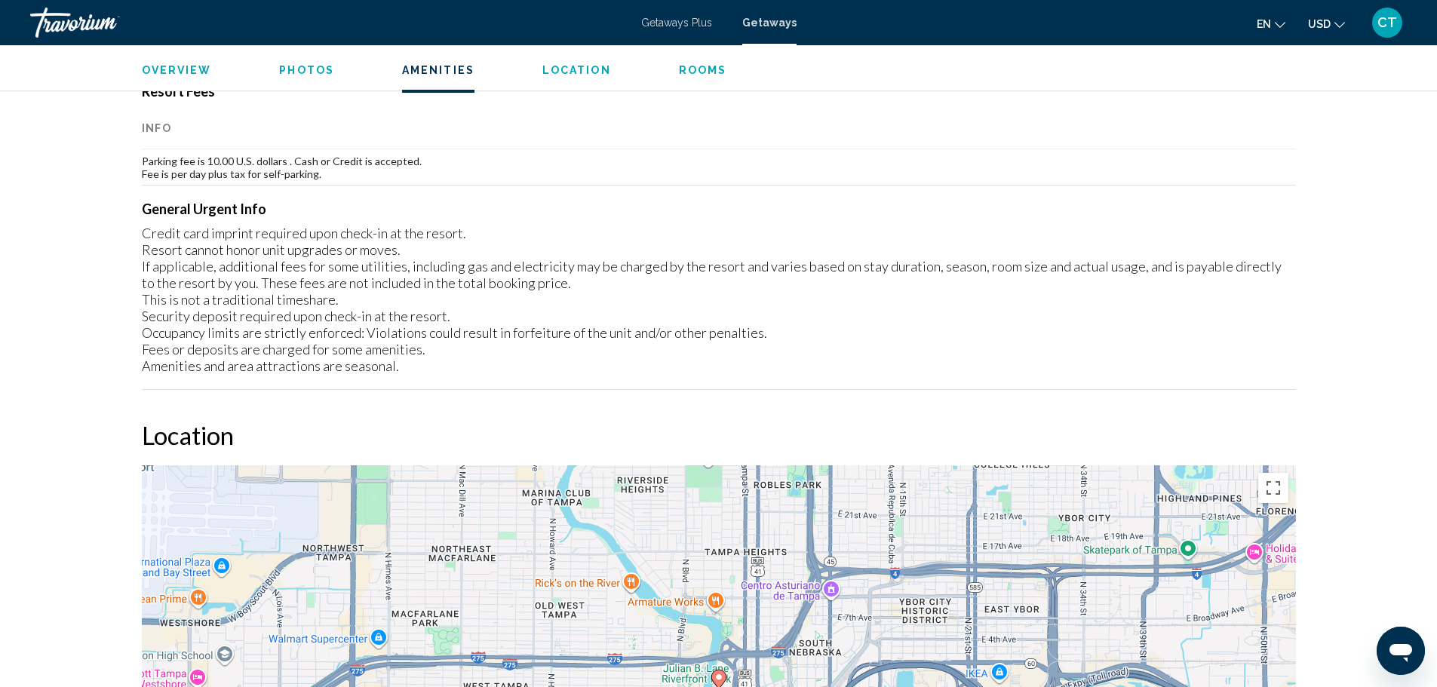
scroll to position [1357, 0]
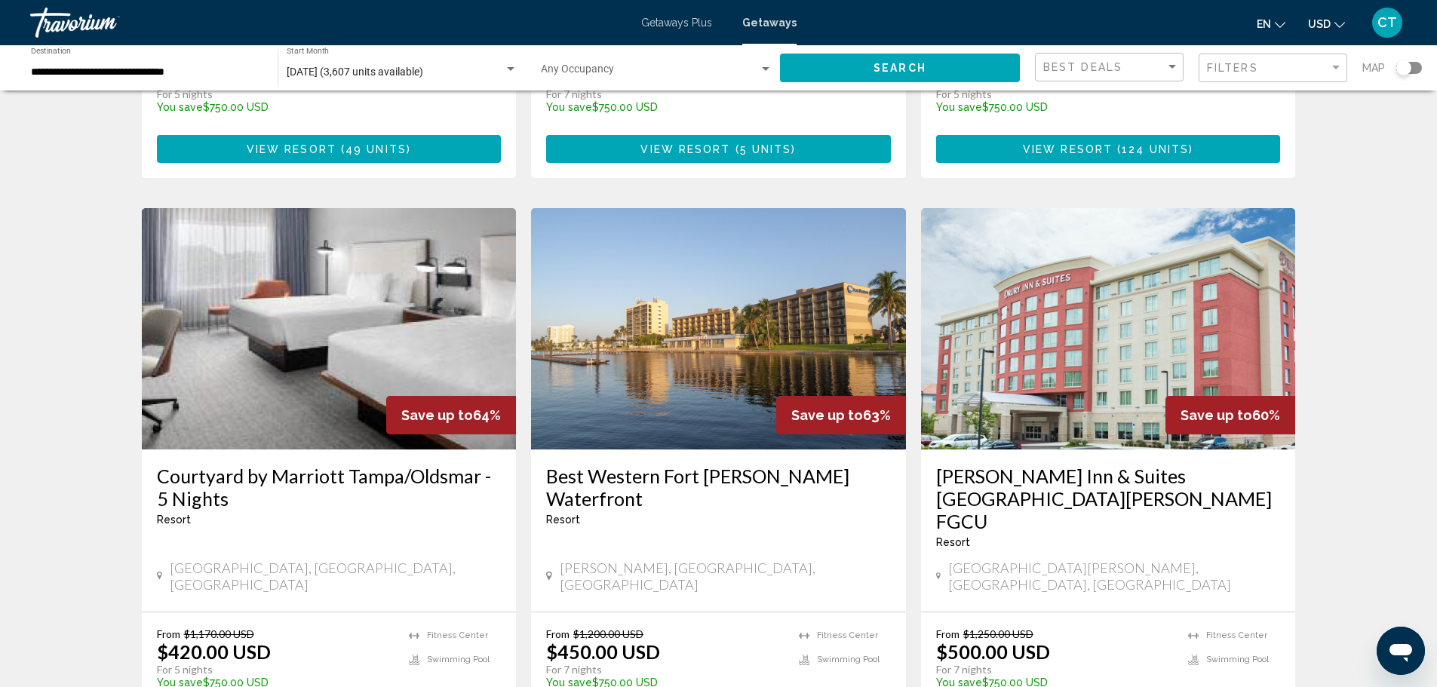
scroll to position [1659, 0]
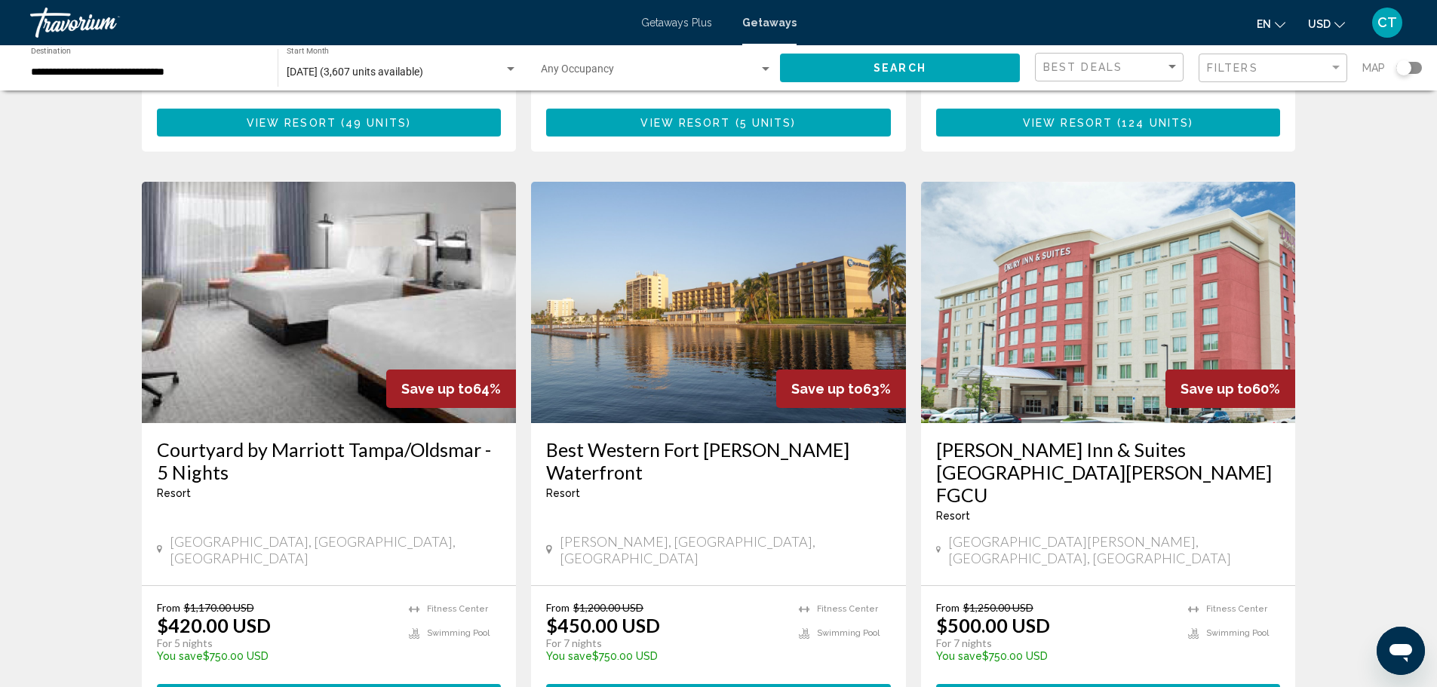
click at [345, 686] on span "124 units" at bounding box center [375, 698] width 67 height 12
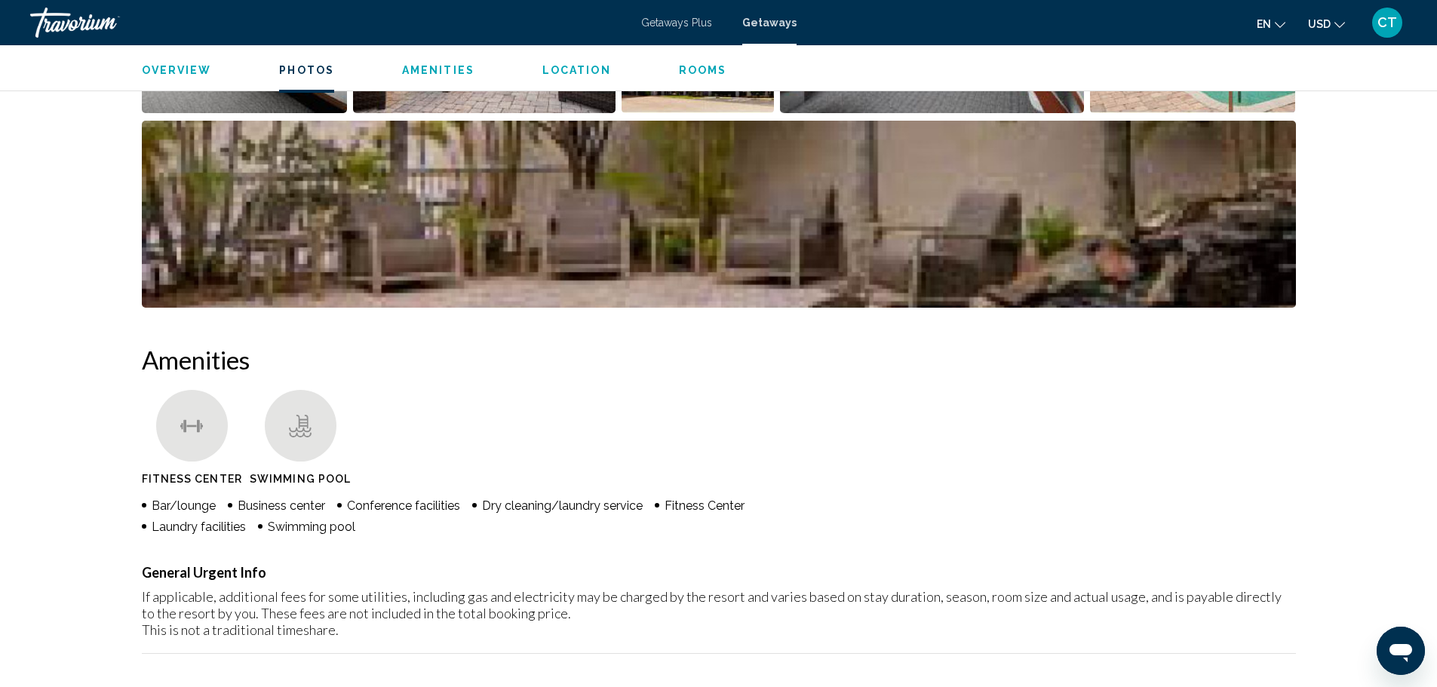
scroll to position [830, 0]
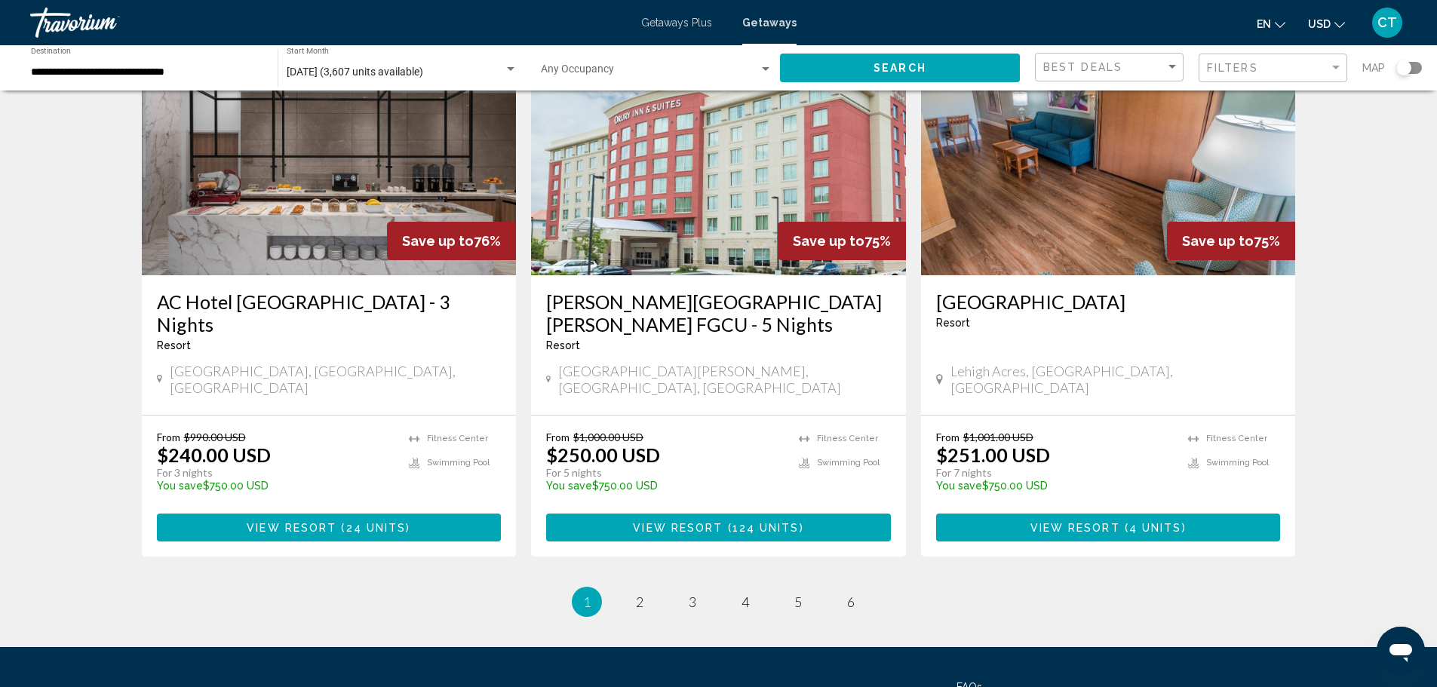
scroll to position [1810, 0]
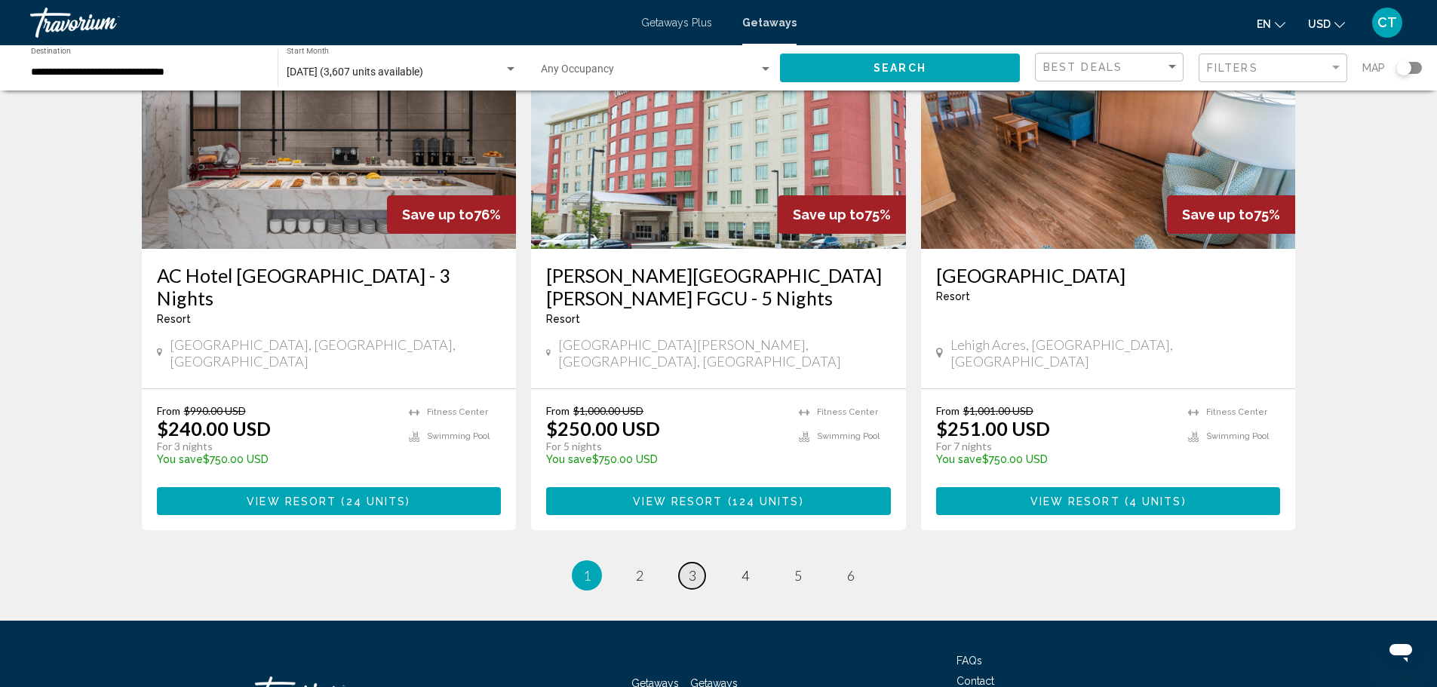
click at [686, 563] on link "page 3" at bounding box center [692, 576] width 26 height 26
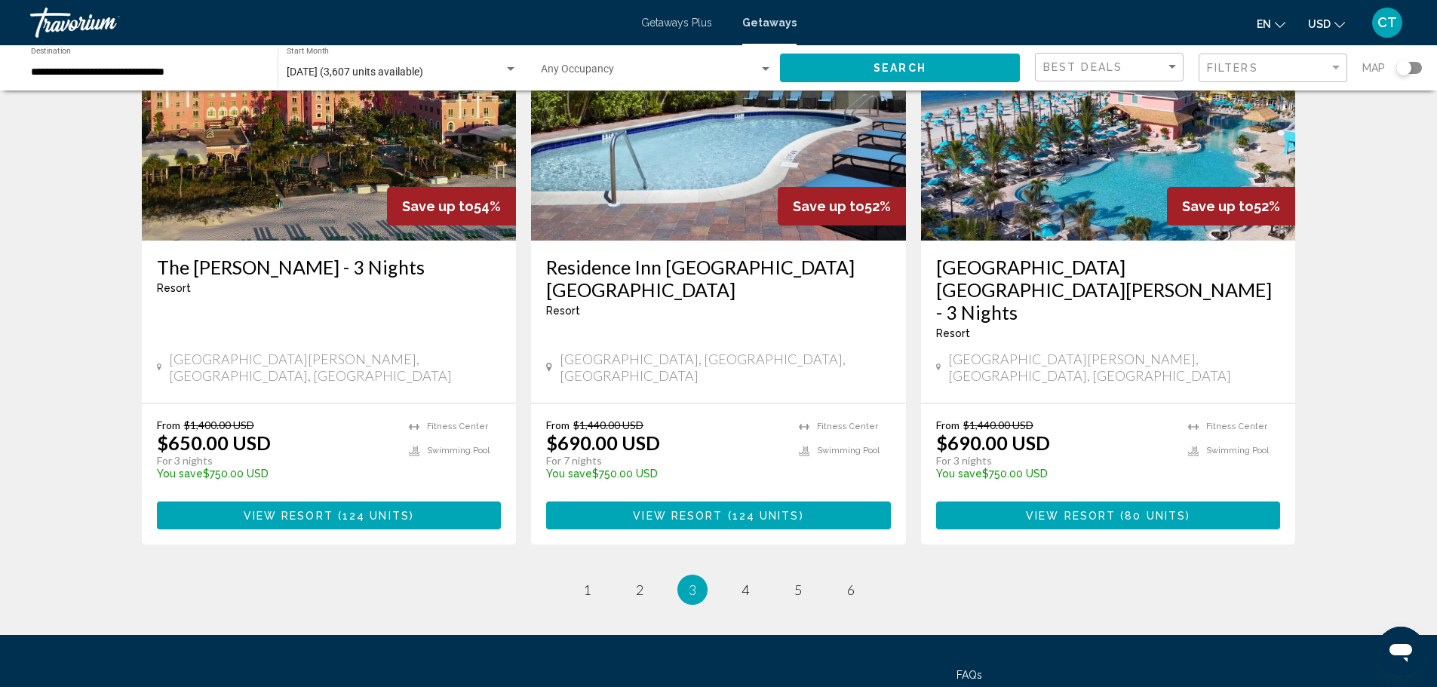
scroll to position [1810, 0]
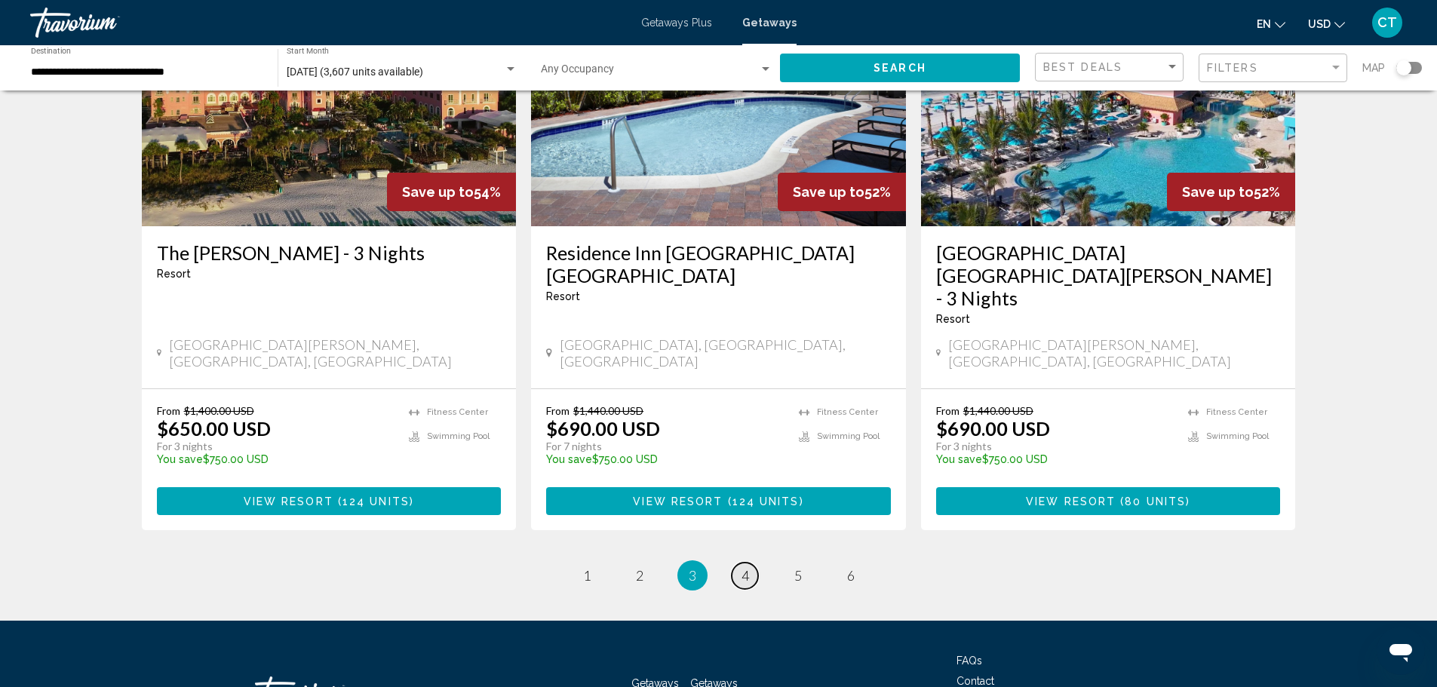
click at [744, 567] on span "4" at bounding box center [745, 575] width 8 height 17
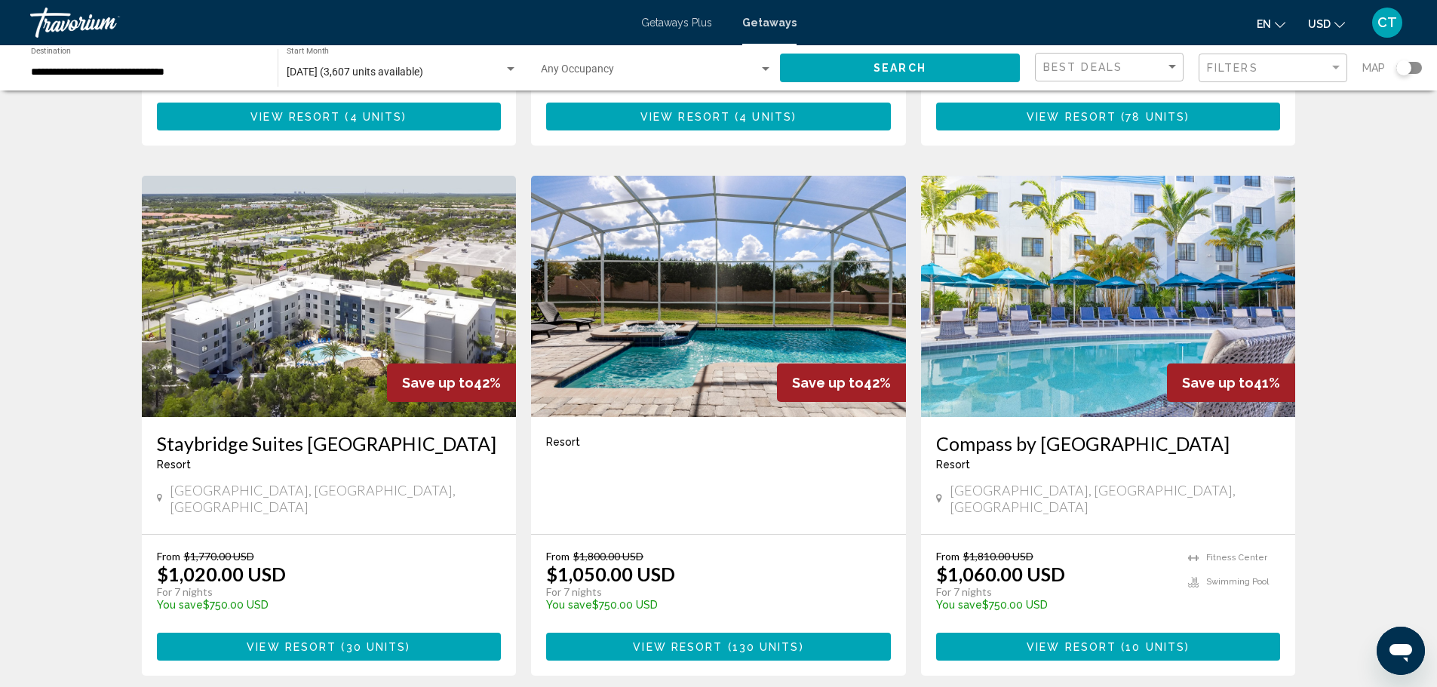
scroll to position [1659, 0]
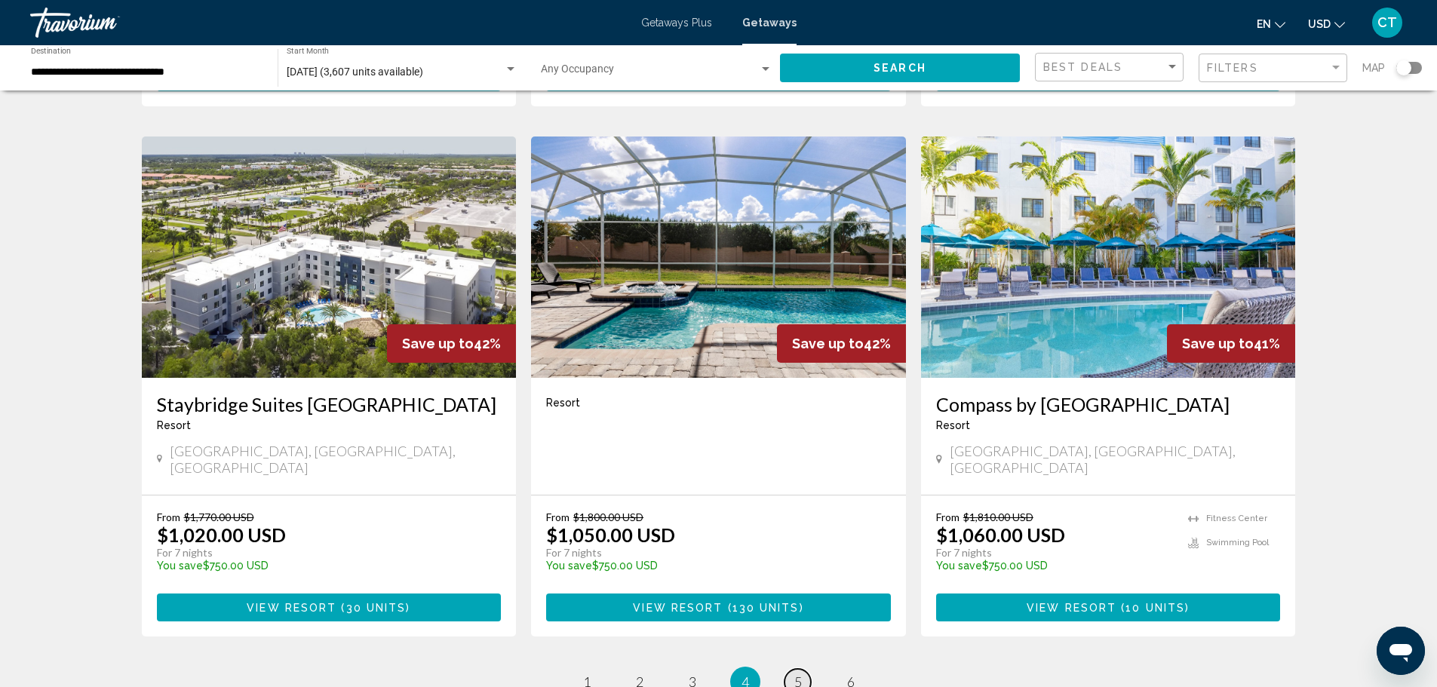
click at [796, 673] on span "5" at bounding box center [798, 681] width 8 height 17
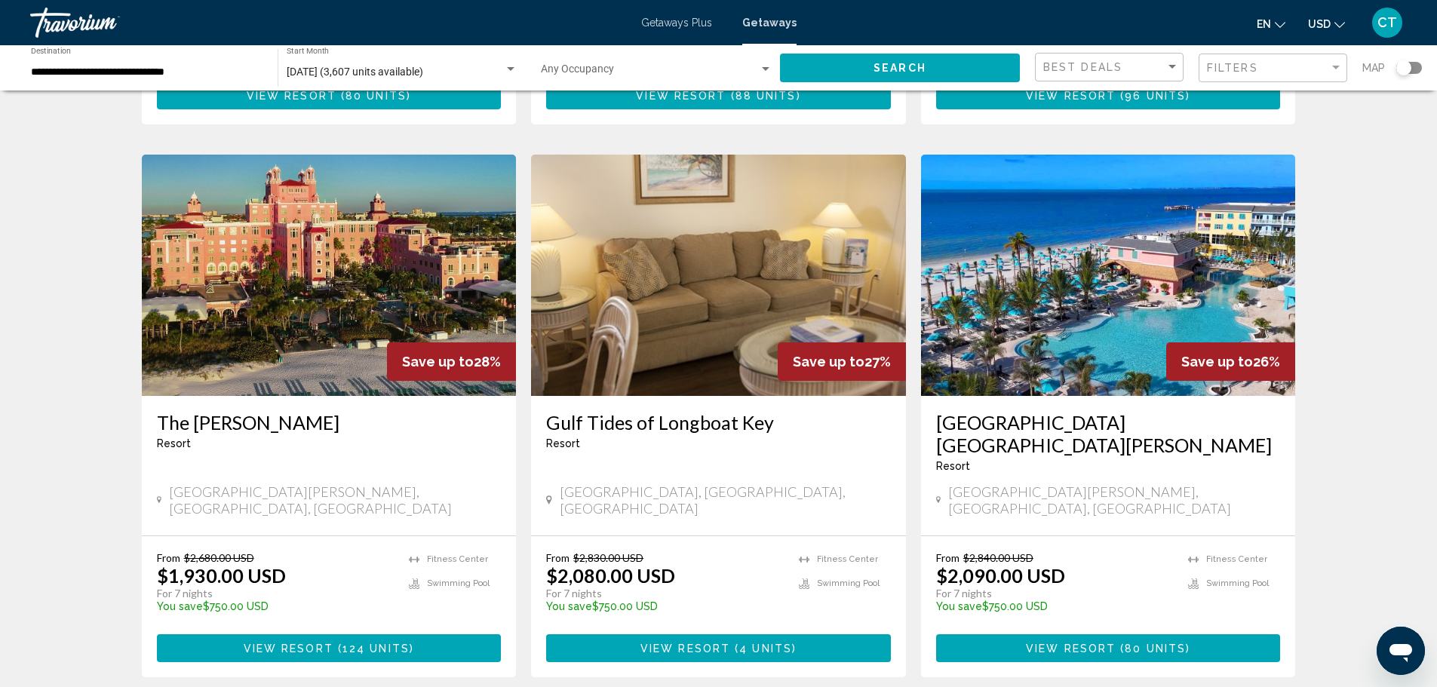
scroll to position [1734, 0]
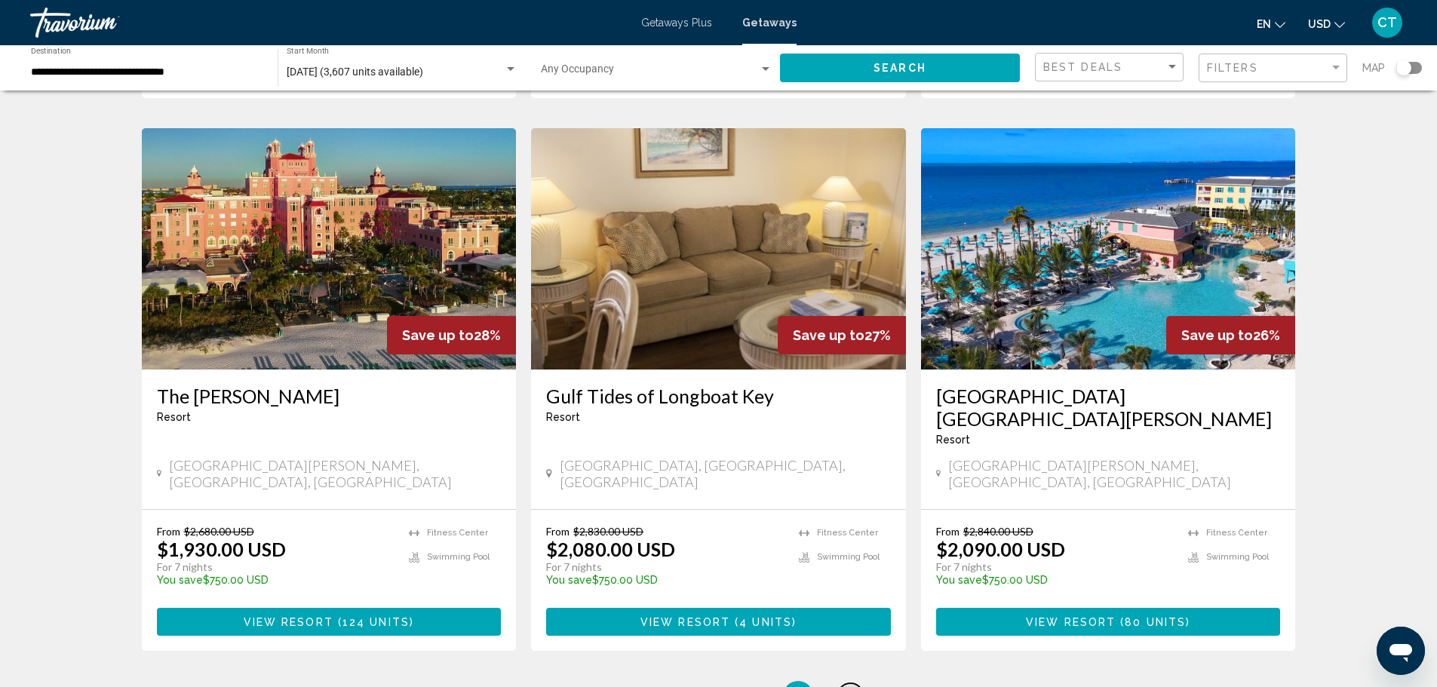
click at [856, 683] on link "page 6" at bounding box center [850, 696] width 26 height 26
